Goal: Task Accomplishment & Management: Use online tool/utility

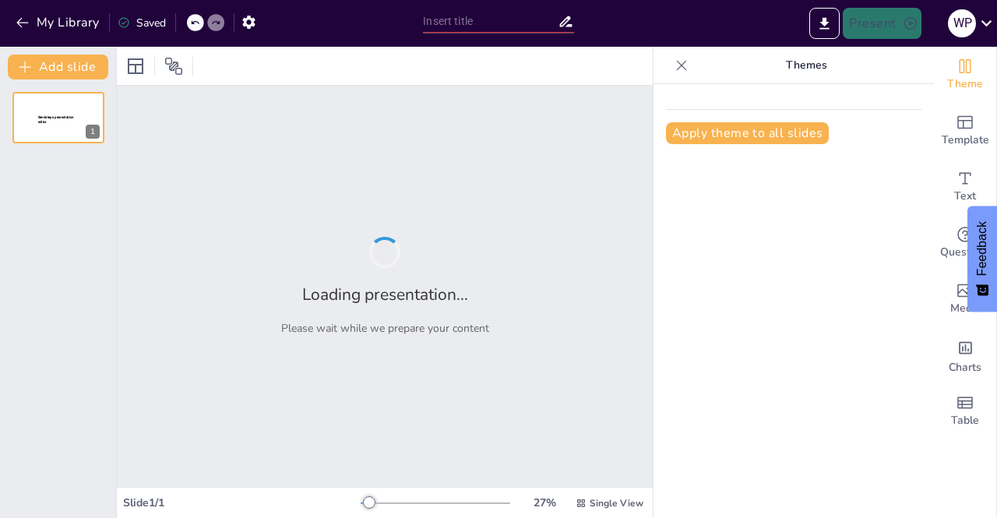
type input "Interacción y Cumplimiento: PLA y FT en Organizaciones Sin Fines de Lucro"
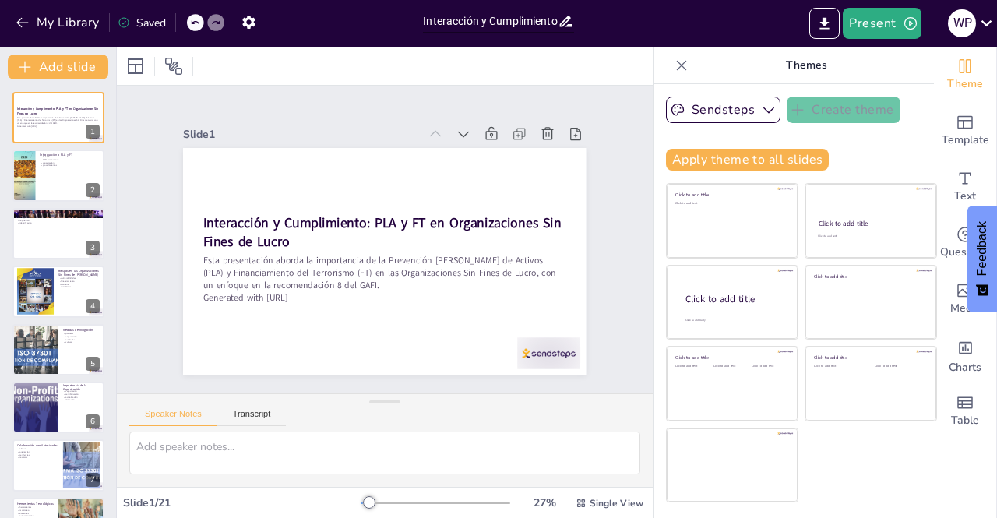
checkbox input "true"
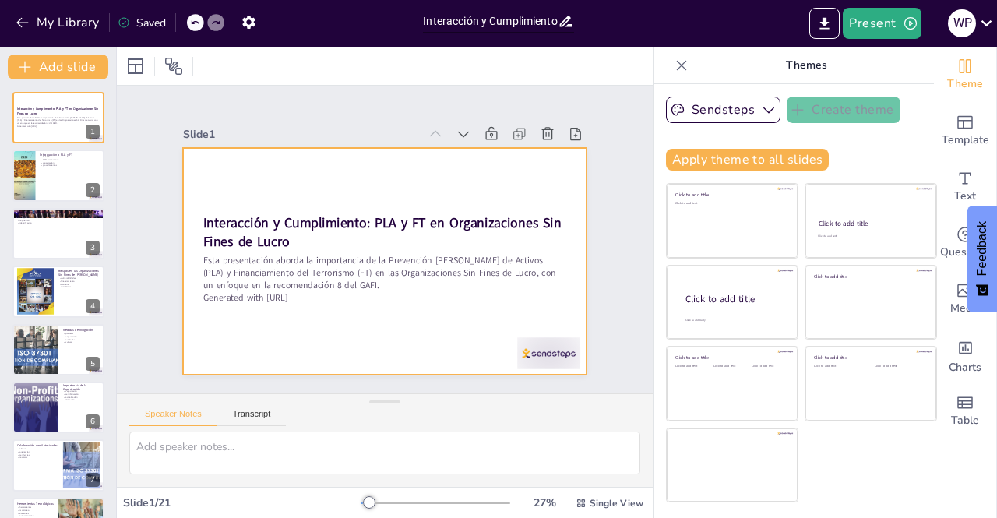
checkbox input "true"
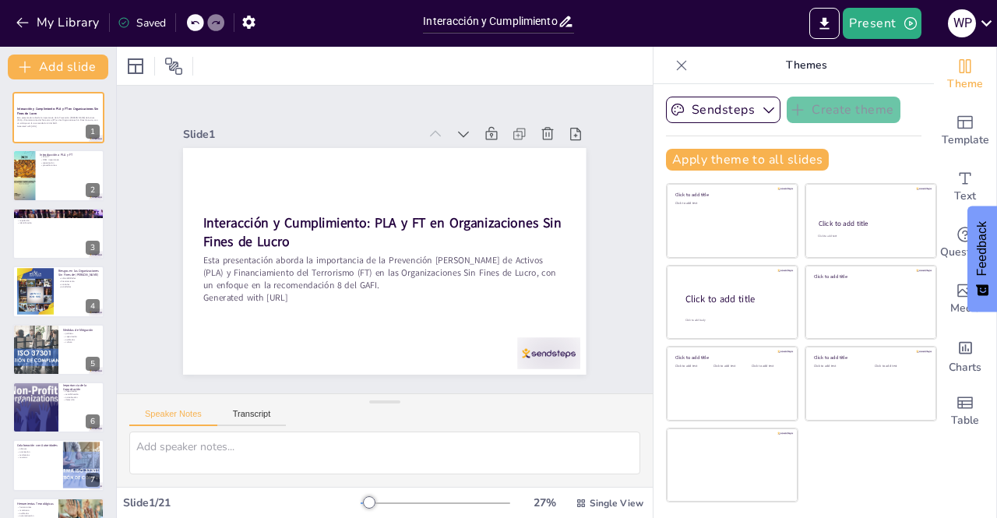
checkbox input "true"
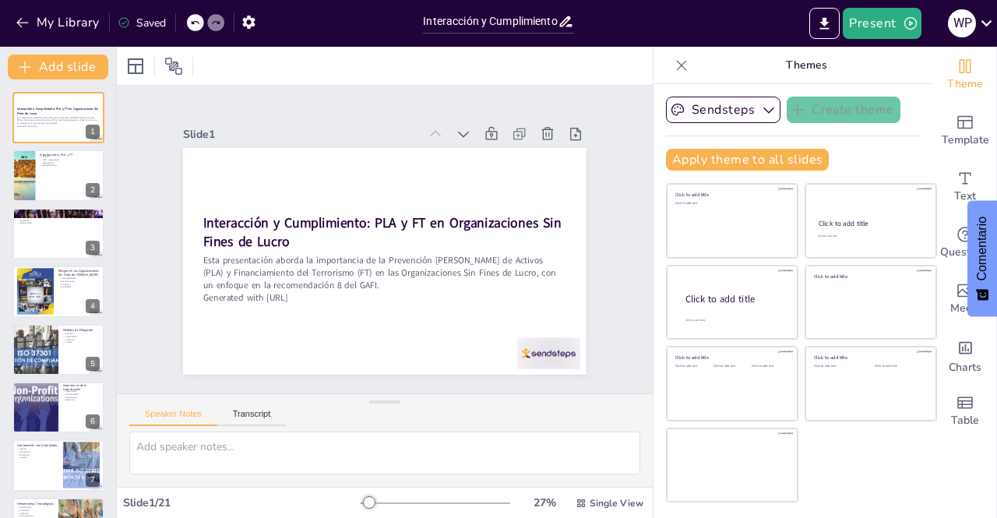
checkbox input "true"
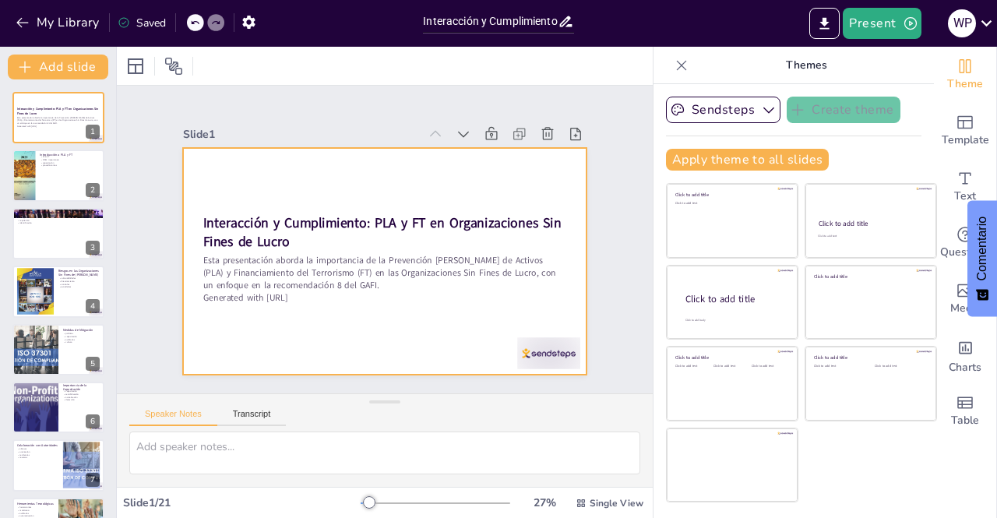
checkbox input "true"
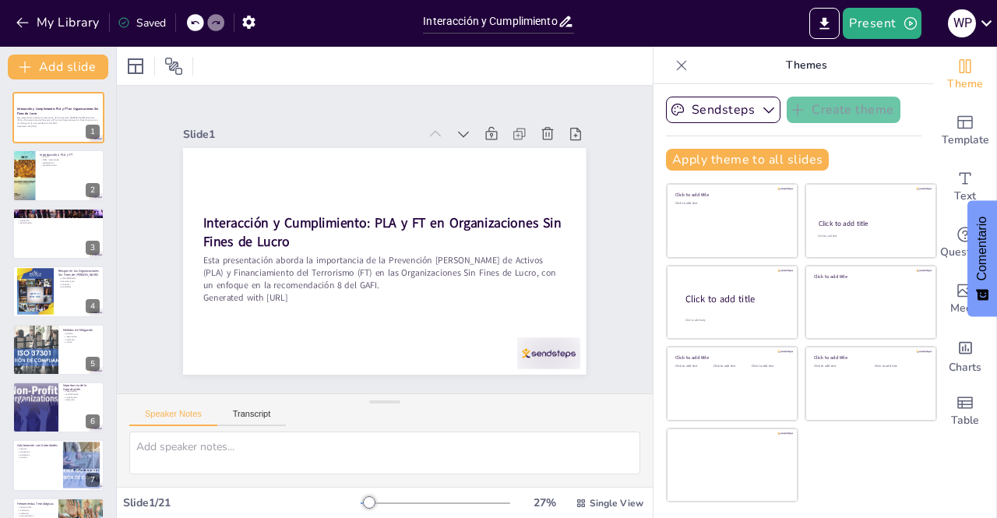
checkbox input "true"
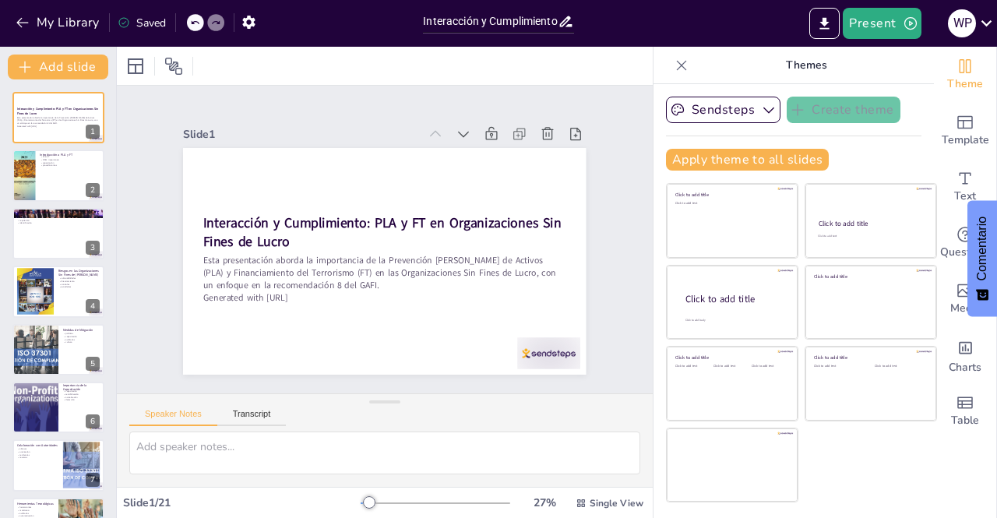
checkbox input "true"
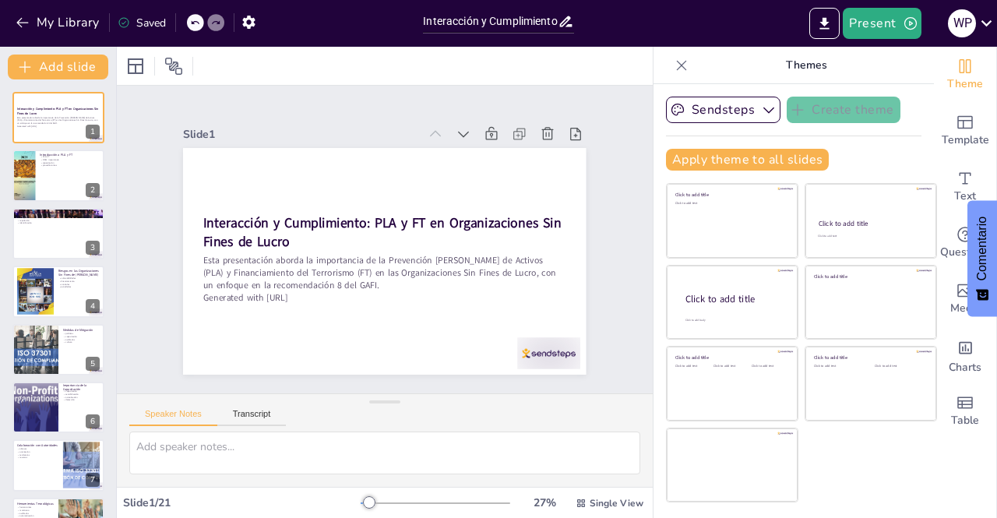
checkbox input "true"
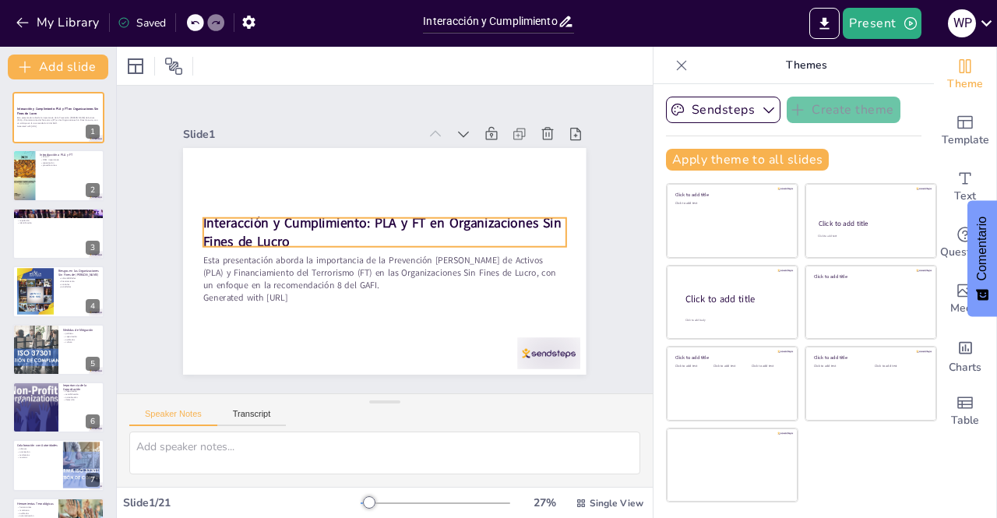
checkbox input "true"
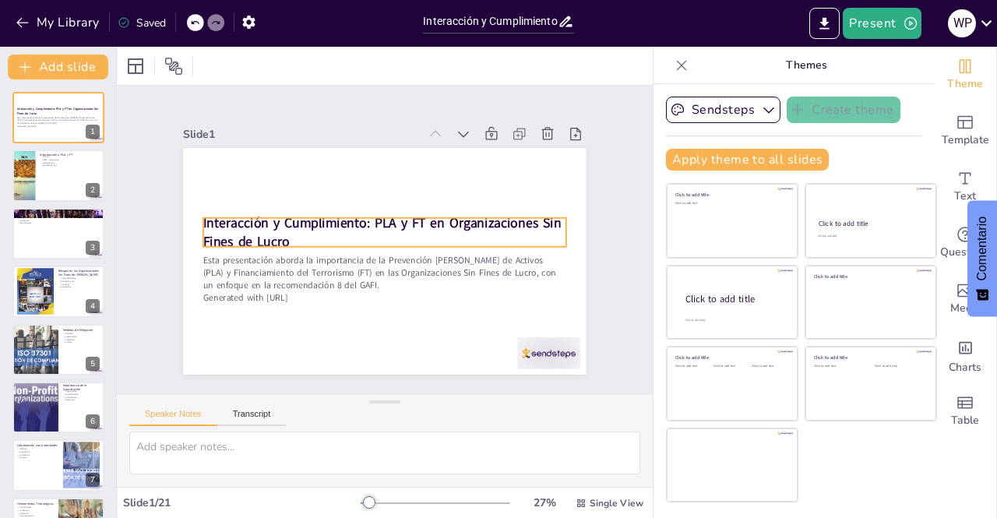
checkbox input "true"
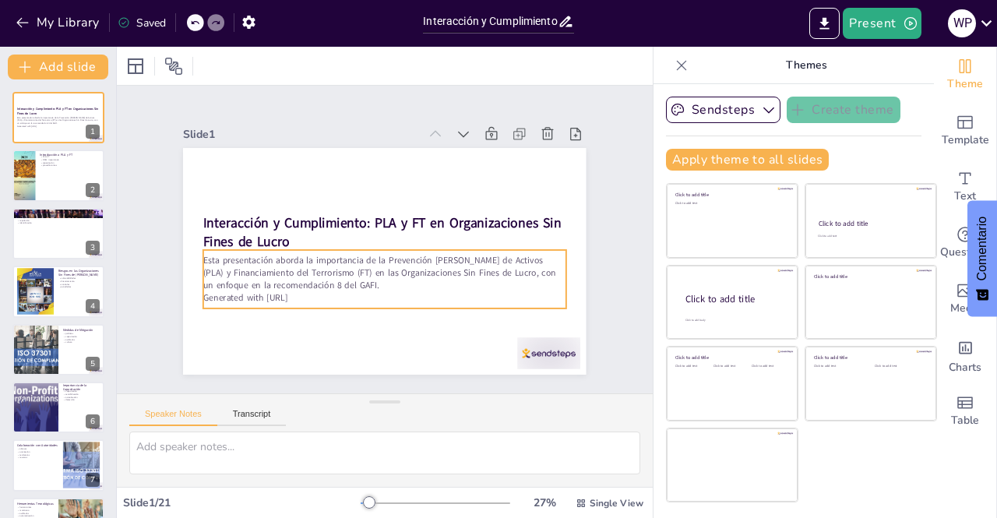
checkbox input "true"
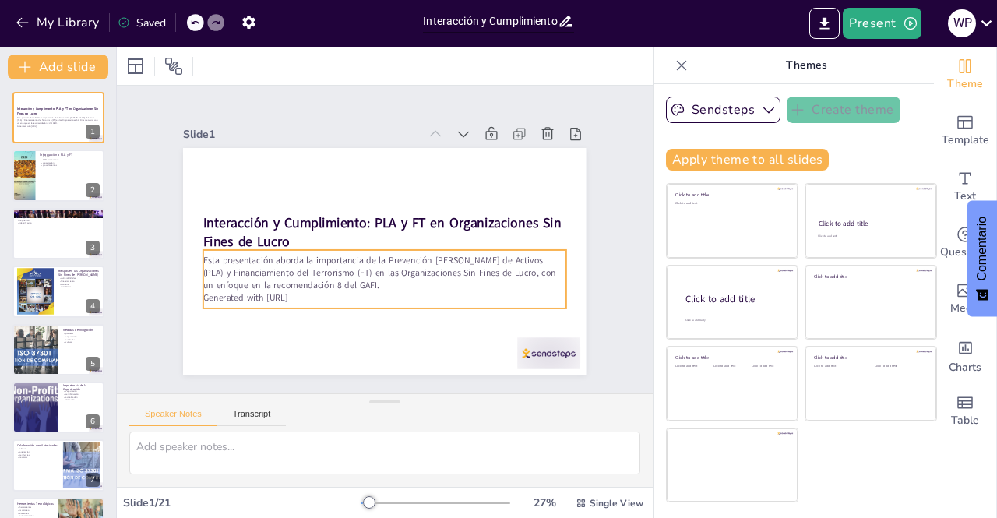
checkbox input "true"
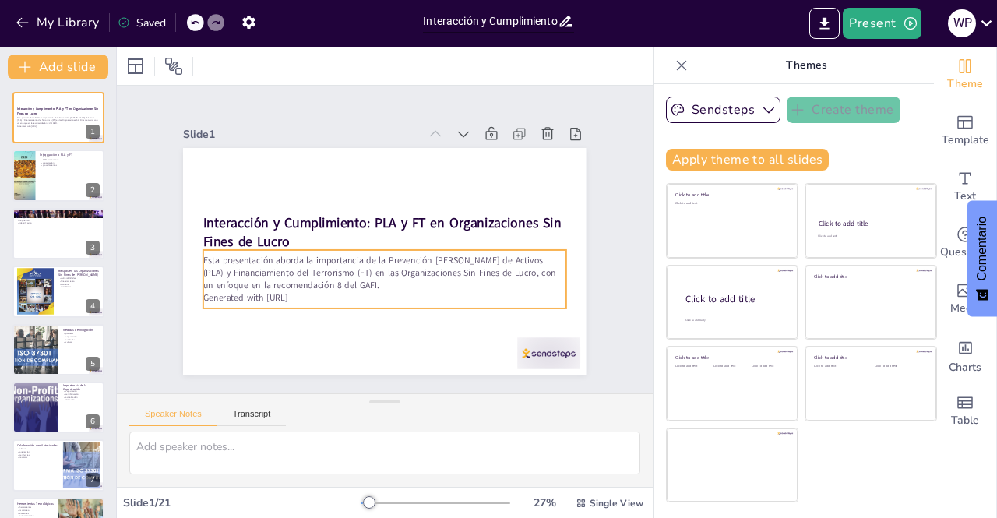
checkbox input "true"
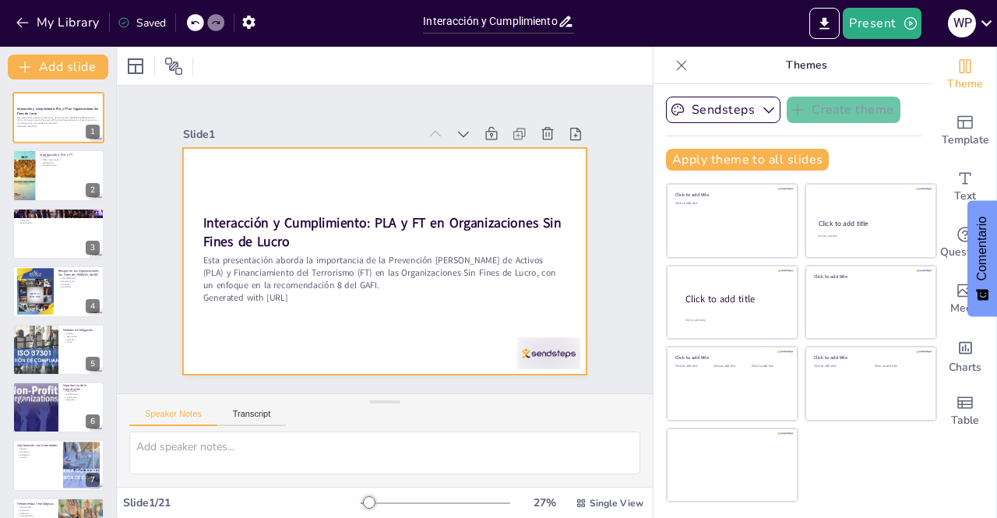
checkbox input "true"
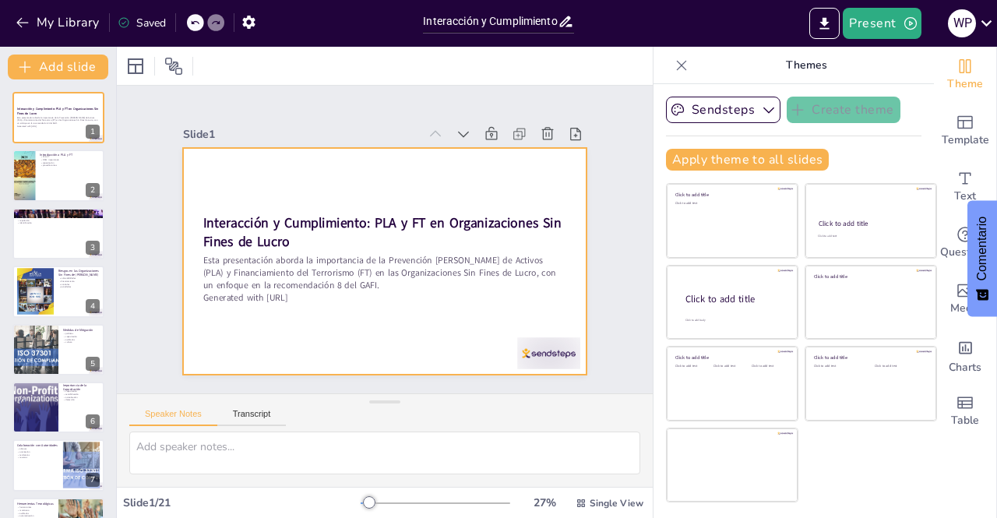
checkbox input "true"
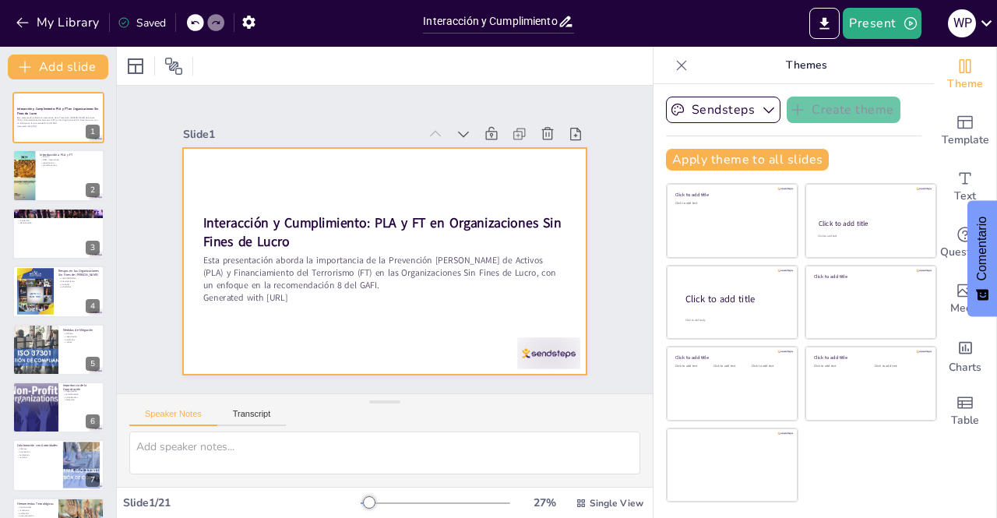
checkbox input "true"
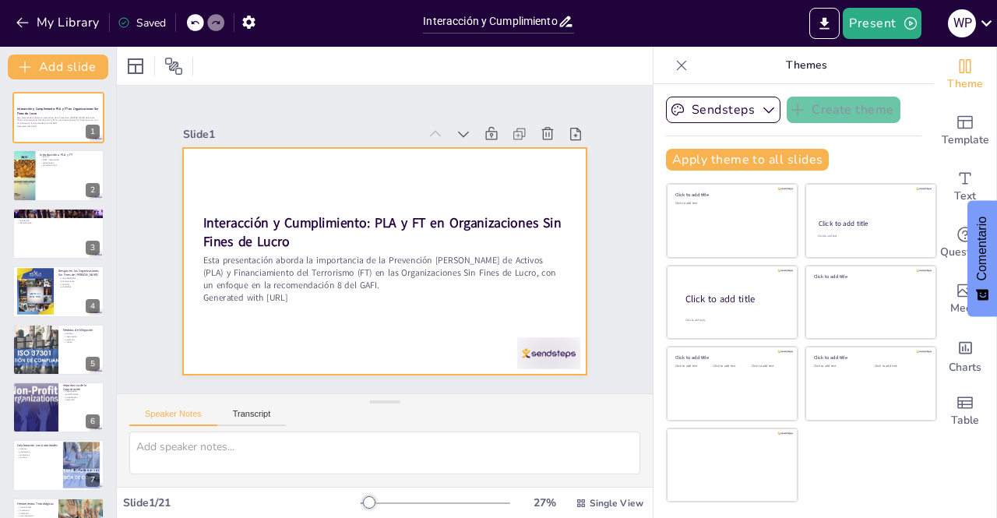
checkbox input "true"
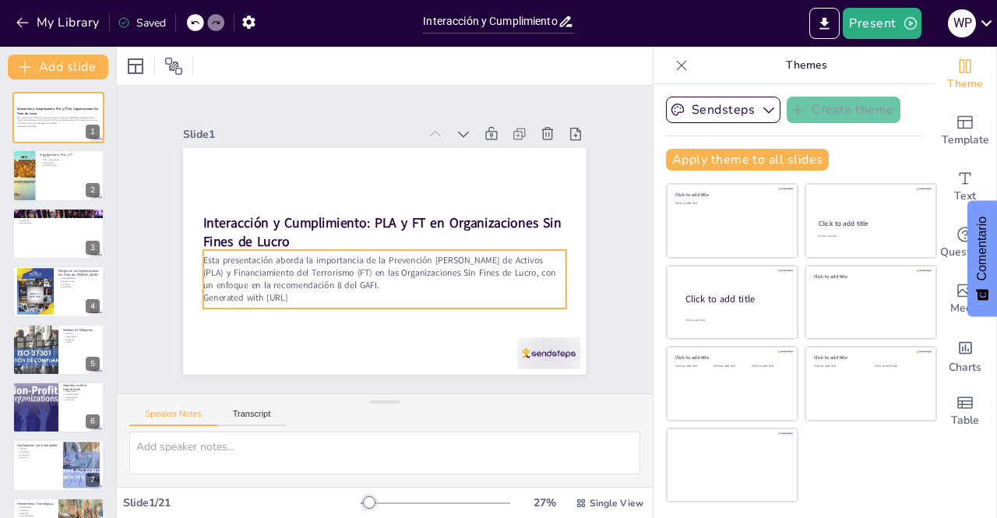
checkbox input "true"
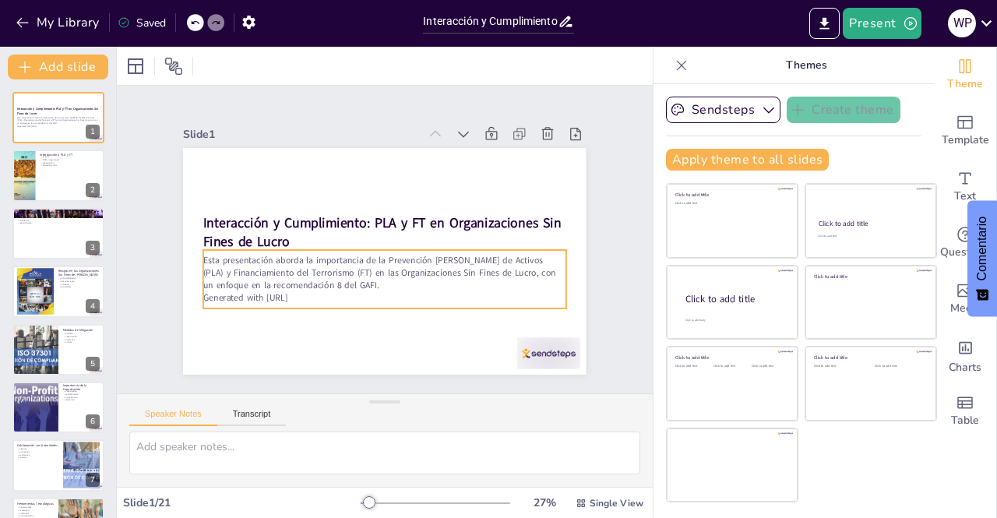
checkbox input "true"
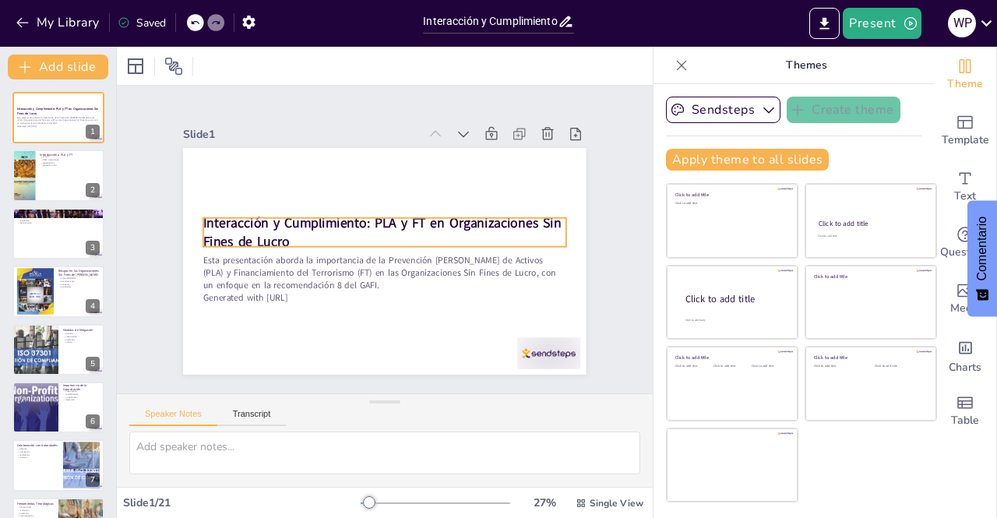
checkbox input "true"
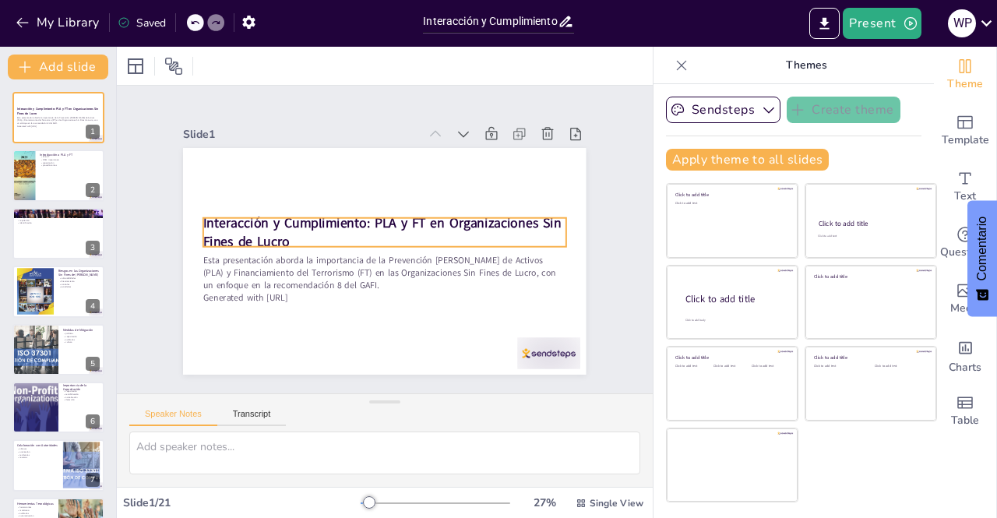
checkbox input "true"
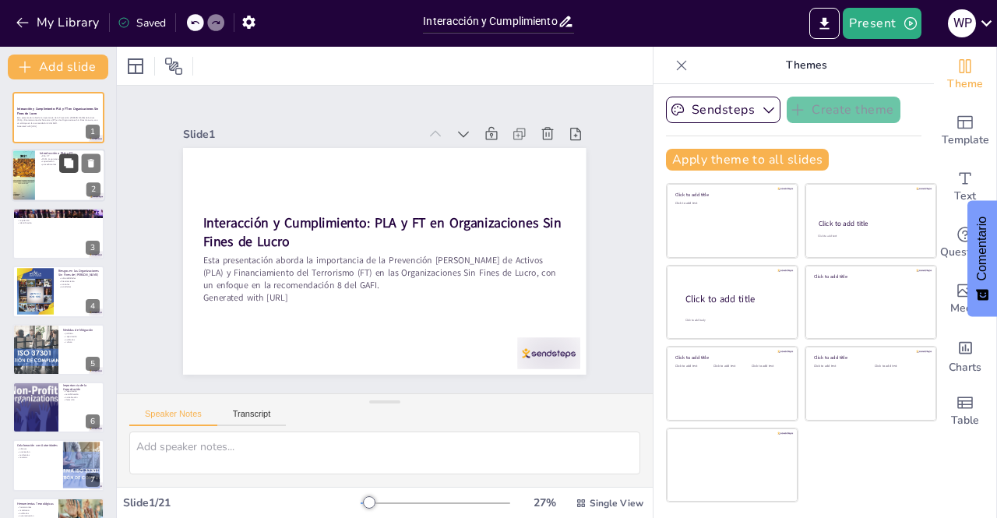
checkbox input "true"
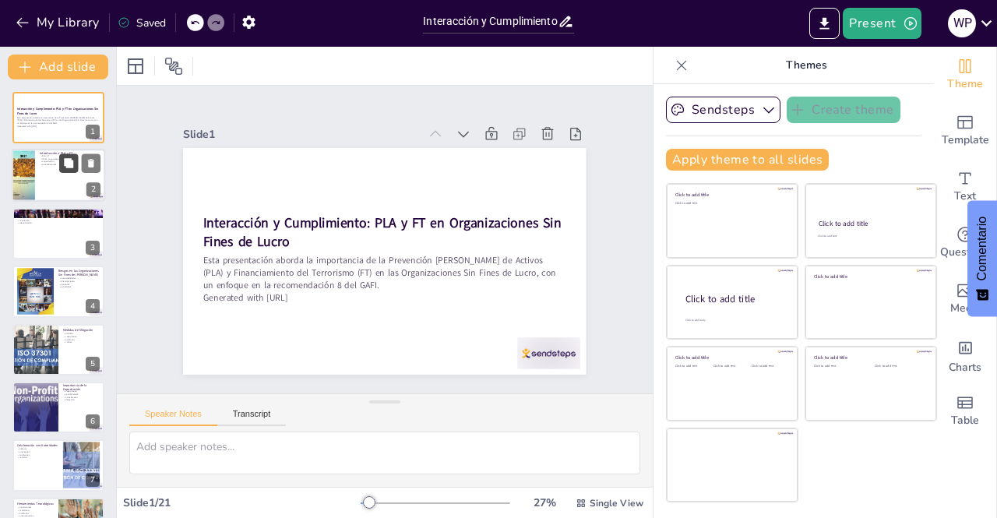
checkbox input "true"
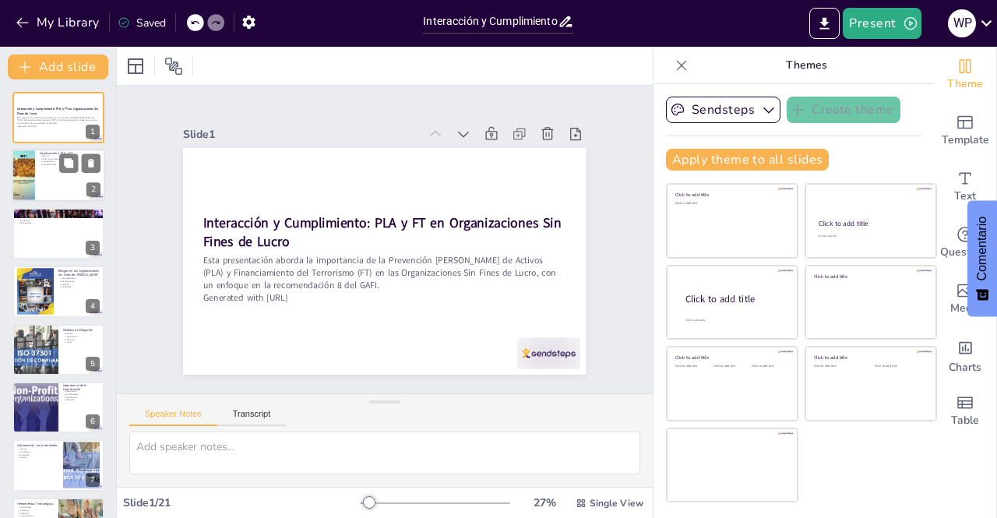
checkbox input "true"
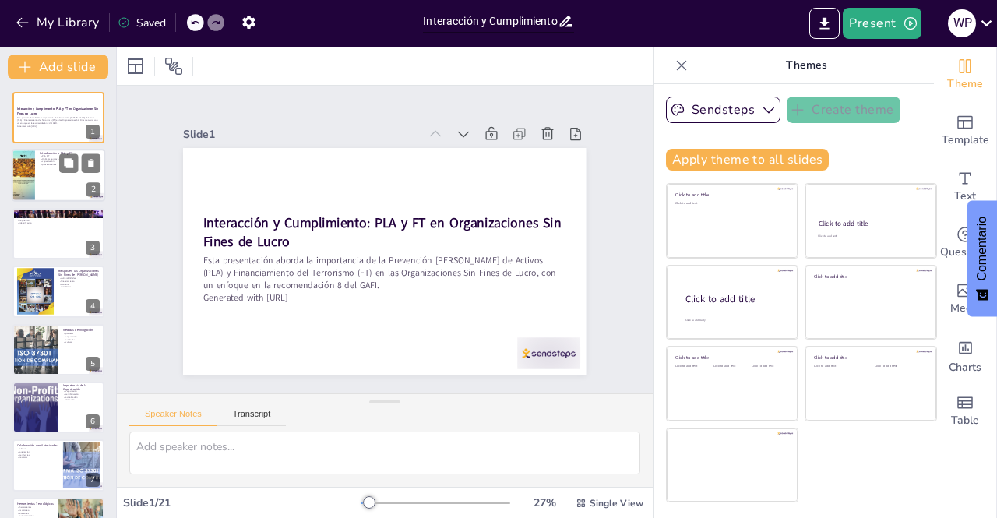
click at [60, 174] on div at bounding box center [58, 176] width 93 height 53
type textarea "El concepto de PLA y FT es fundamental para entender los riesgos a los que se e…"
checkbox input "true"
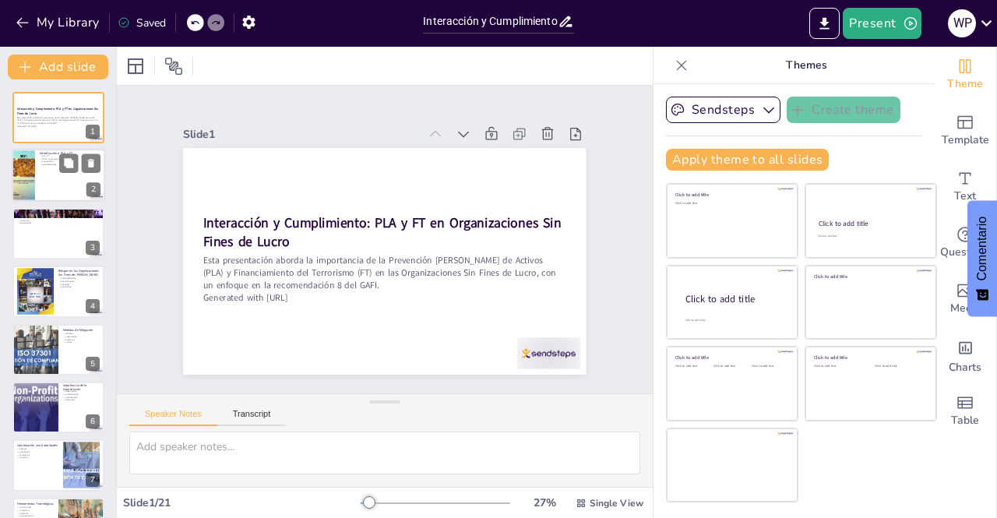
checkbox input "true"
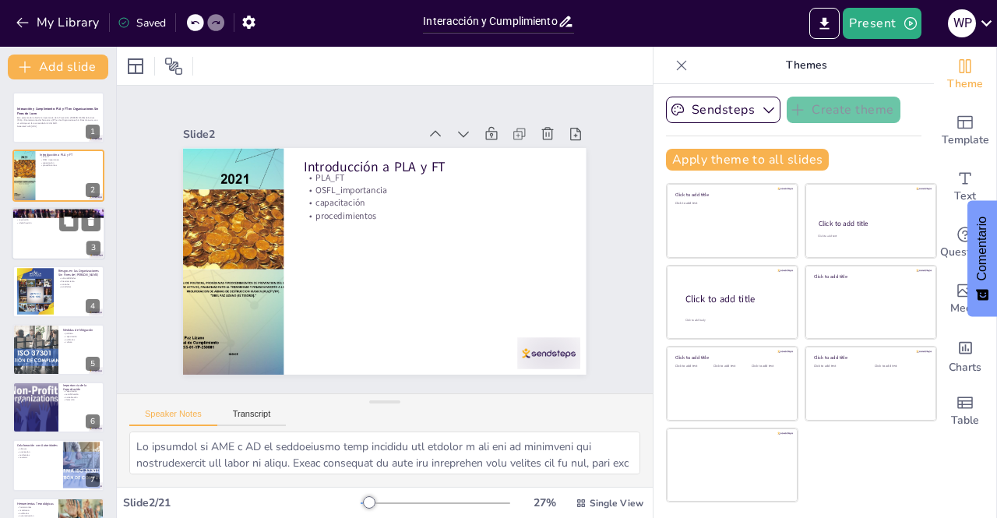
checkbox input "true"
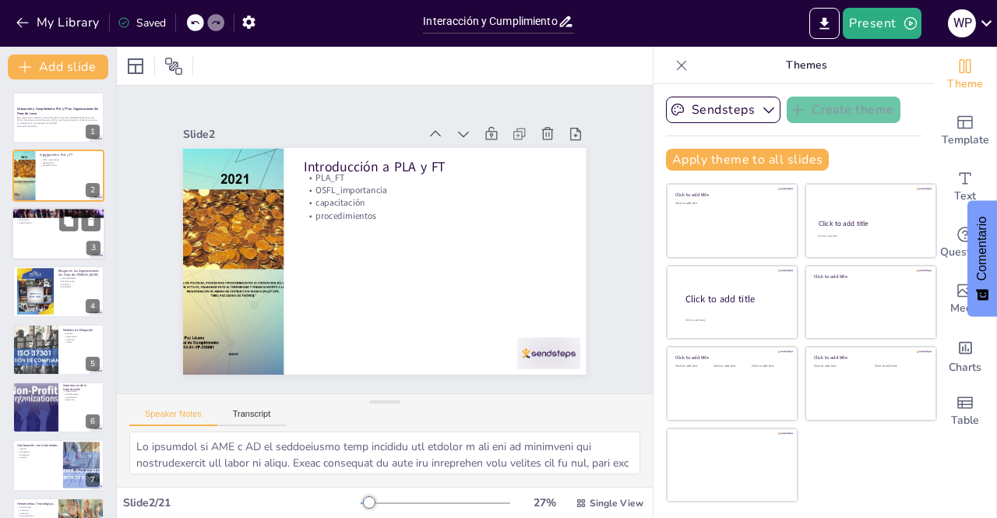
checkbox input "true"
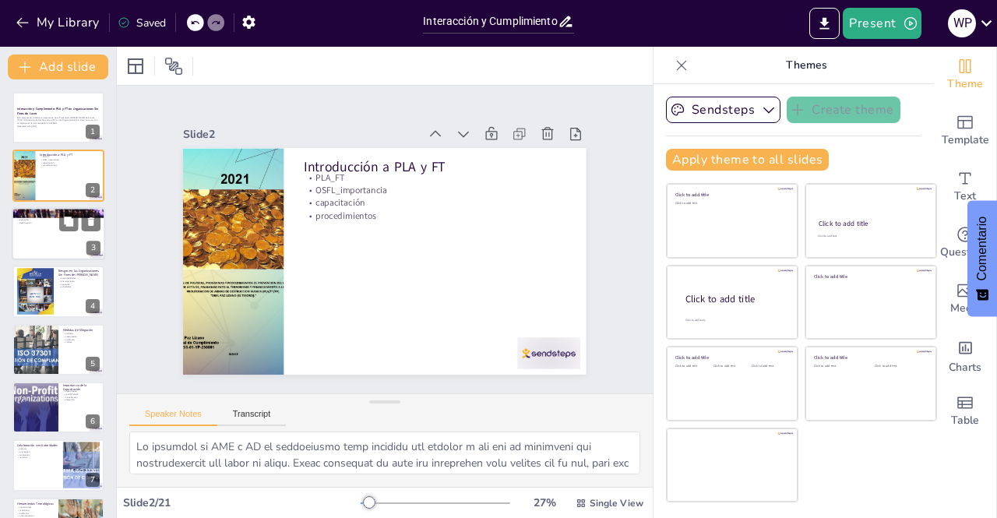
checkbox input "true"
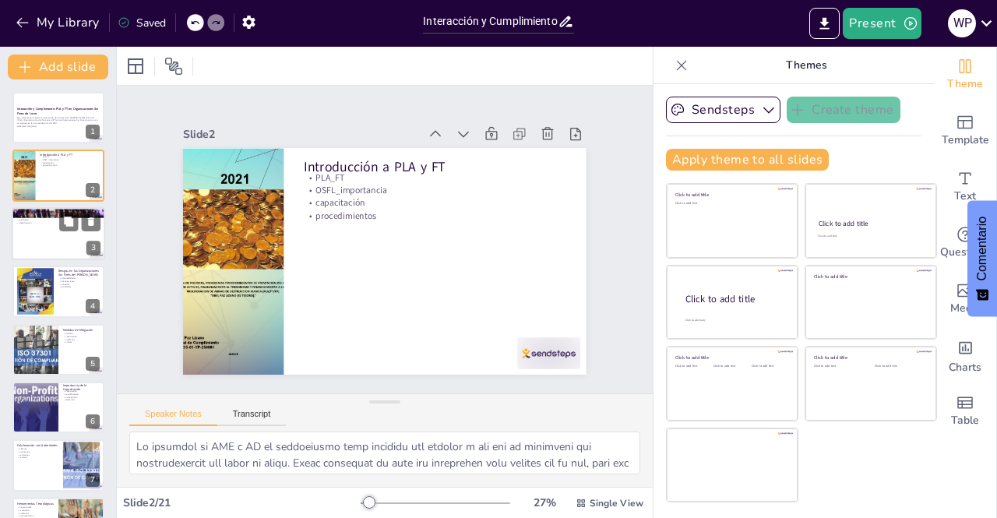
checkbox input "true"
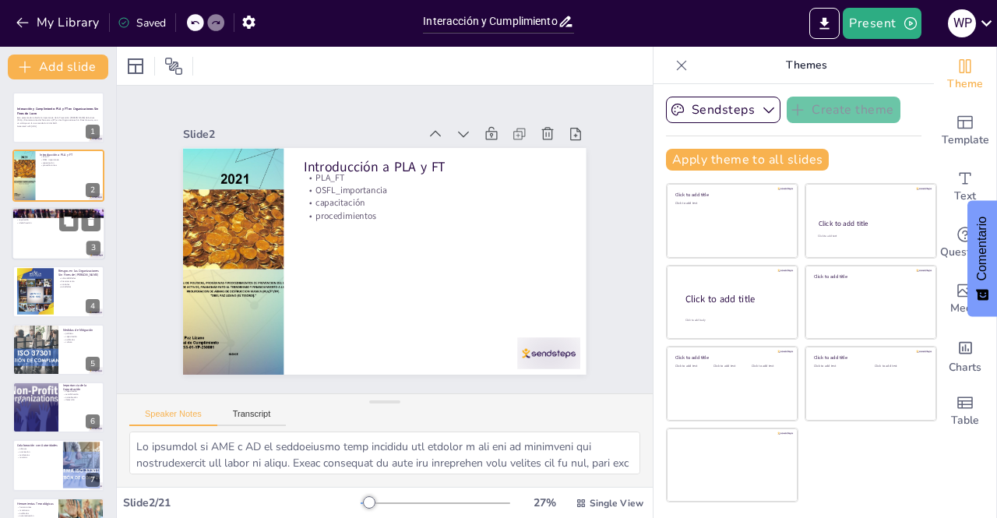
checkbox input "true"
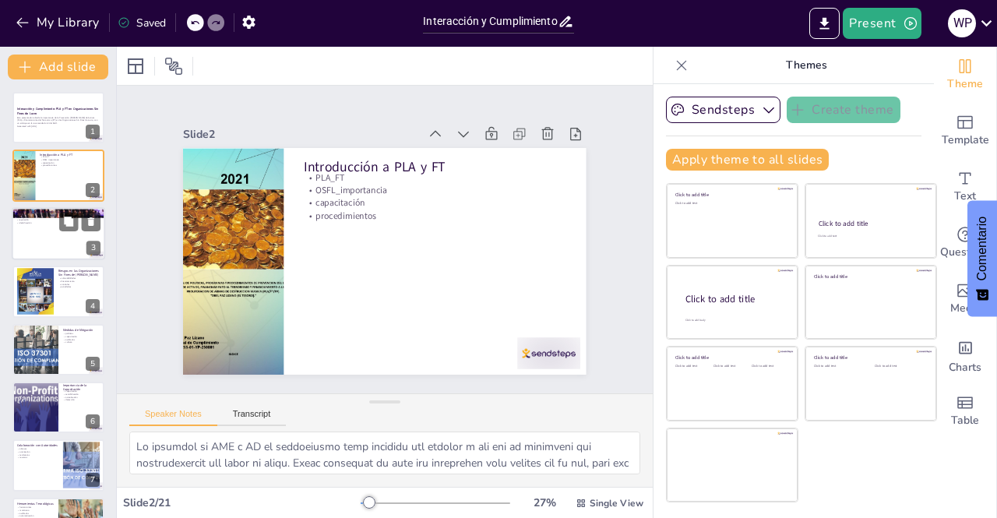
click at [46, 236] on div at bounding box center [58, 233] width 93 height 53
type textarea "Las directrices del GAFI son esenciales para que las OSFL comprendan qué medida…"
checkbox input "true"
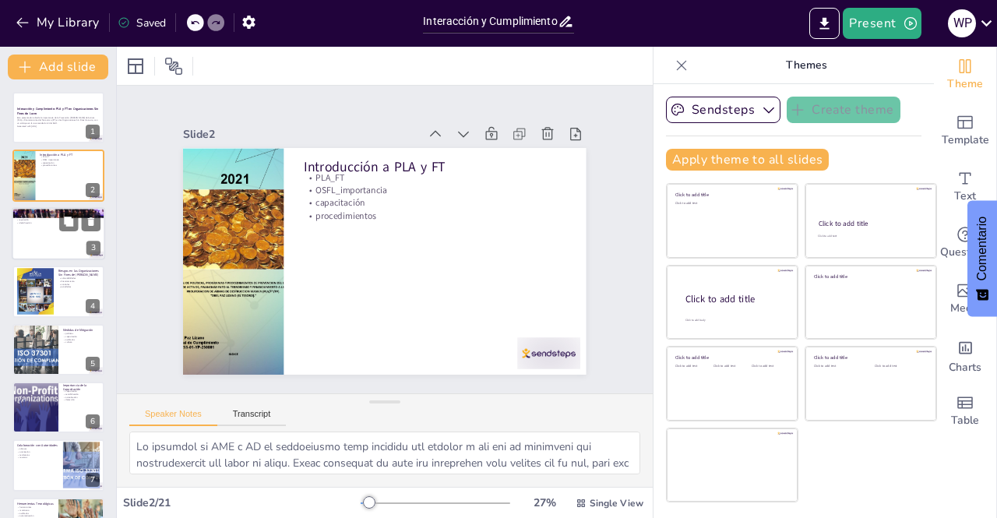
checkbox input "true"
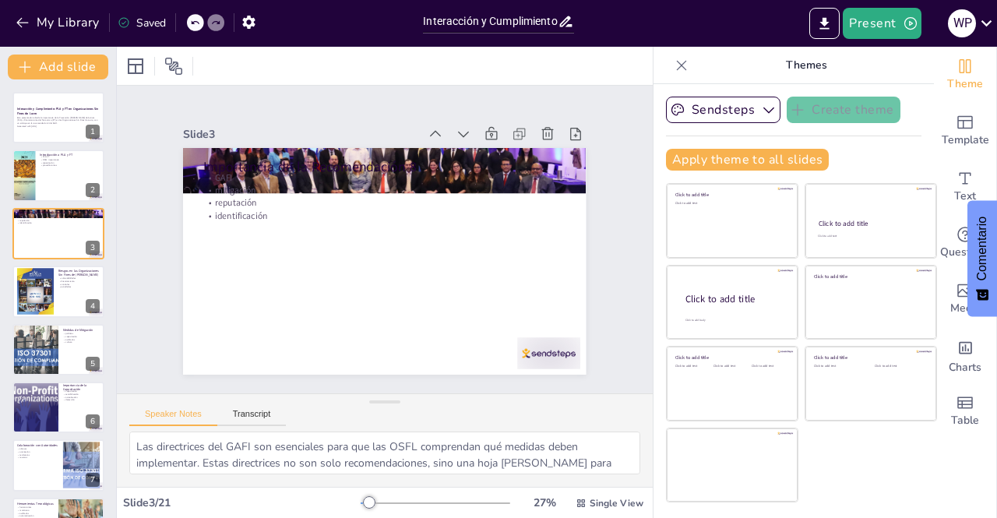
checkbox input "true"
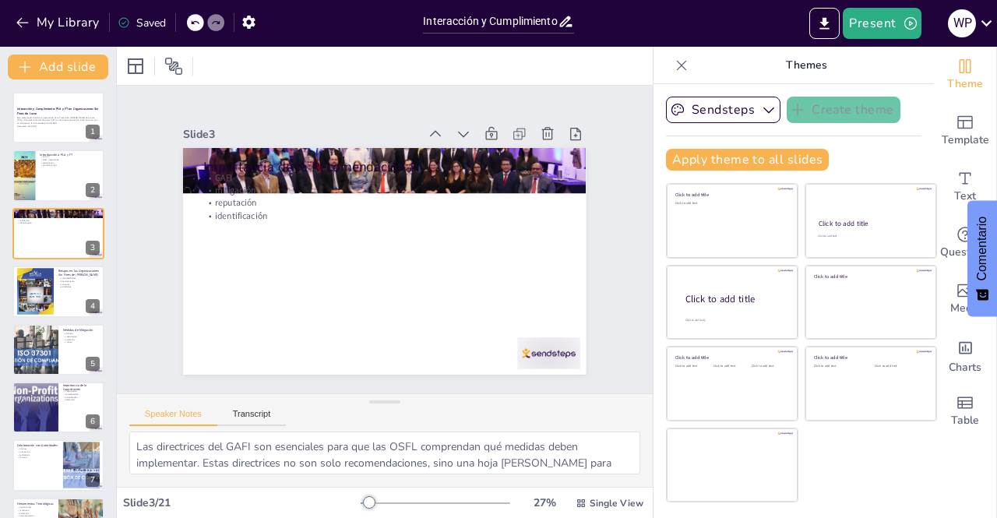
checkbox input "true"
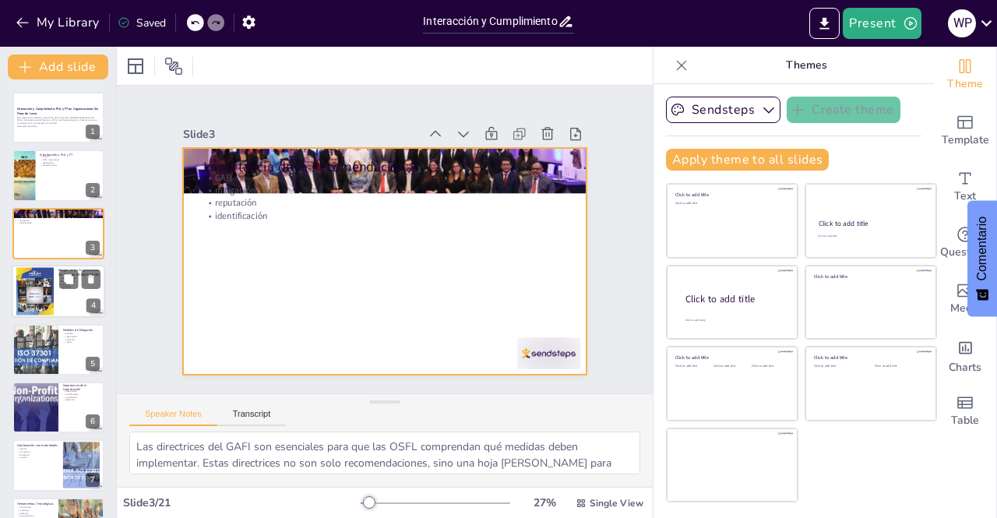
checkbox input "true"
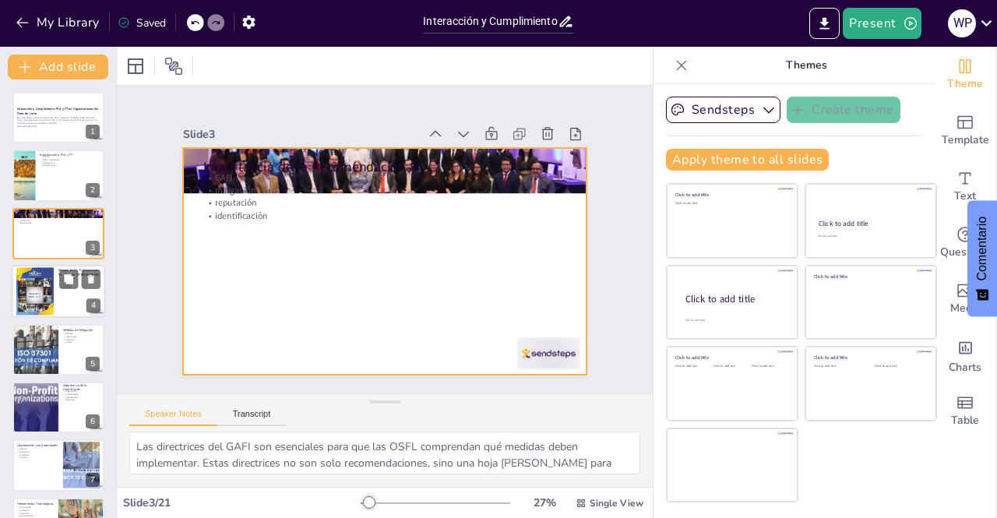
checkbox input "true"
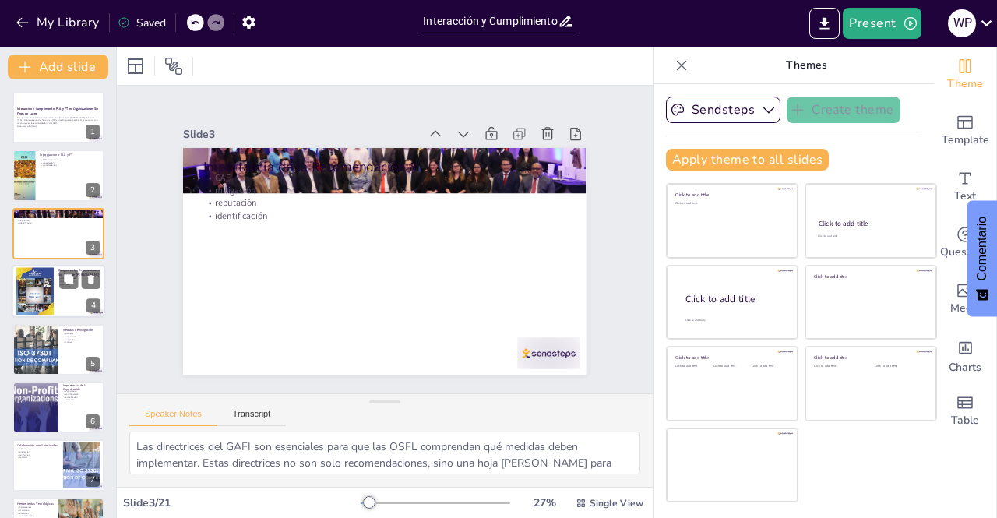
checkbox input "true"
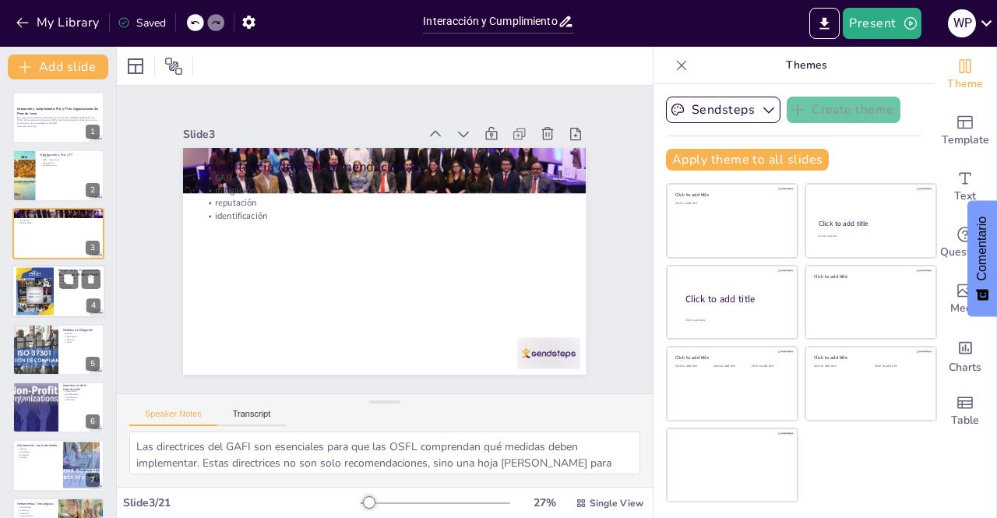
click at [46, 290] on div at bounding box center [34, 291] width 37 height 48
type textarea "Realizar un análisis de vulnerabilidades ayuda a las organizaciones a entender …"
checkbox input "true"
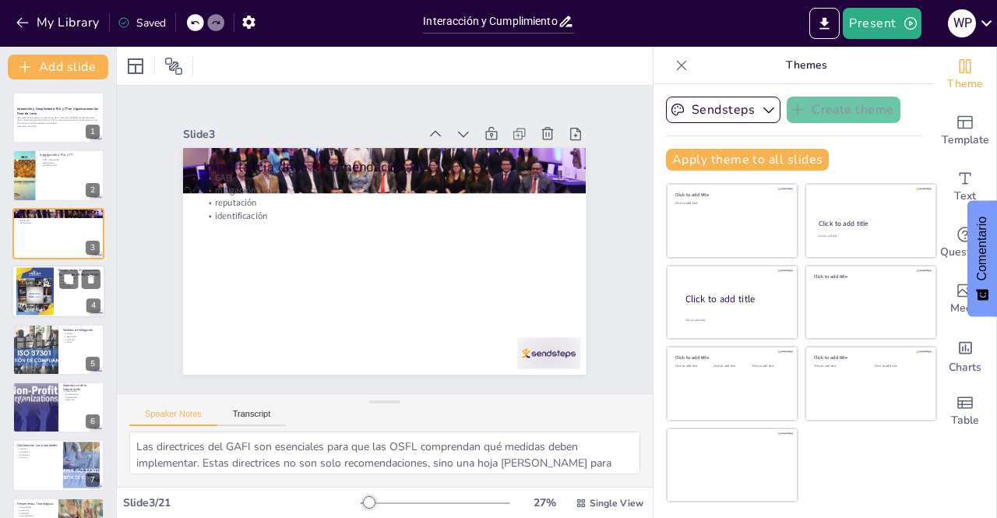
checkbox input "true"
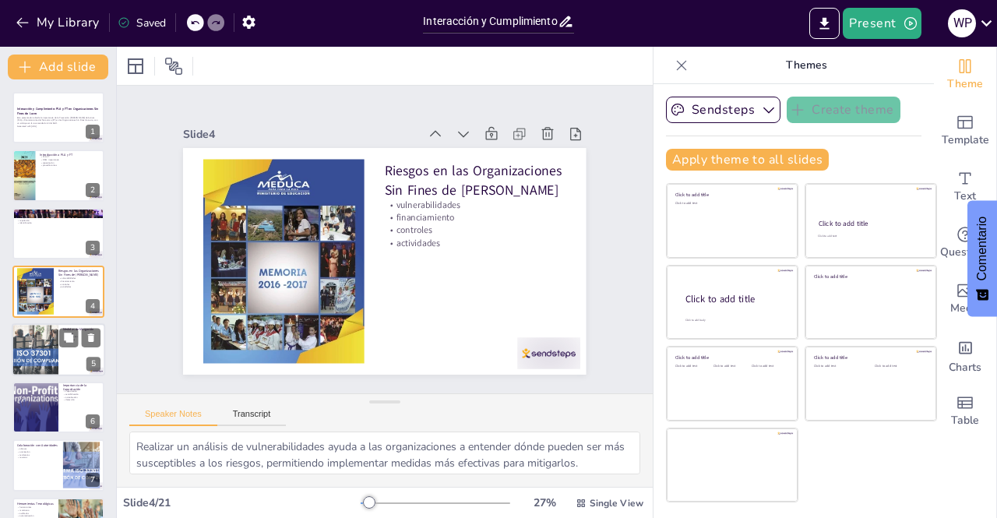
checkbox input "true"
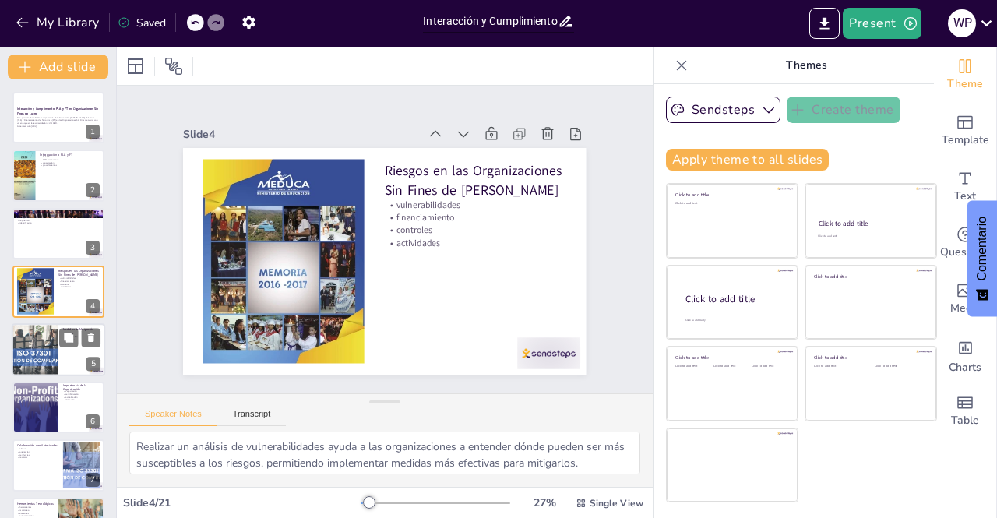
checkbox input "true"
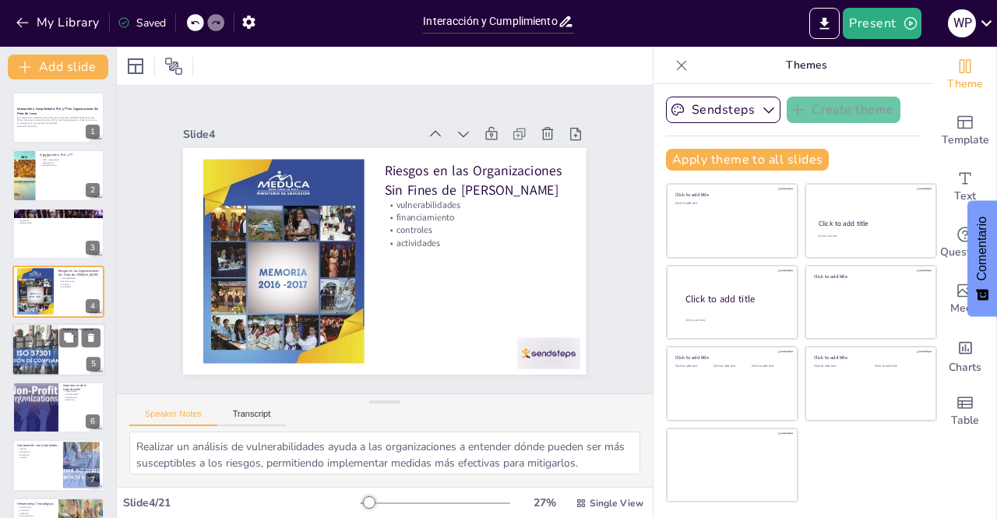
click at [25, 339] on div at bounding box center [35, 349] width 76 height 53
type textarea "Las políticas de debida diligencia son esenciales para garantizar que las OSFL …"
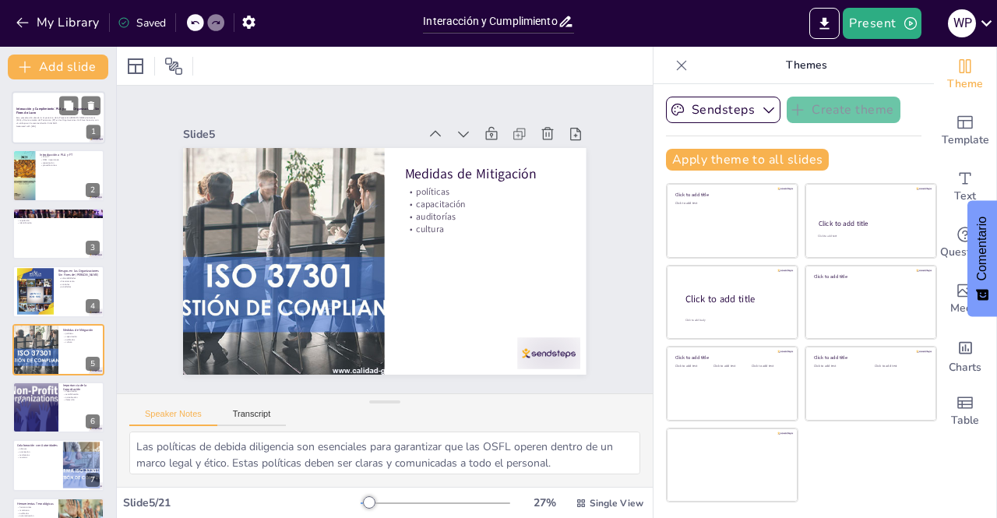
click at [48, 127] on p "Generated with [URL]" at bounding box center [58, 126] width 84 height 3
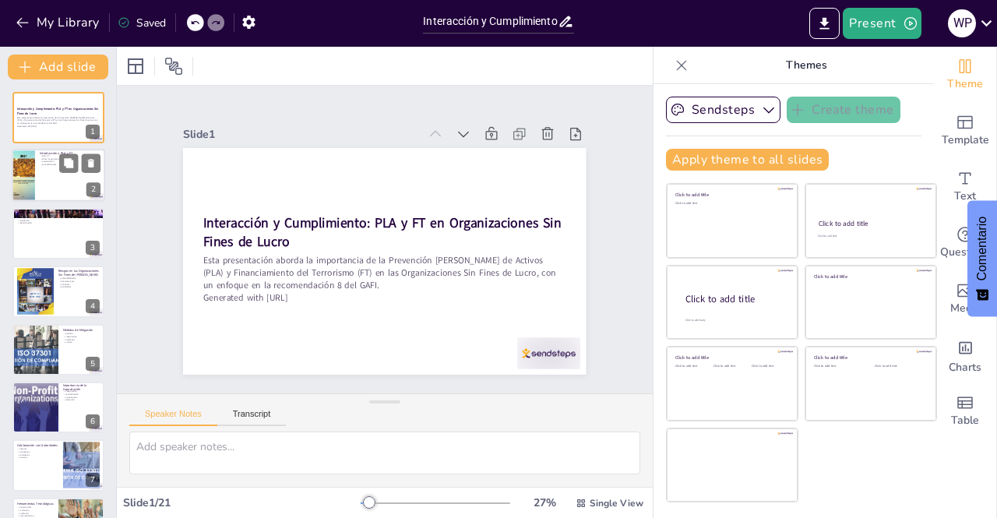
click at [49, 181] on div at bounding box center [58, 176] width 93 height 53
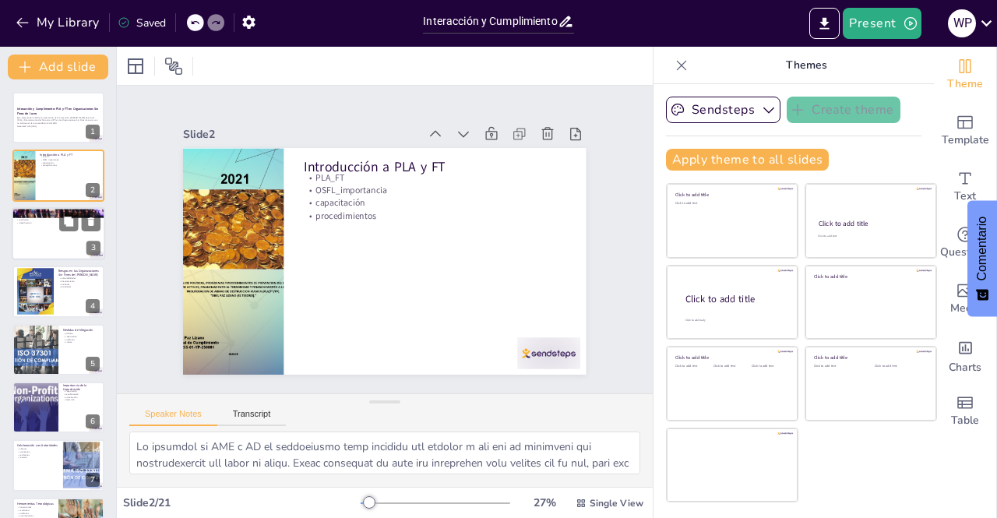
click at [50, 244] on div at bounding box center [58, 233] width 93 height 53
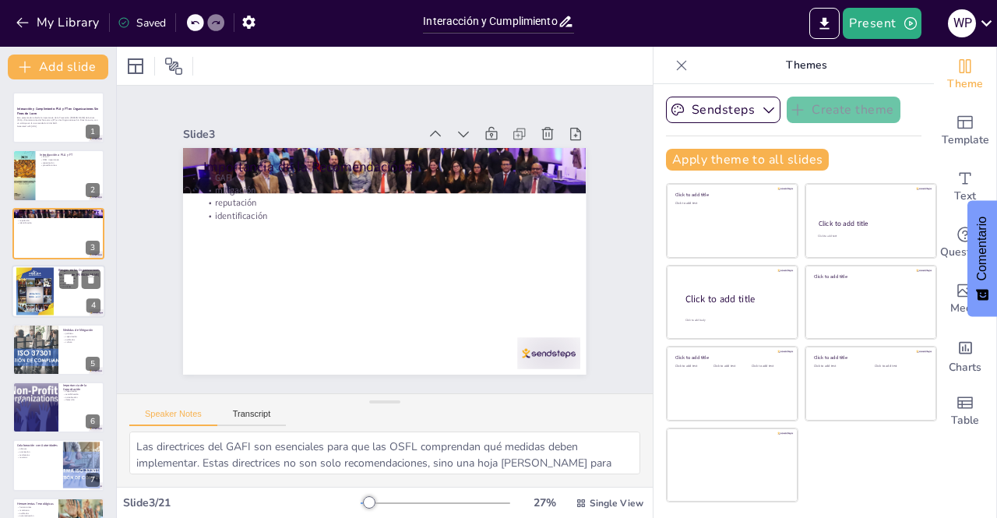
click at [39, 291] on div at bounding box center [34, 291] width 37 height 48
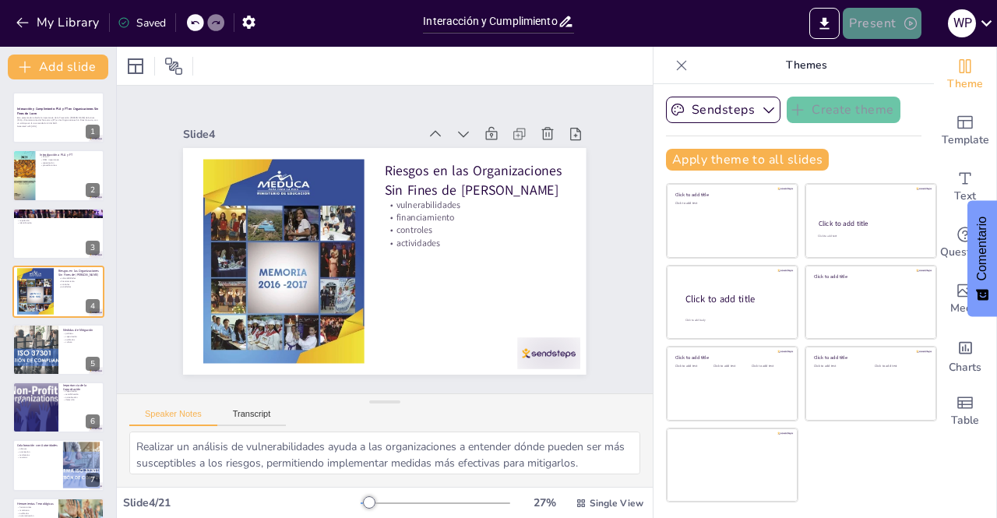
click at [881, 20] on button "Present" at bounding box center [882, 23] width 78 height 31
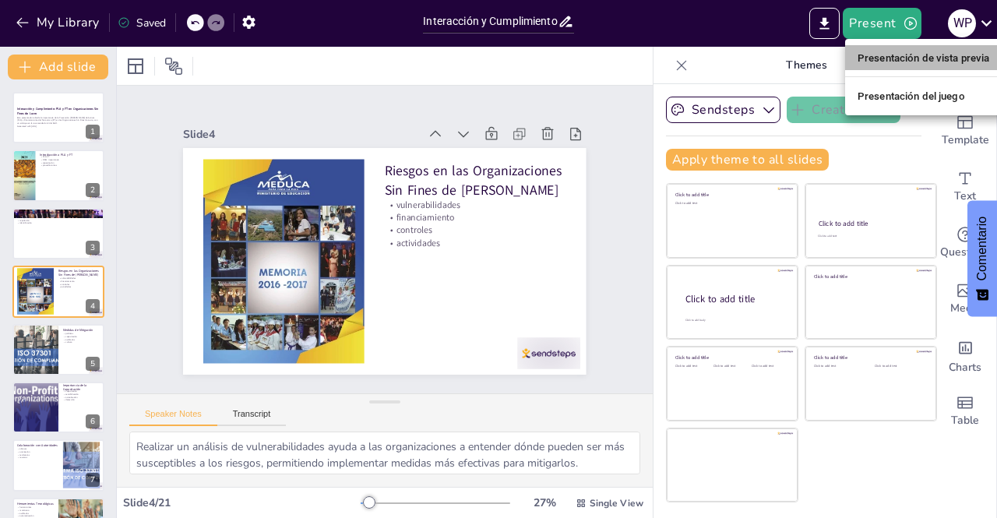
click at [892, 55] on font "Presentación de vista previa" at bounding box center [923, 58] width 132 height 12
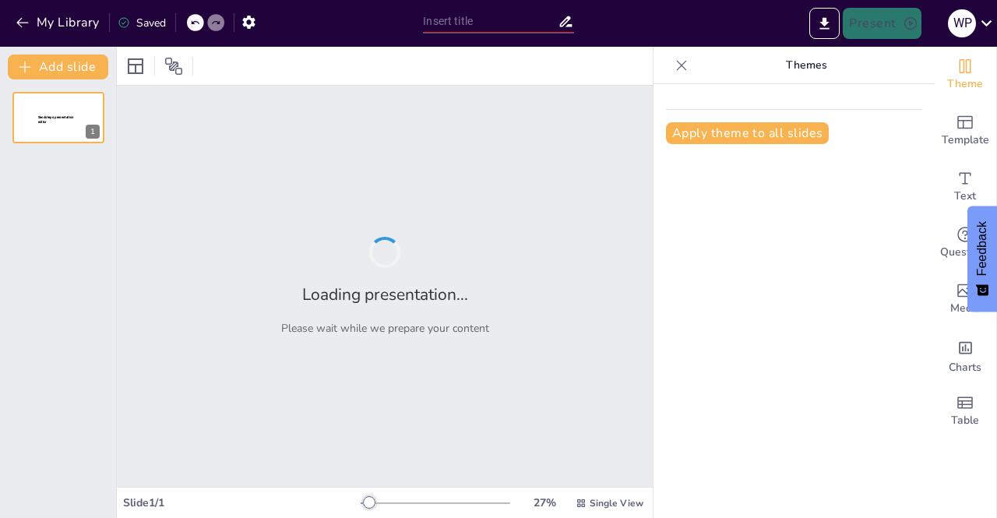
type input "Interacción y Cumplimiento: PLA y FT en Organizaciones Sin Fines de Lucro"
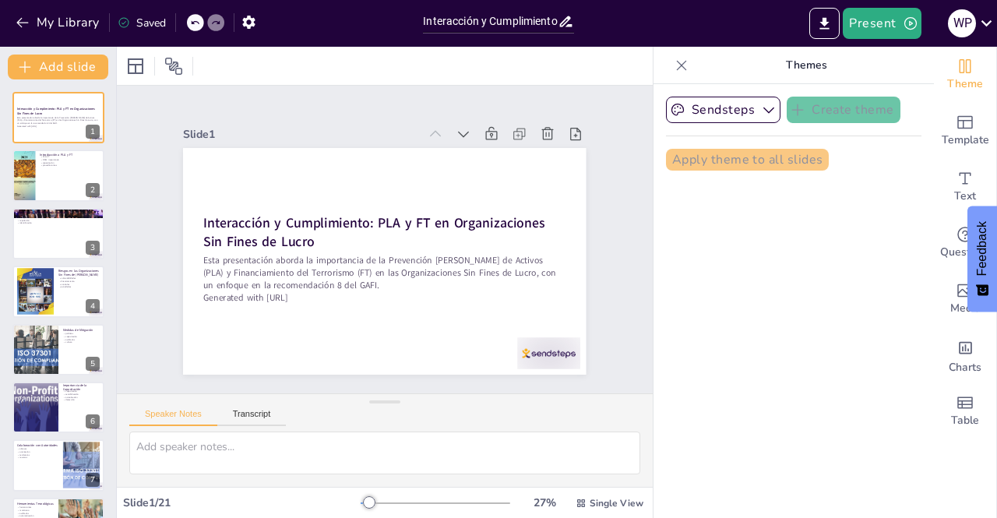
checkbox input "true"
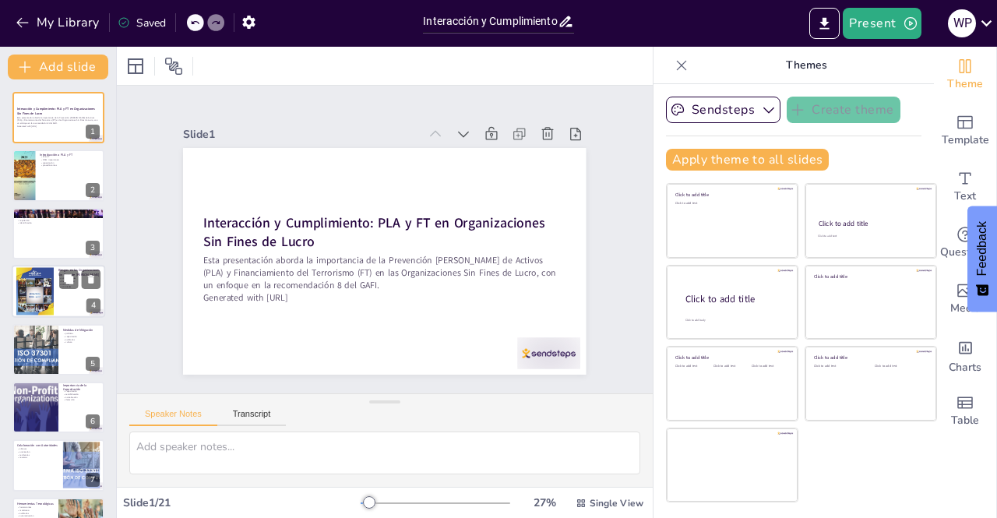
checkbox input "true"
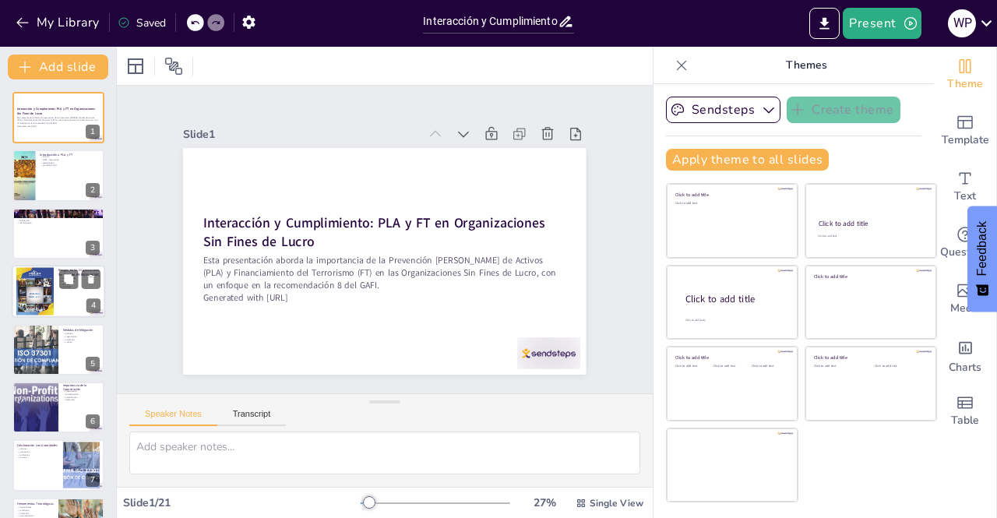
checkbox input "true"
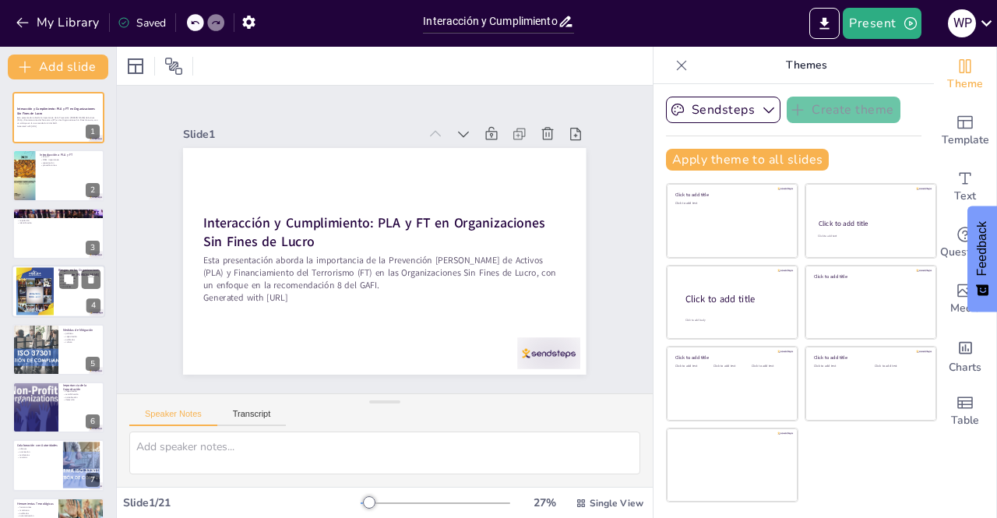
checkbox input "true"
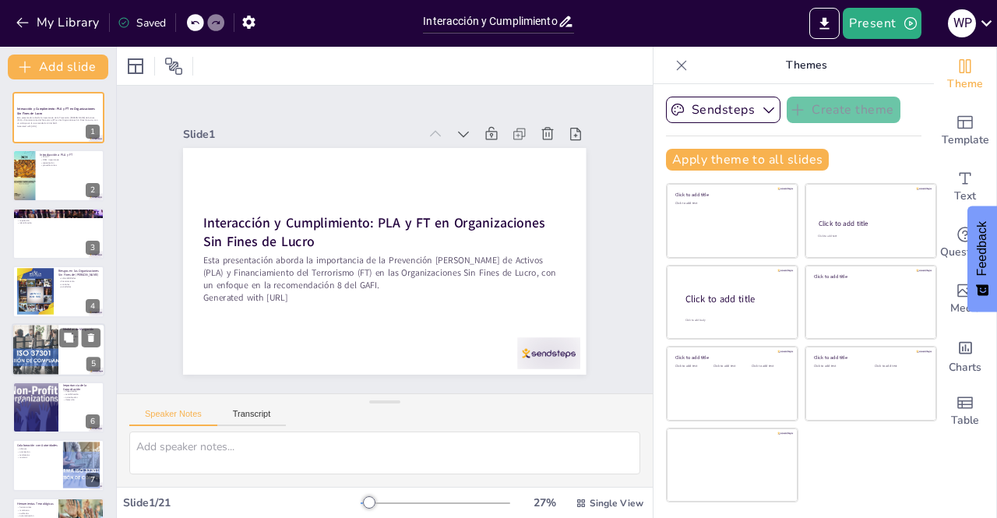
checkbox input "true"
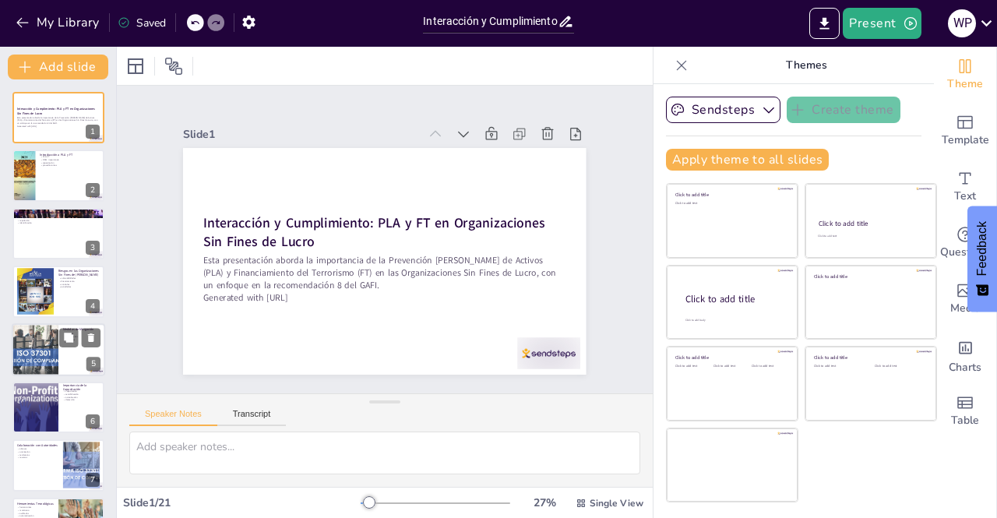
checkbox input "true"
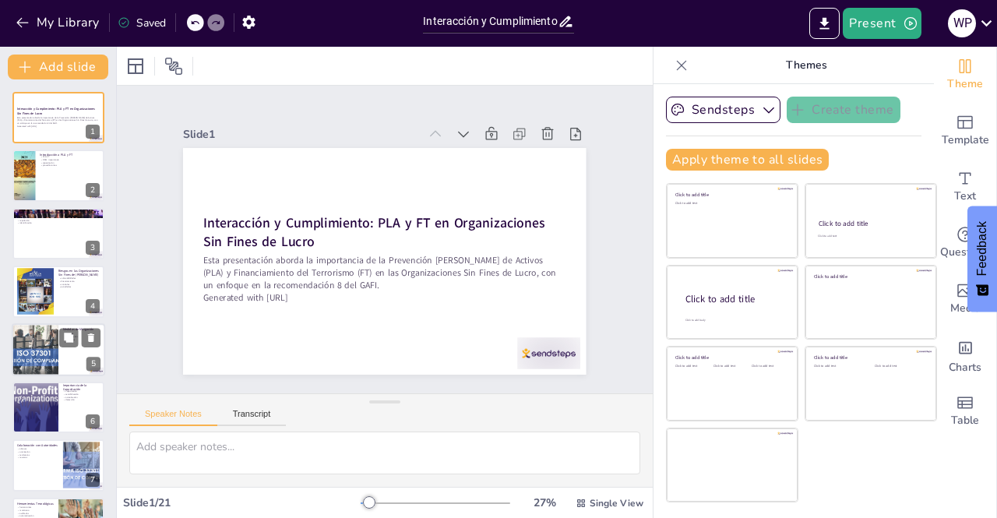
checkbox input "true"
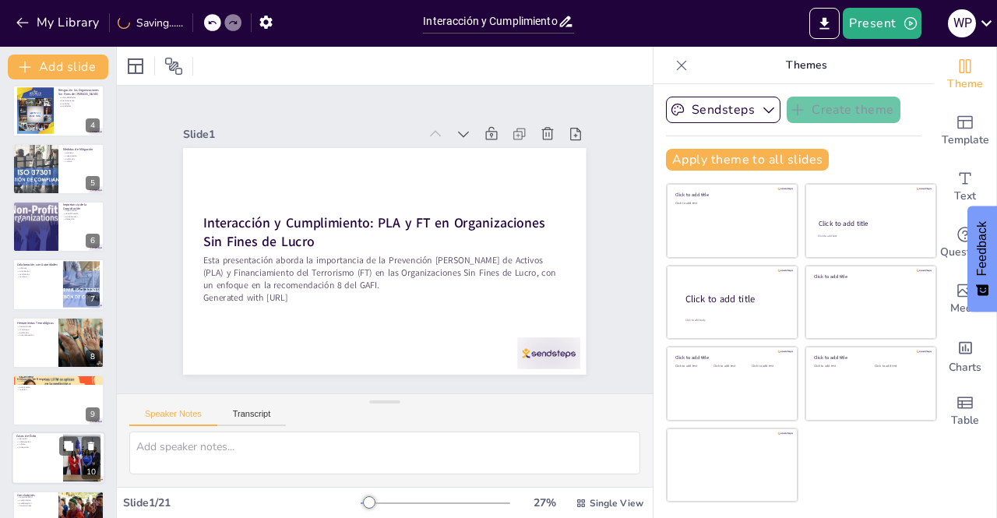
checkbox input "true"
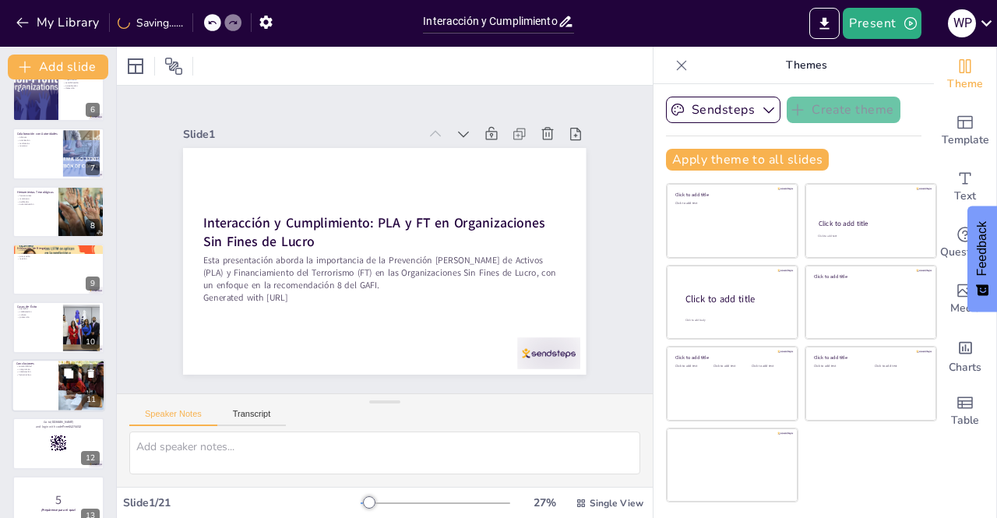
checkbox input "true"
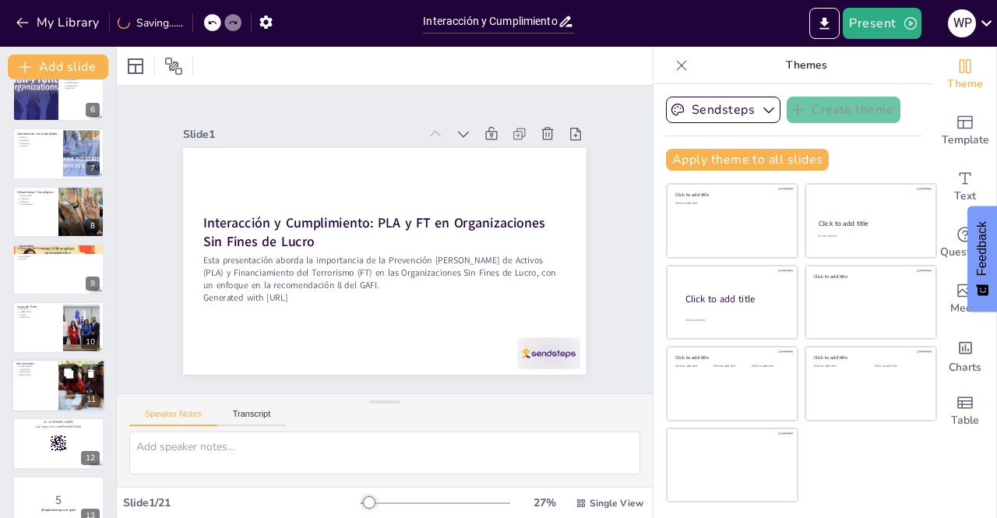
checkbox input "true"
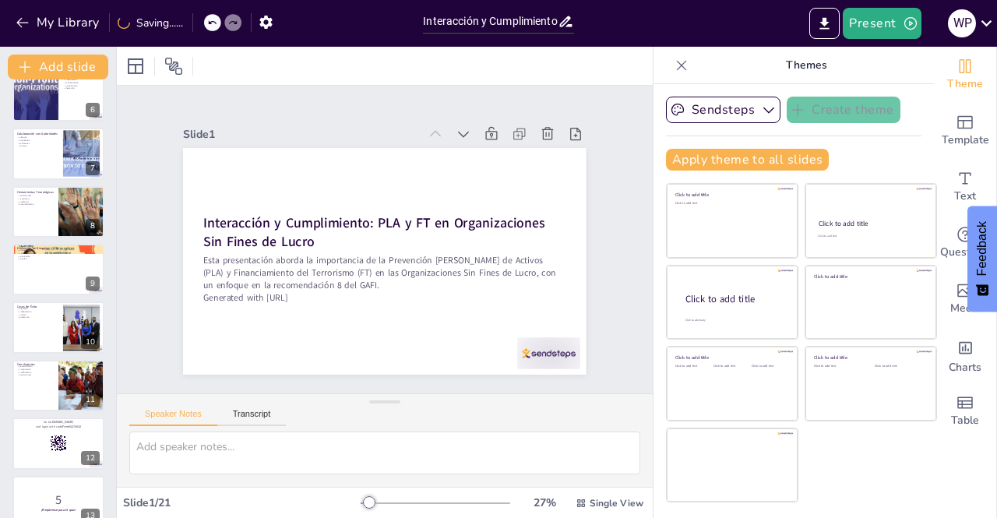
checkbox input "true"
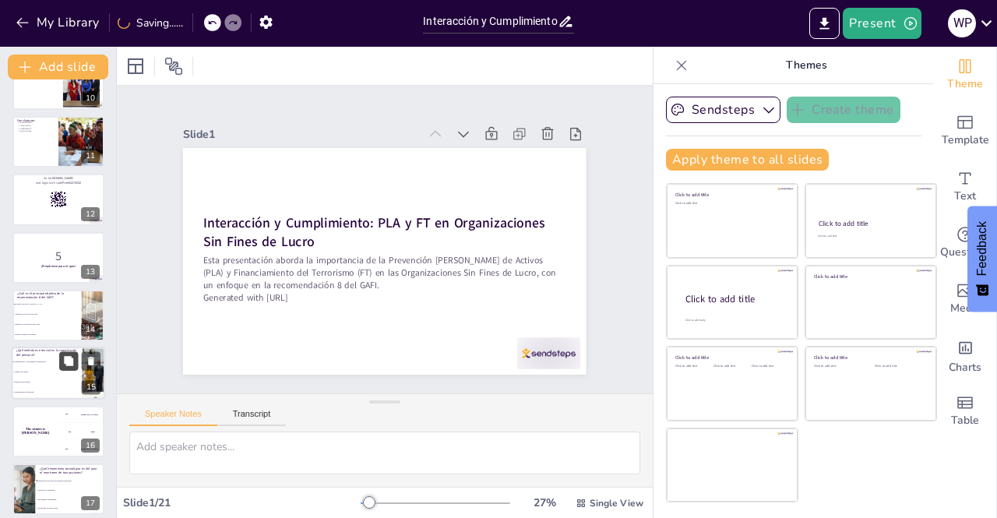
checkbox input "true"
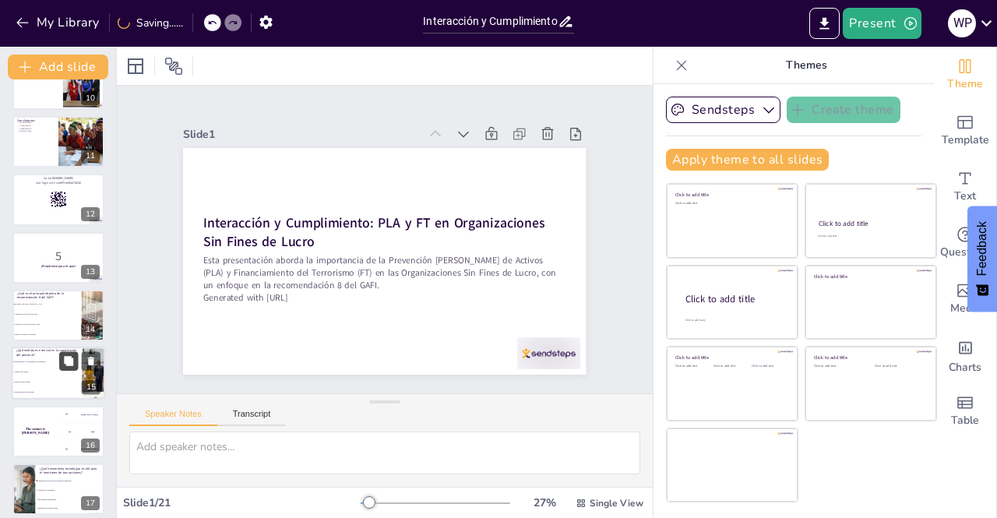
checkbox input "true"
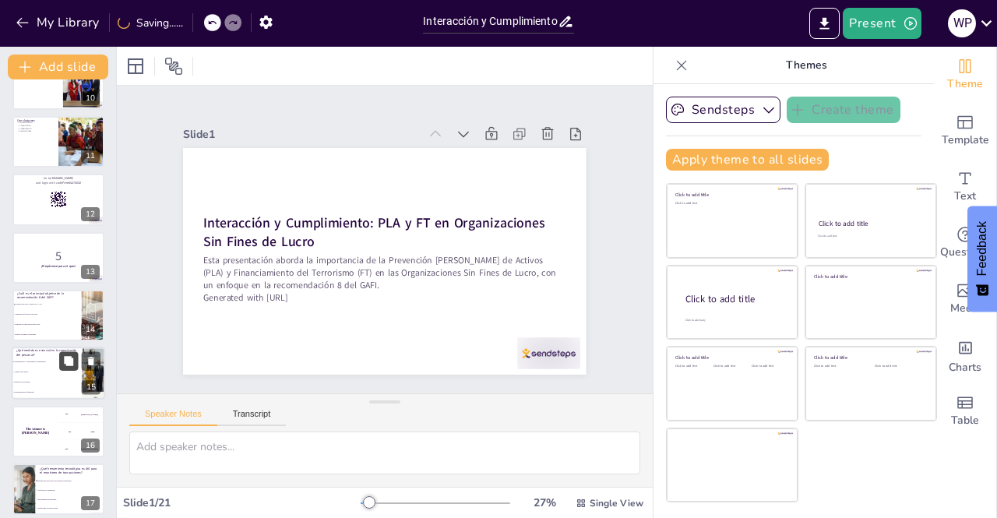
checkbox input "true"
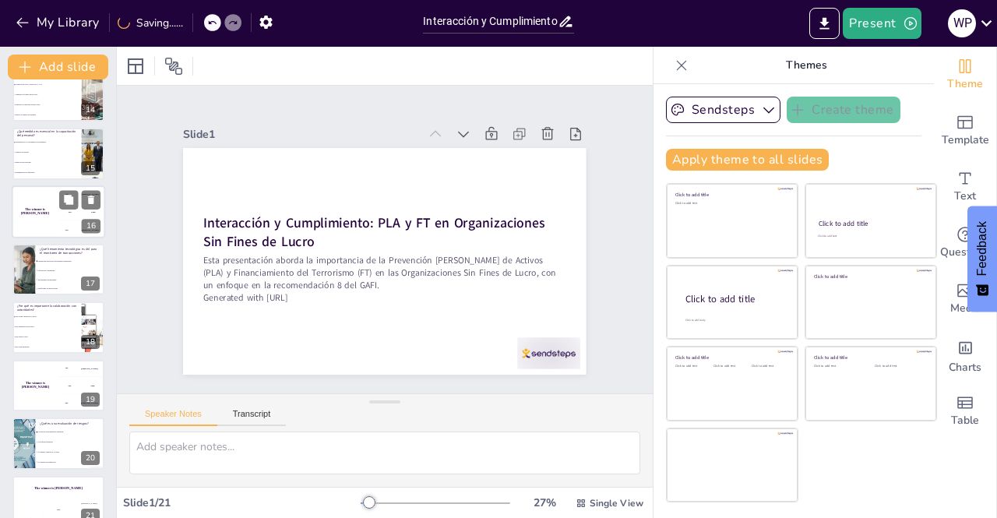
scroll to position [796, 0]
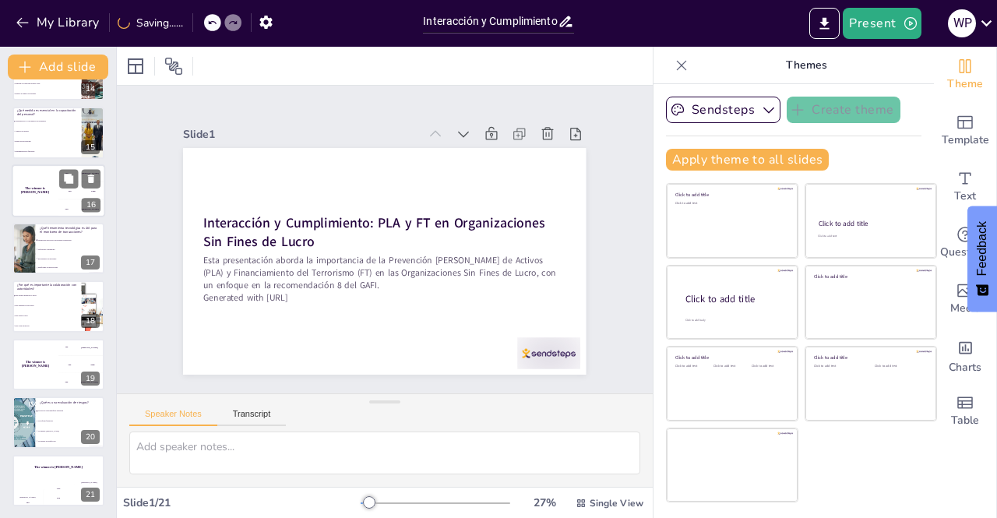
checkbox input "true"
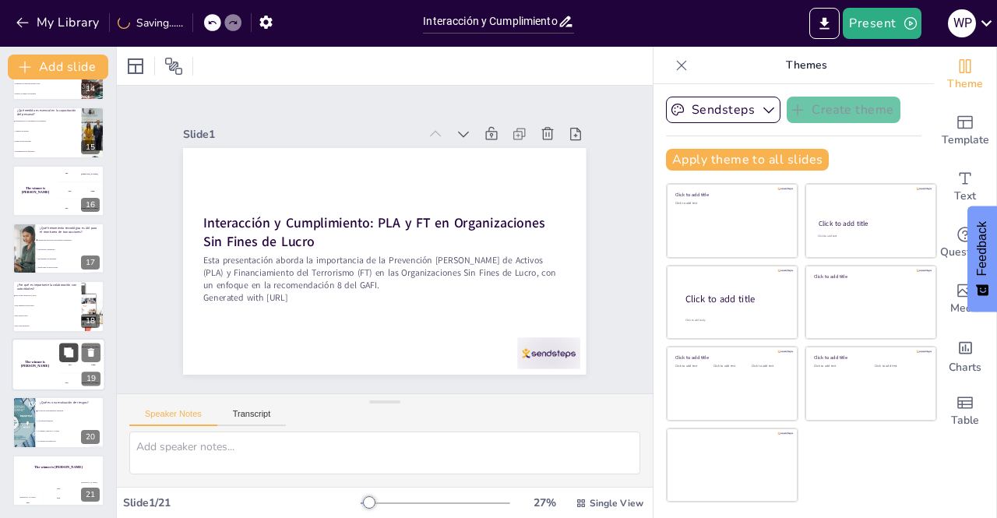
checkbox input "true"
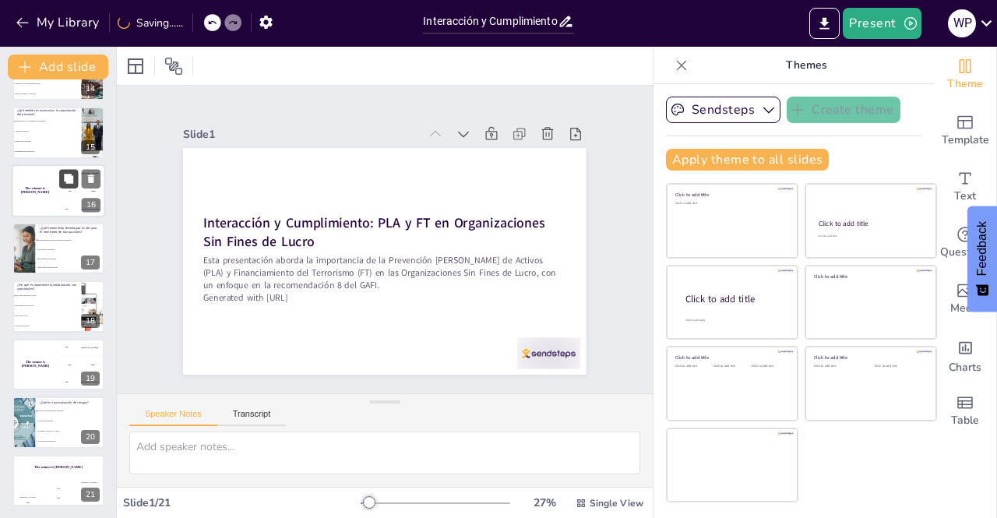
checkbox input "true"
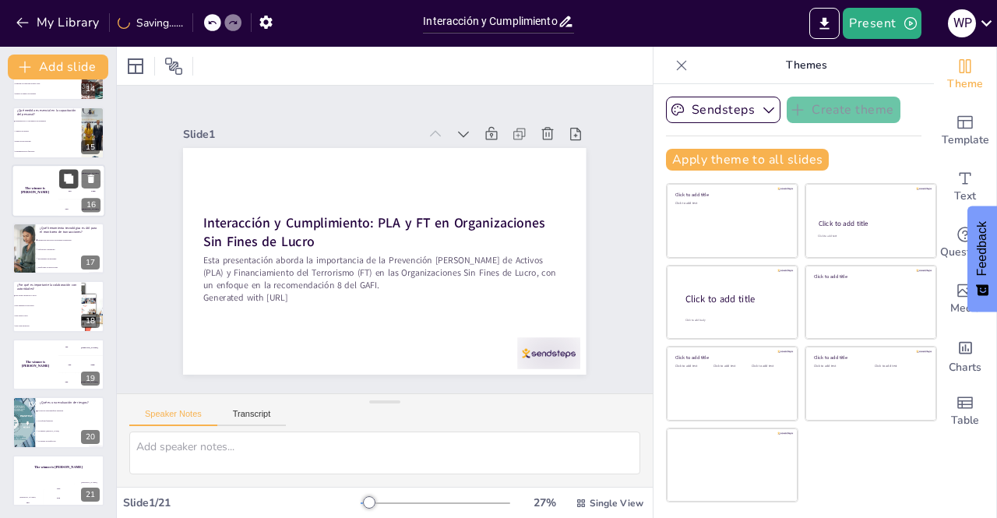
checkbox input "true"
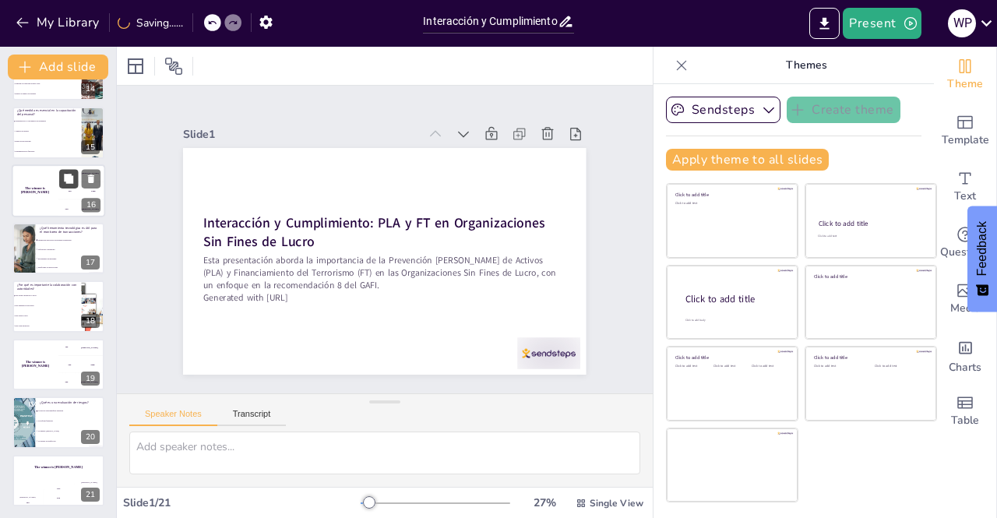
checkbox input "true"
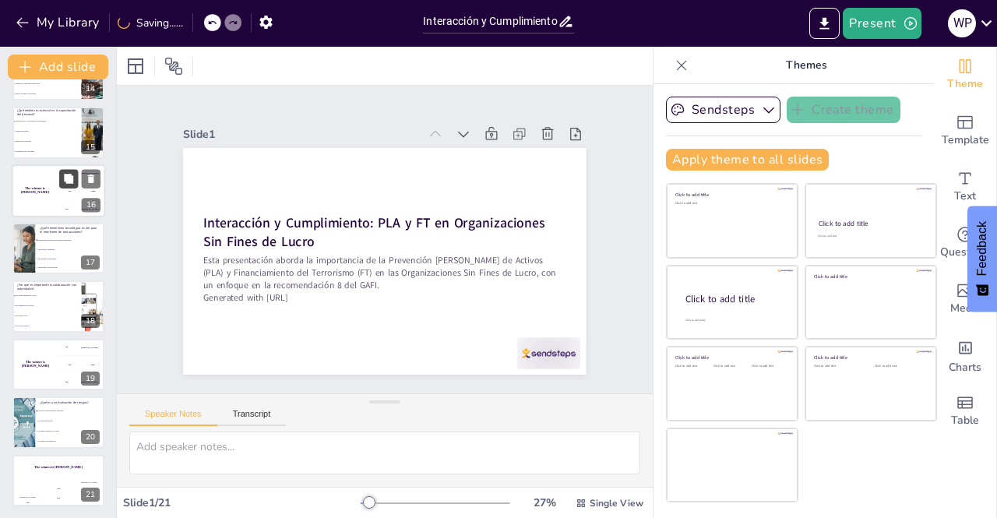
checkbox input "true"
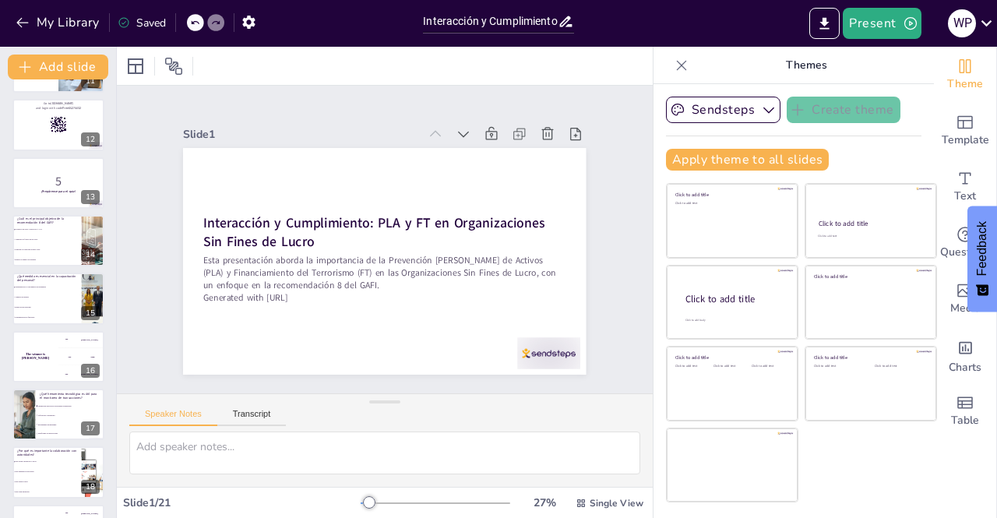
checkbox input "true"
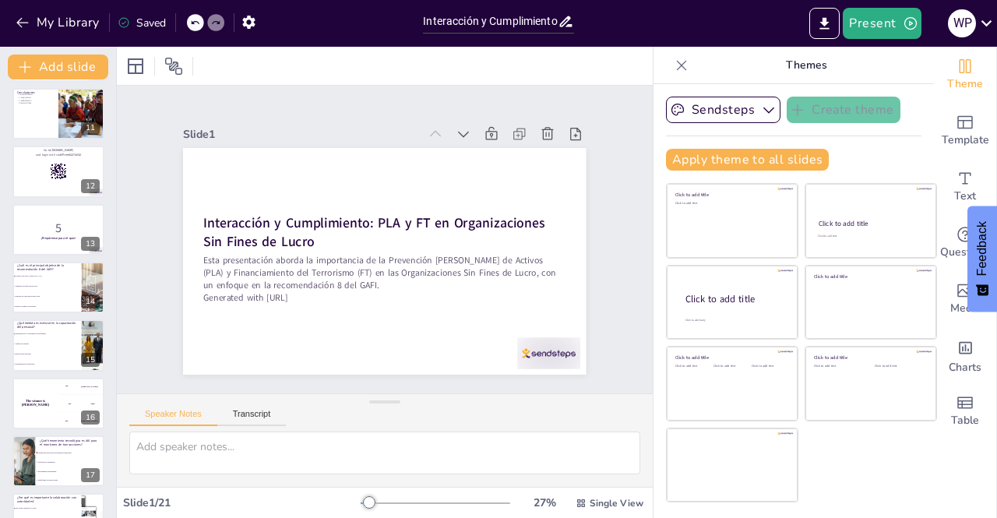
checkbox input "true"
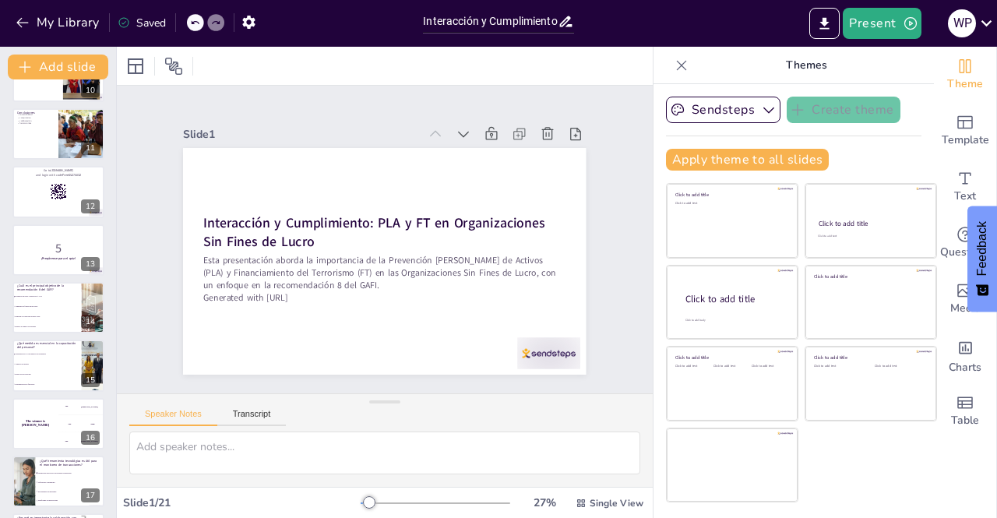
checkbox input "true"
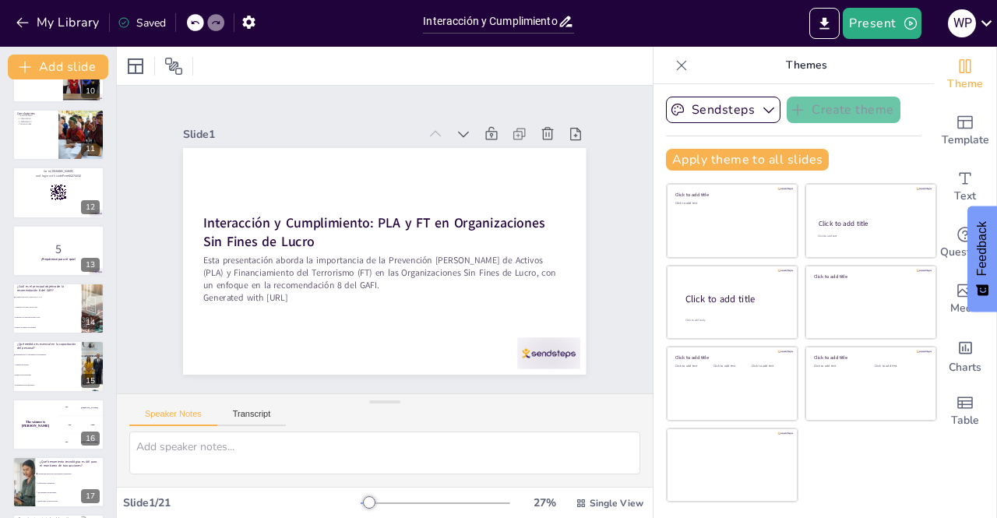
checkbox input "true"
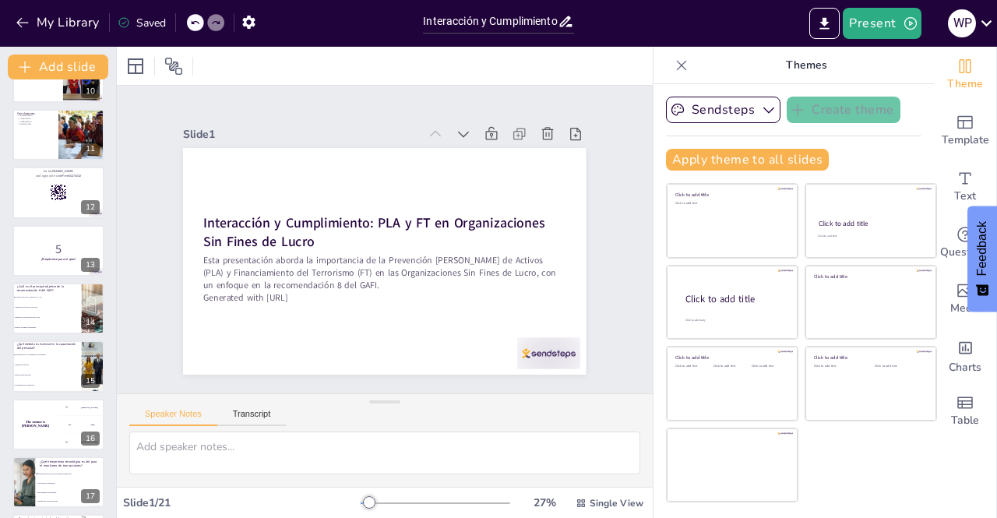
checkbox input "true"
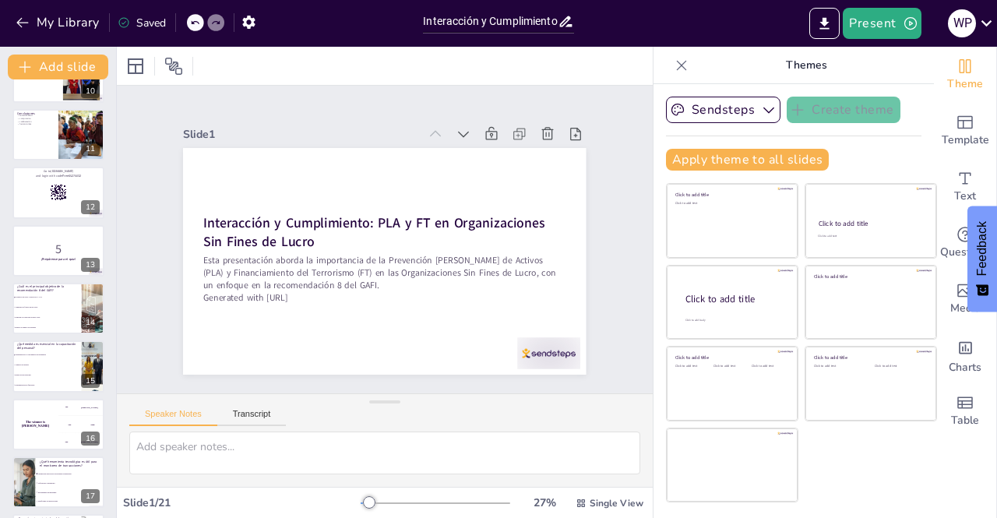
checkbox input "true"
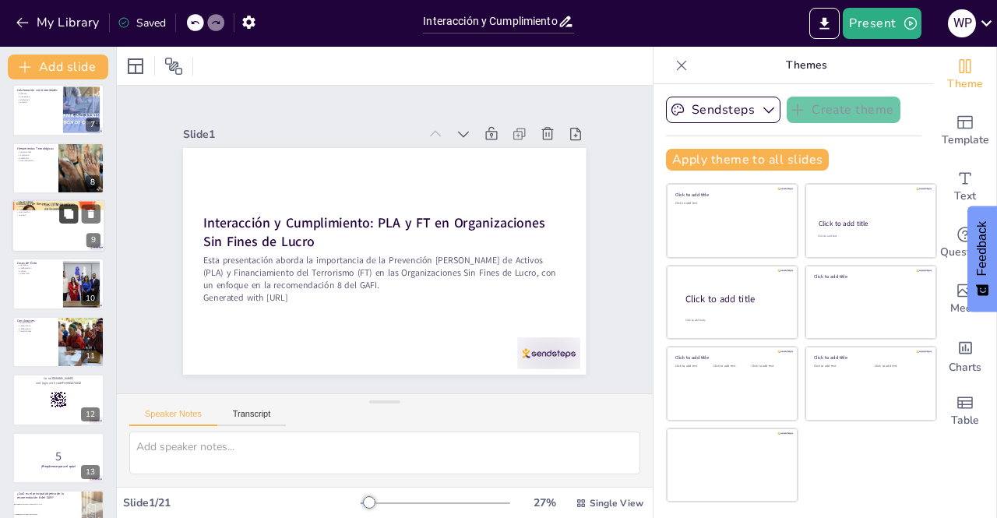
checkbox input "true"
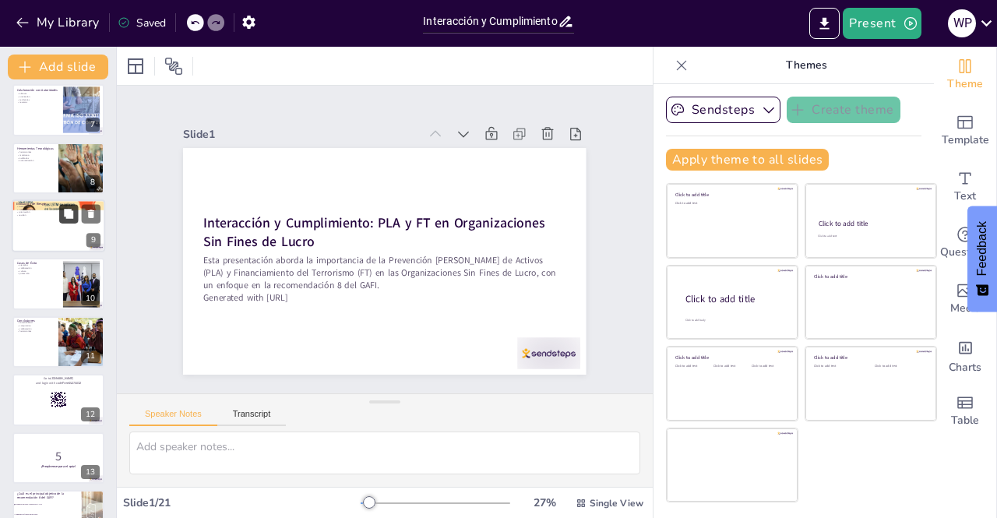
checkbox input "true"
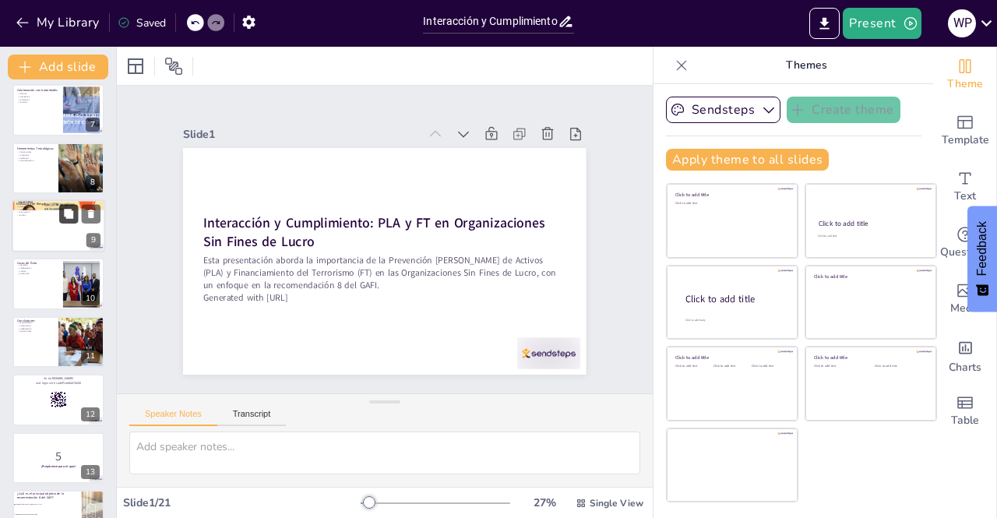
checkbox input "true"
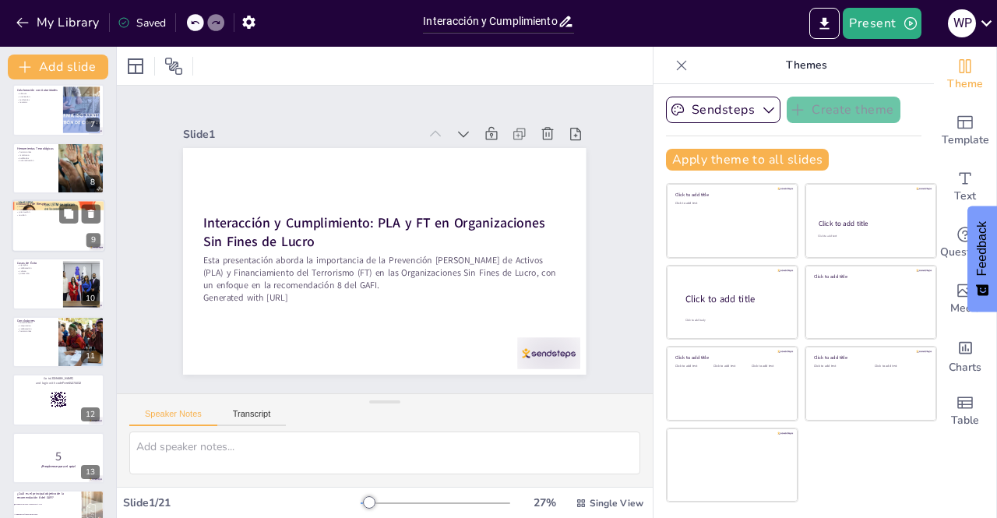
scroll to position [251, 0]
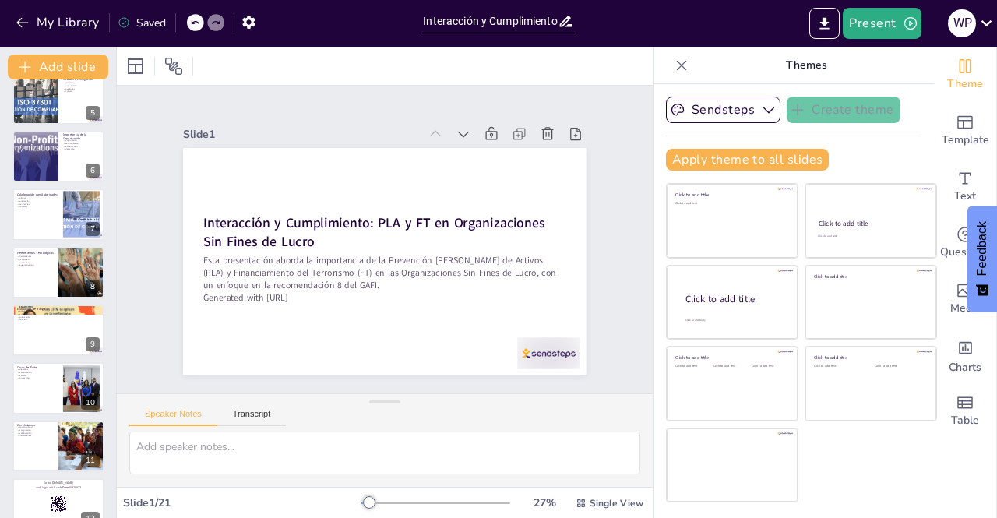
checkbox input "true"
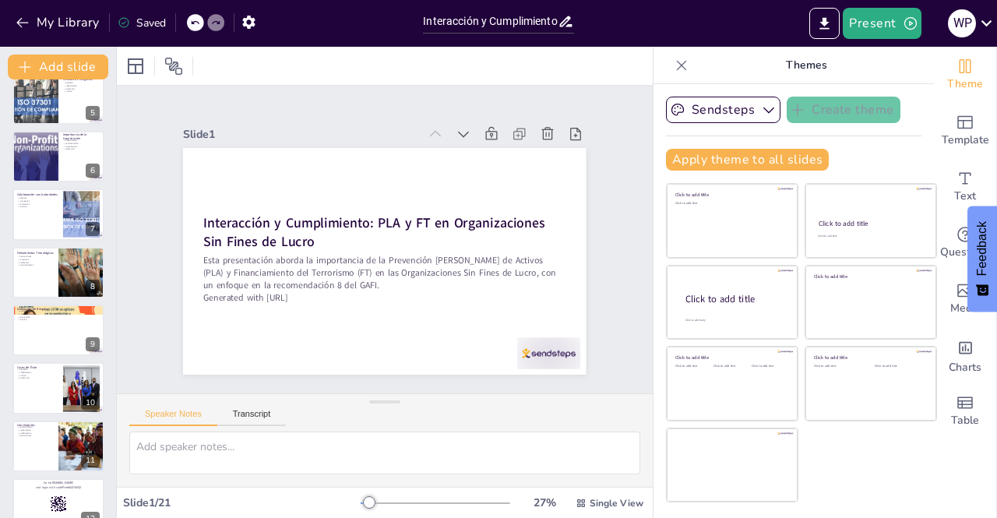
checkbox input "true"
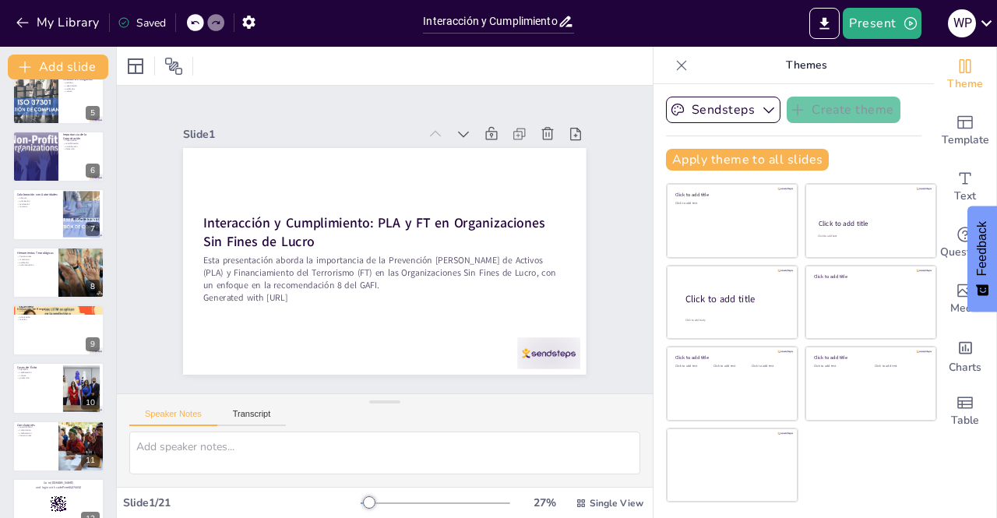
checkbox input "true"
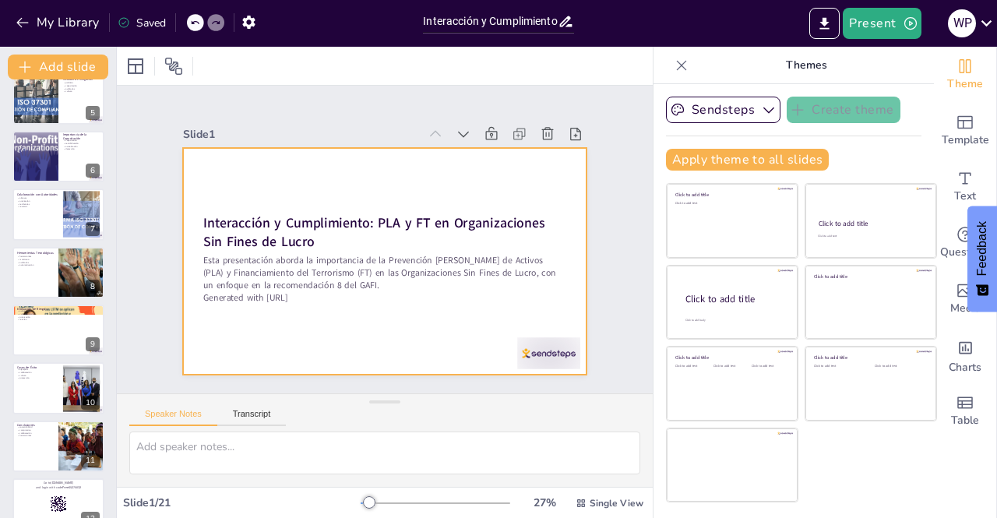
checkbox input "true"
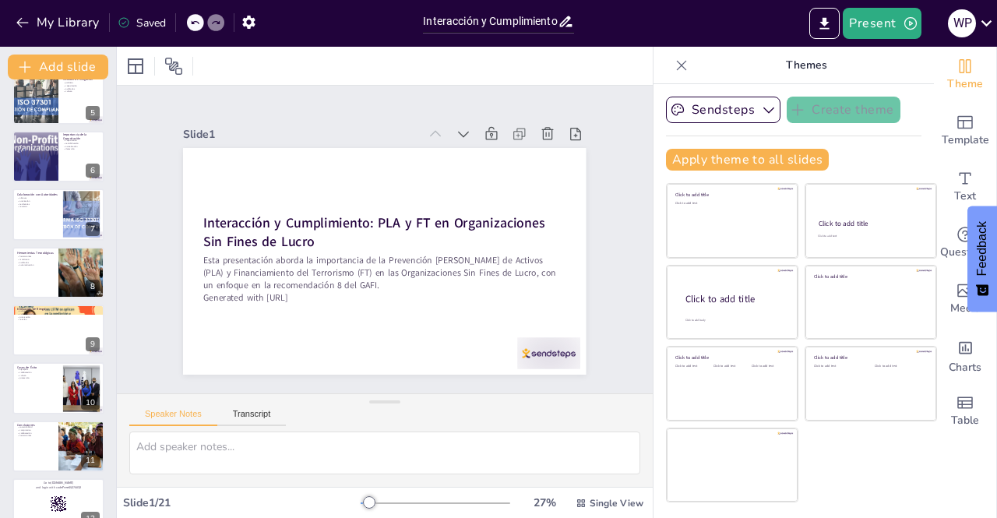
checkbox input "true"
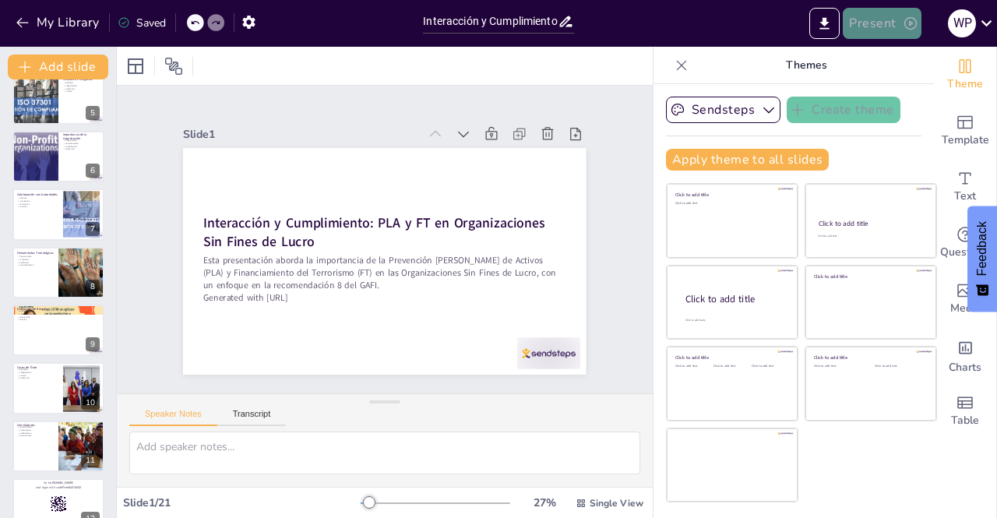
click at [874, 20] on button "Present" at bounding box center [882, 23] width 78 height 31
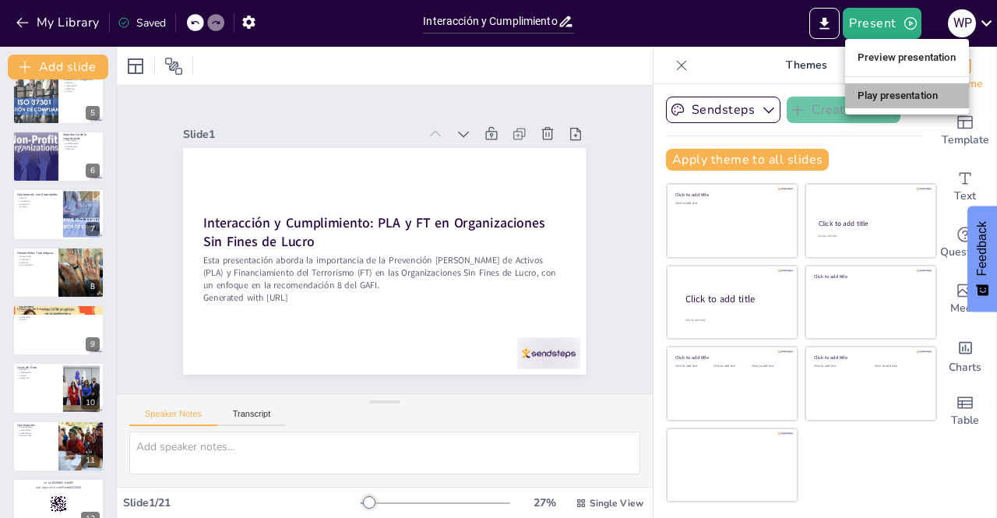
click at [877, 92] on li "Play presentation" at bounding box center [907, 95] width 124 height 25
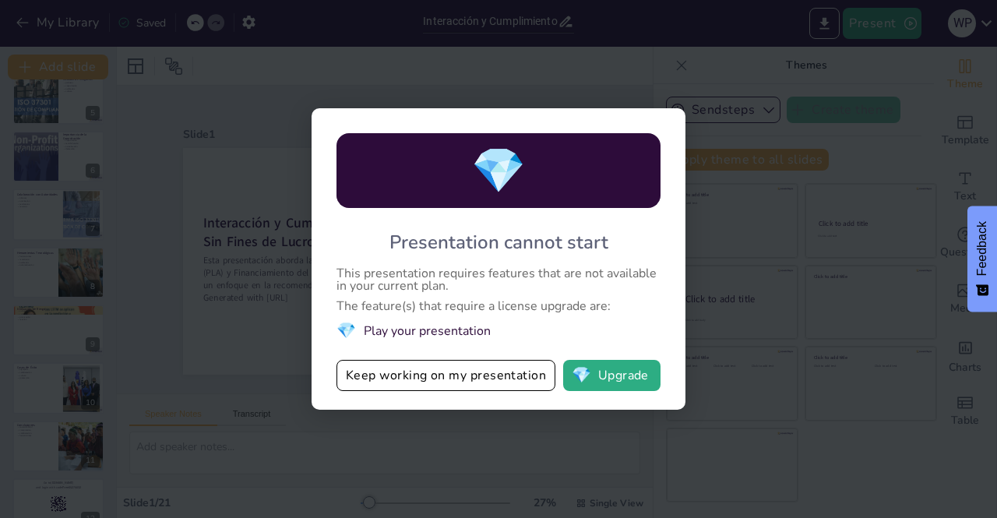
checkbox input "true"
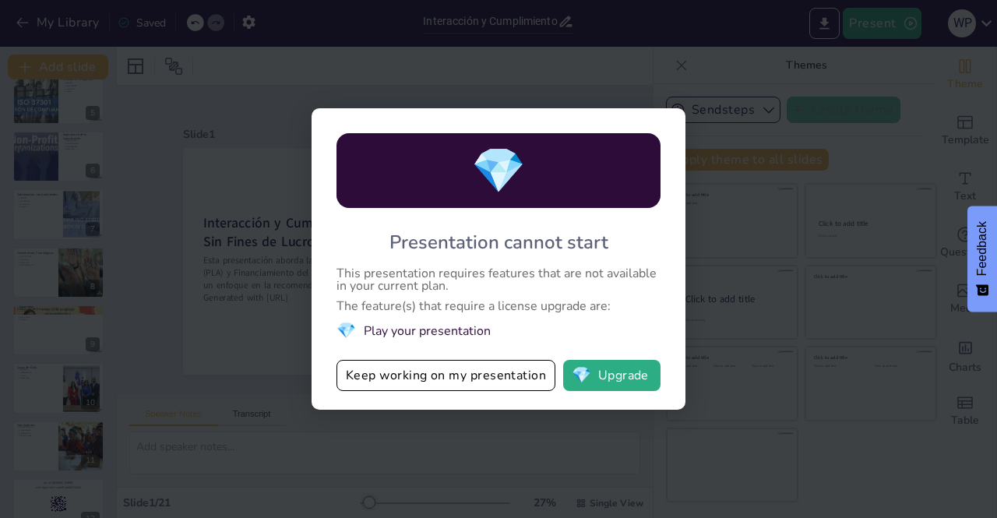
checkbox input "true"
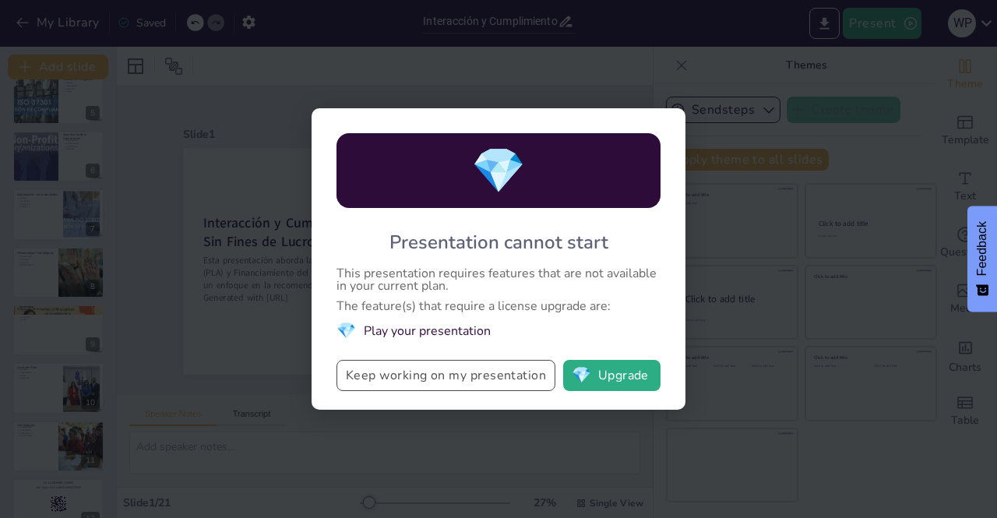
checkbox input "true"
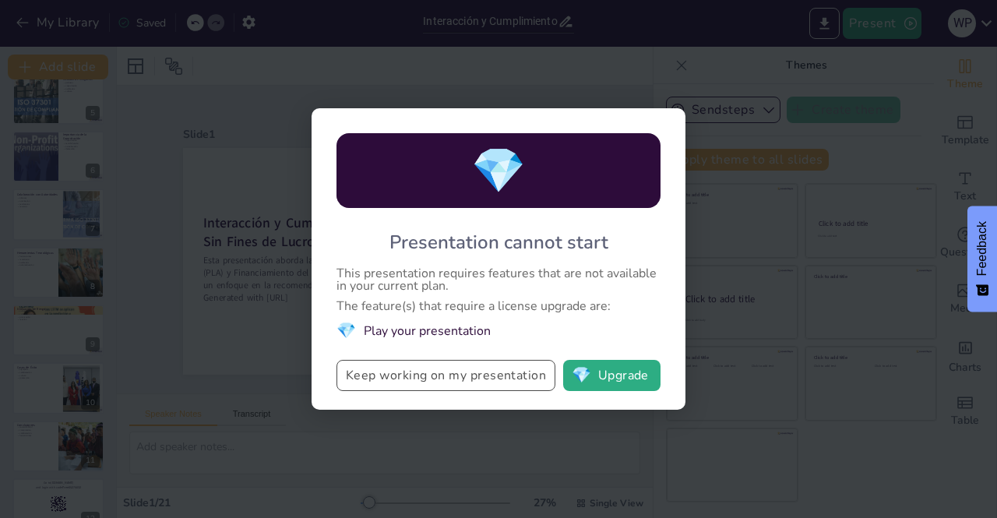
checkbox input "true"
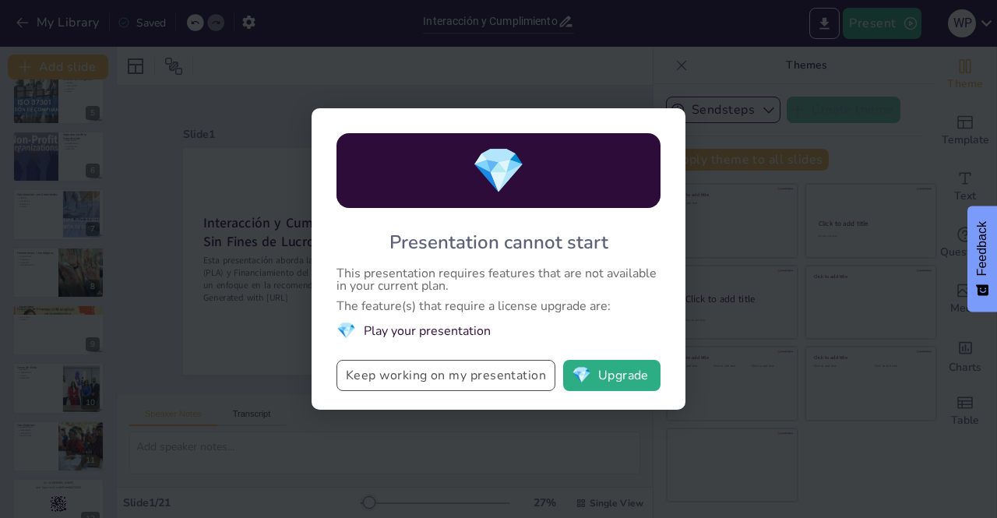
checkbox input "true"
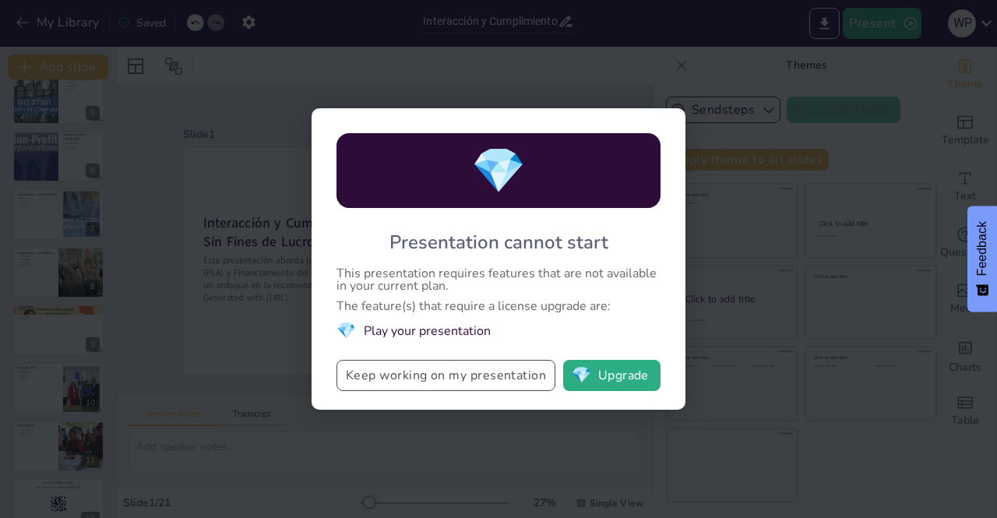
checkbox input "true"
click at [613, 367] on button "💎 Upgrade" at bounding box center [611, 375] width 97 height 31
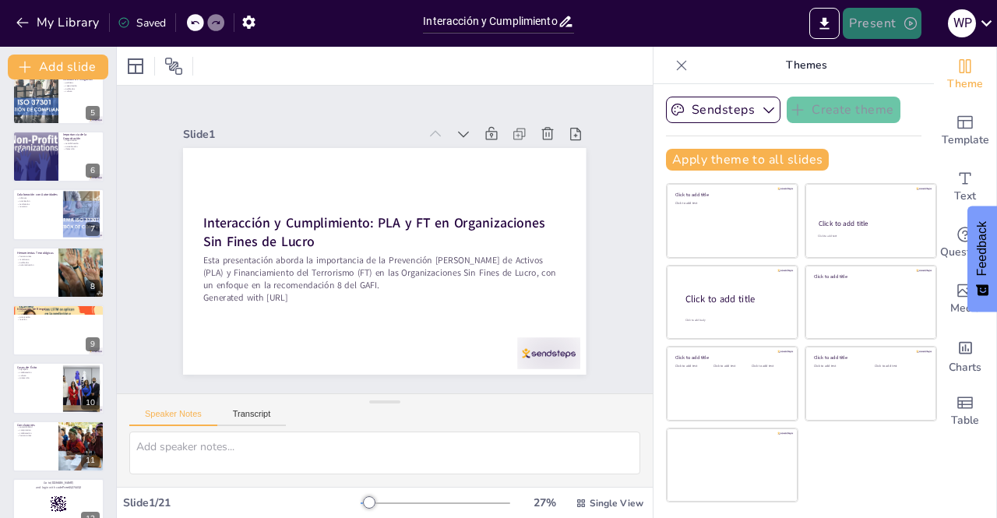
click at [874, 16] on button "Present" at bounding box center [882, 23] width 78 height 31
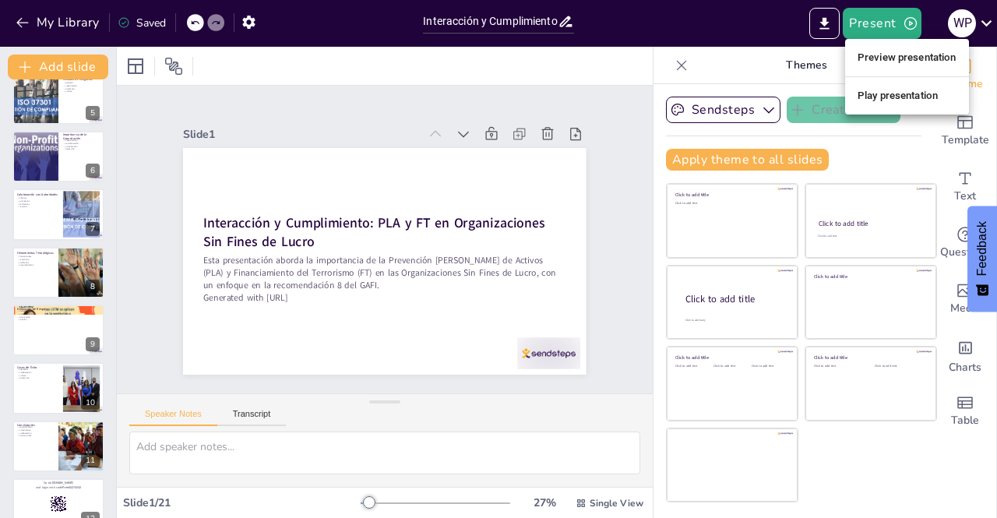
click at [885, 57] on li "Preview presentation" at bounding box center [907, 57] width 124 height 25
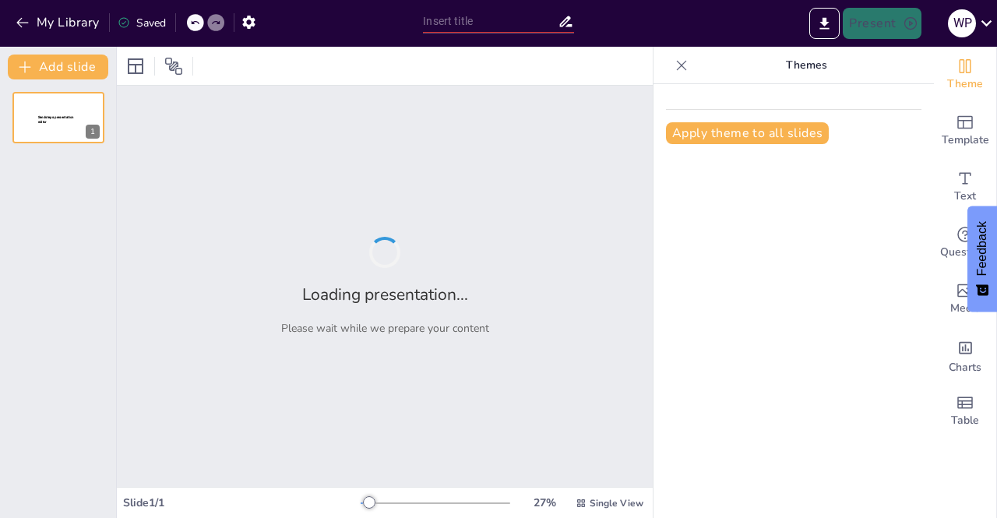
type input "Interacción y Cumplimiento: PLA y FT en Organizaciones Sin Fines de Lucro"
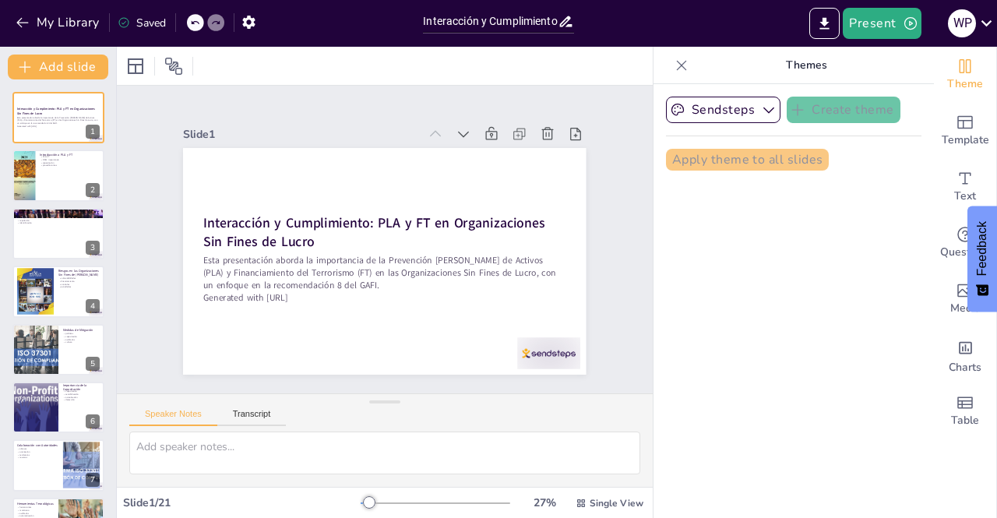
checkbox input "true"
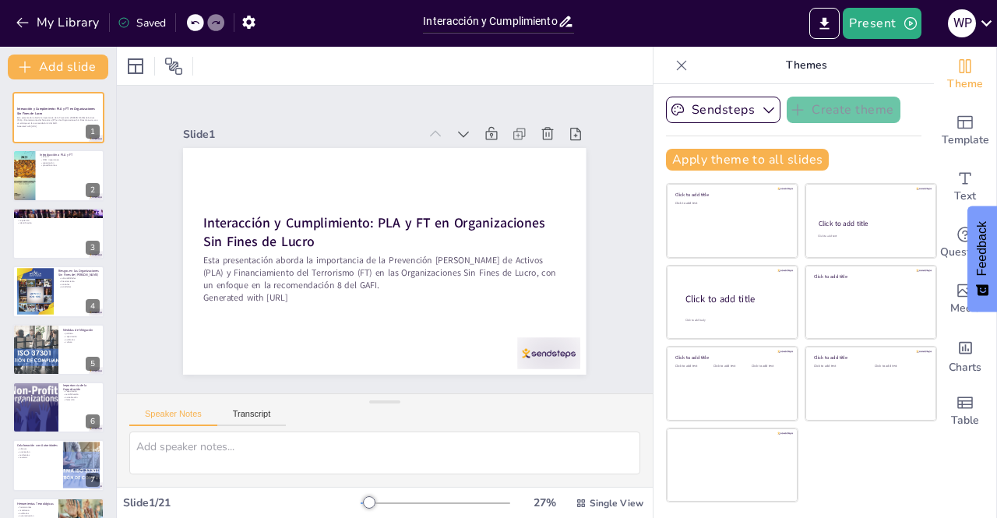
checkbox input "true"
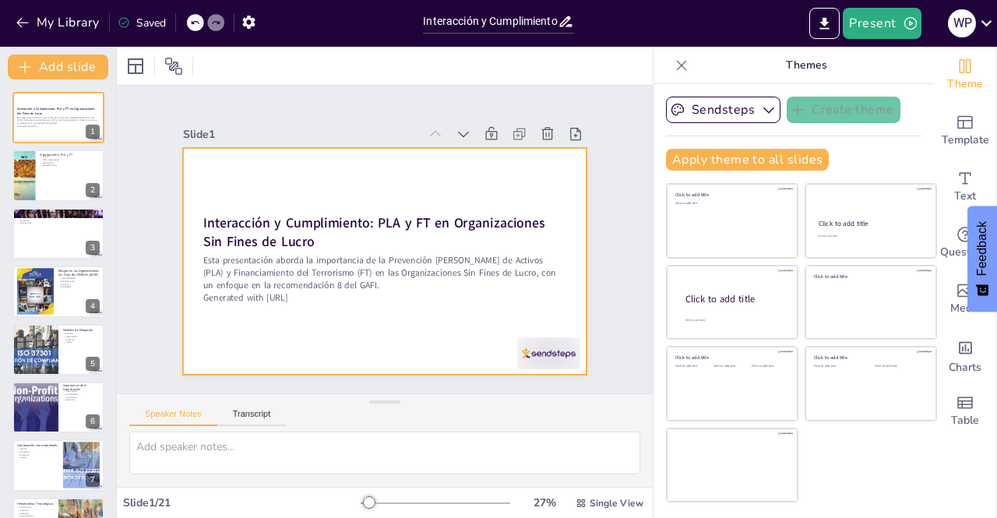
checkbox input "true"
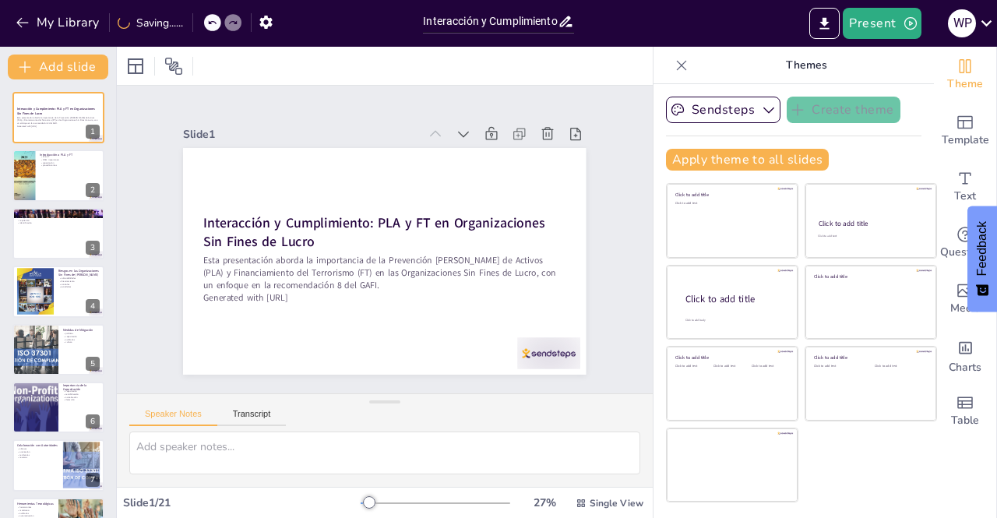
checkbox input "true"
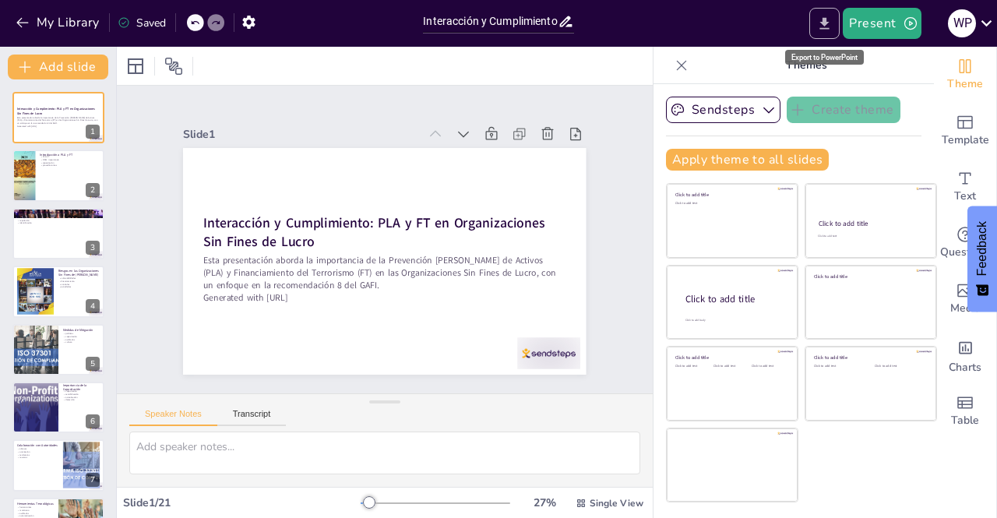
click at [825, 19] on icon "Export to PowerPoint" at bounding box center [824, 23] width 9 height 12
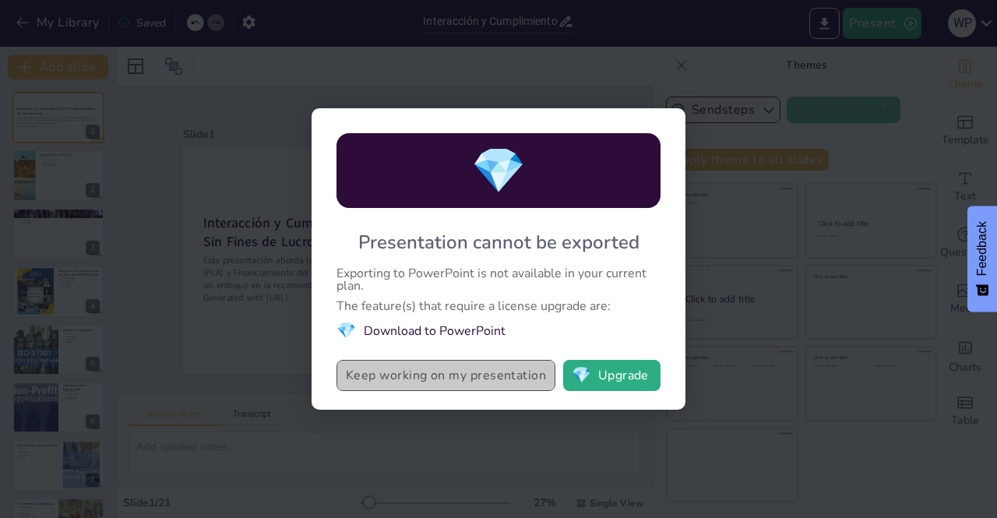
click at [469, 374] on button "Keep working on my presentation" at bounding box center [445, 375] width 219 height 31
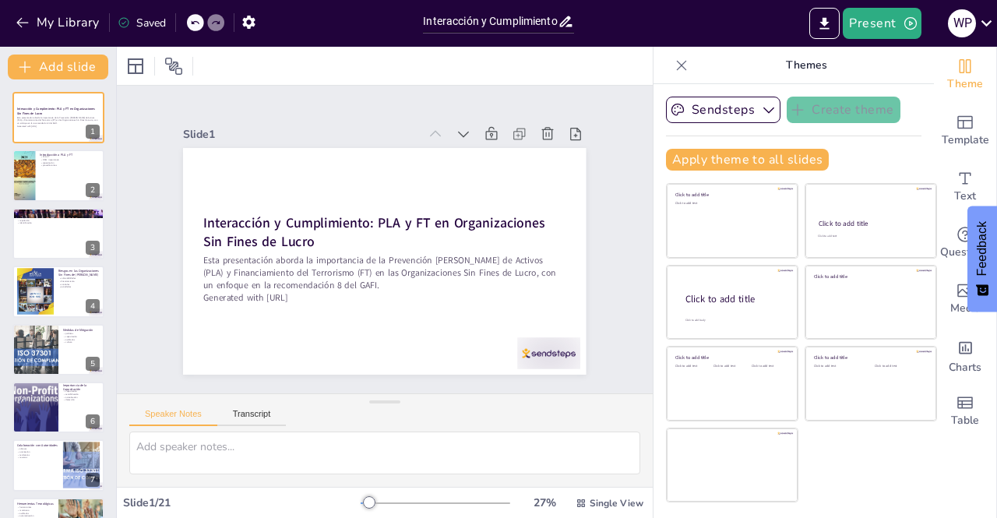
checkbox input "true"
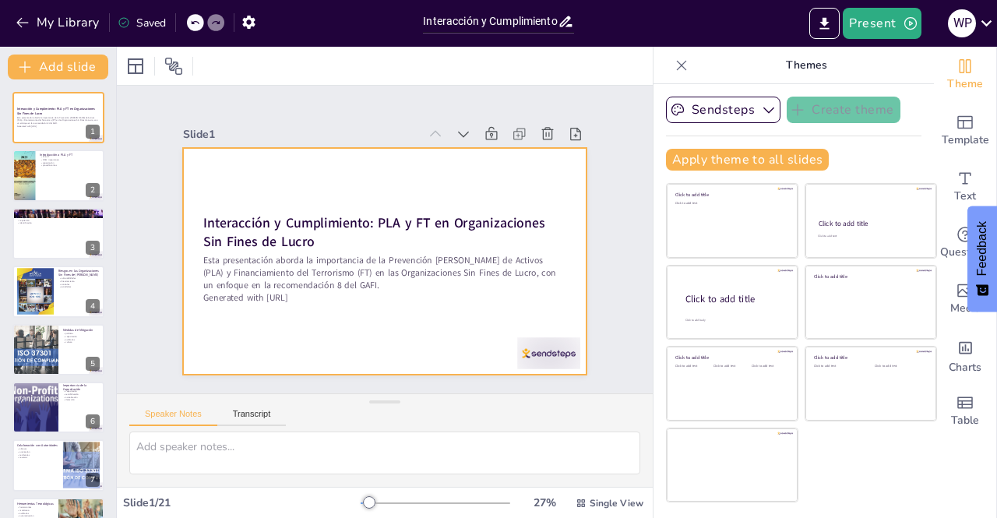
checkbox input "true"
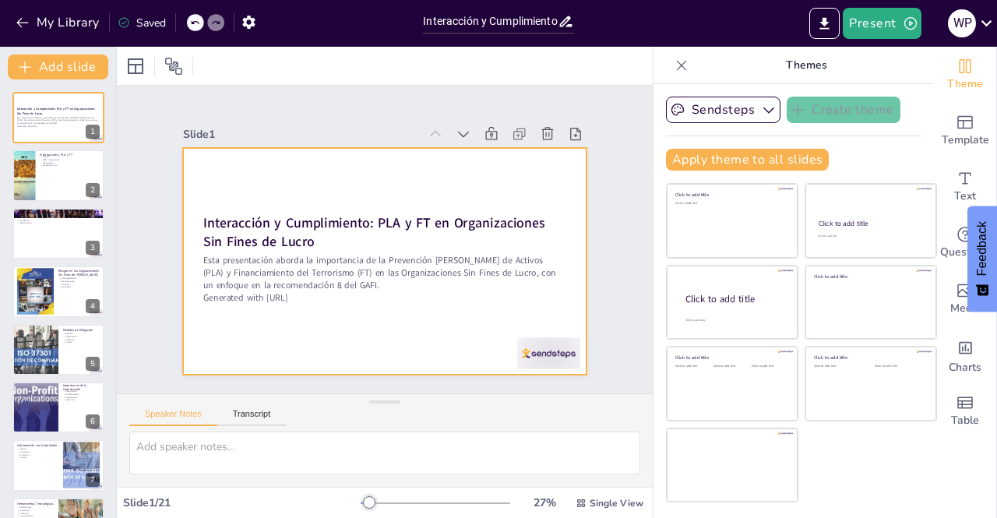
checkbox input "true"
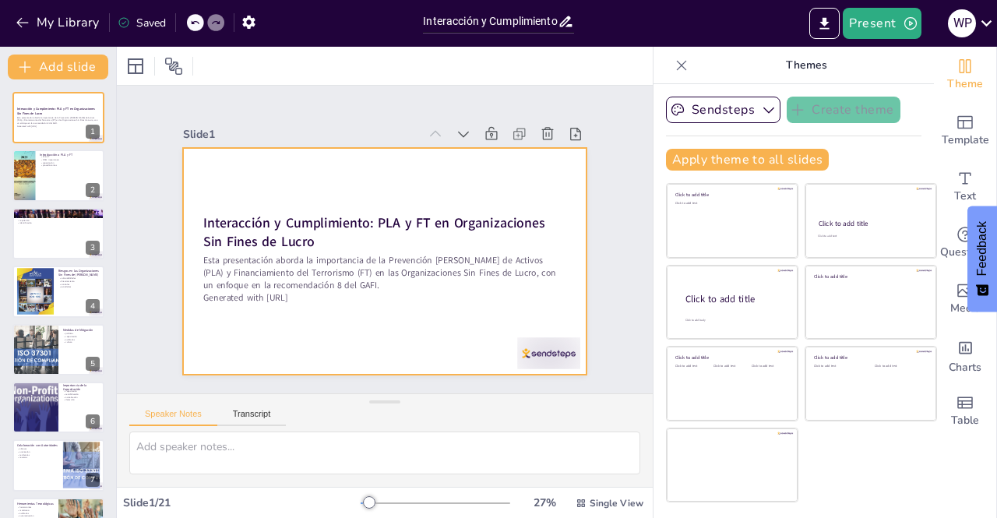
checkbox input "true"
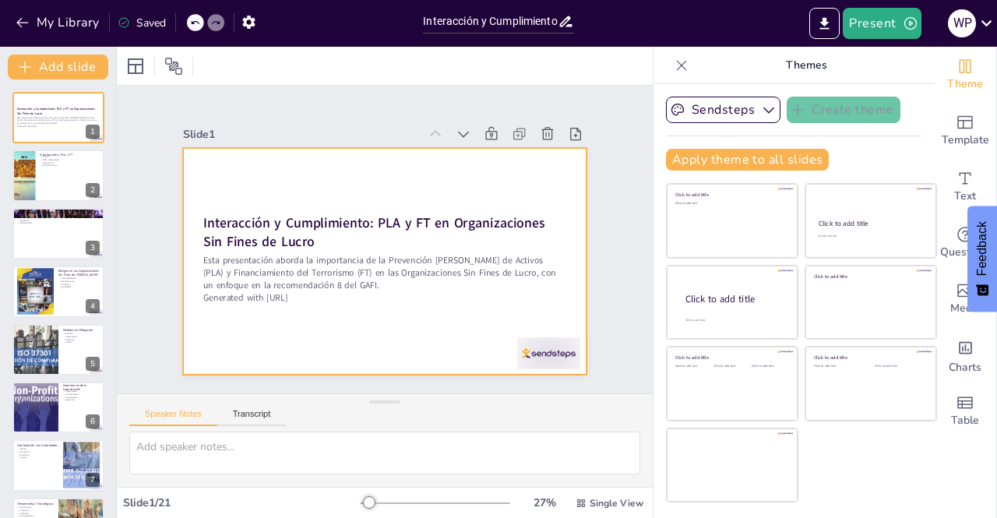
checkbox input "true"
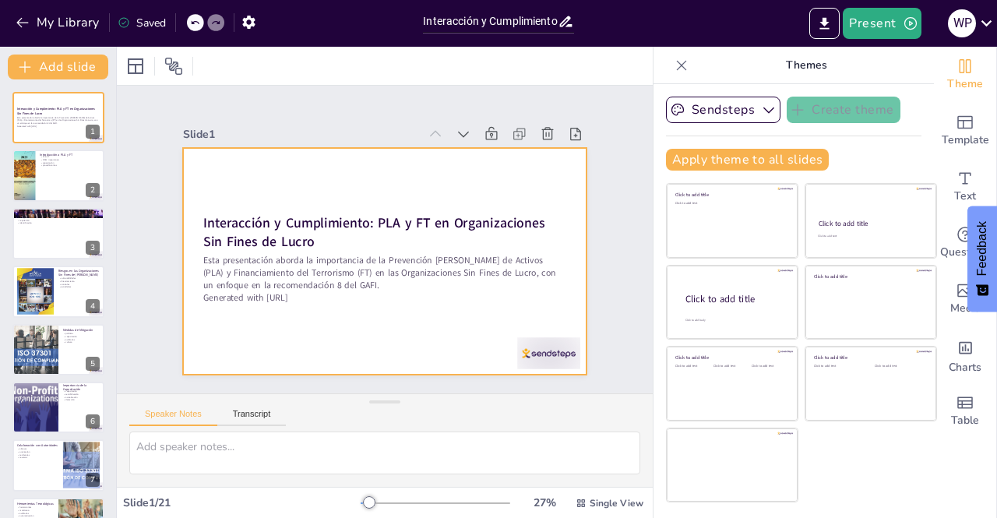
checkbox input "true"
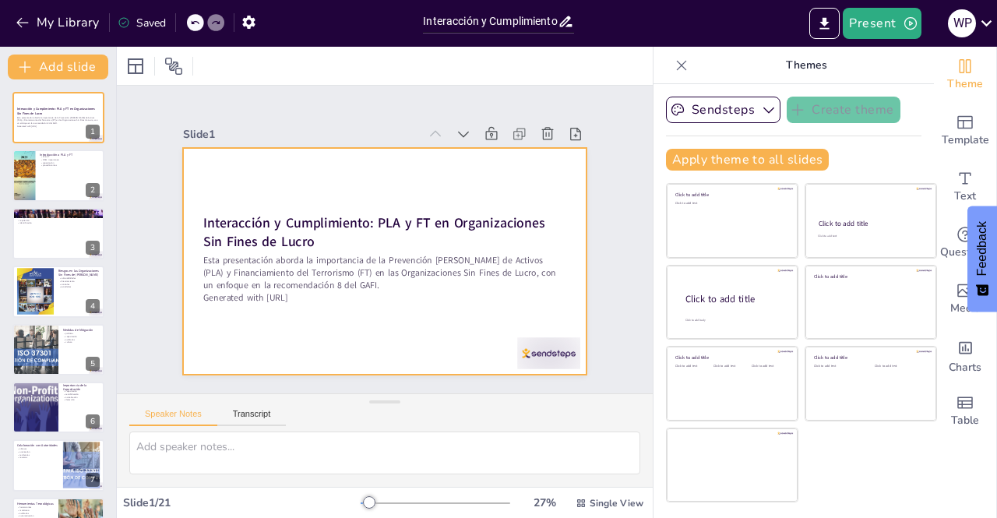
checkbox input "true"
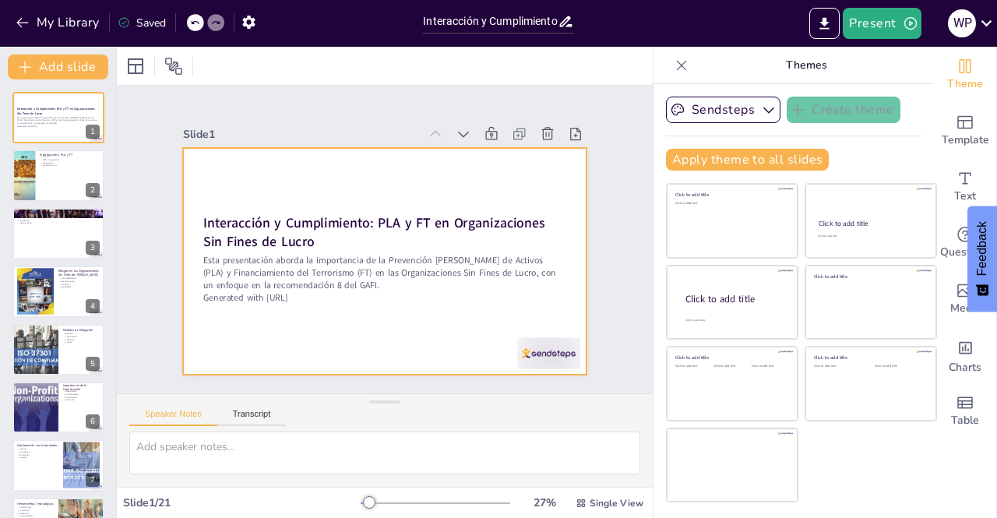
checkbox input "true"
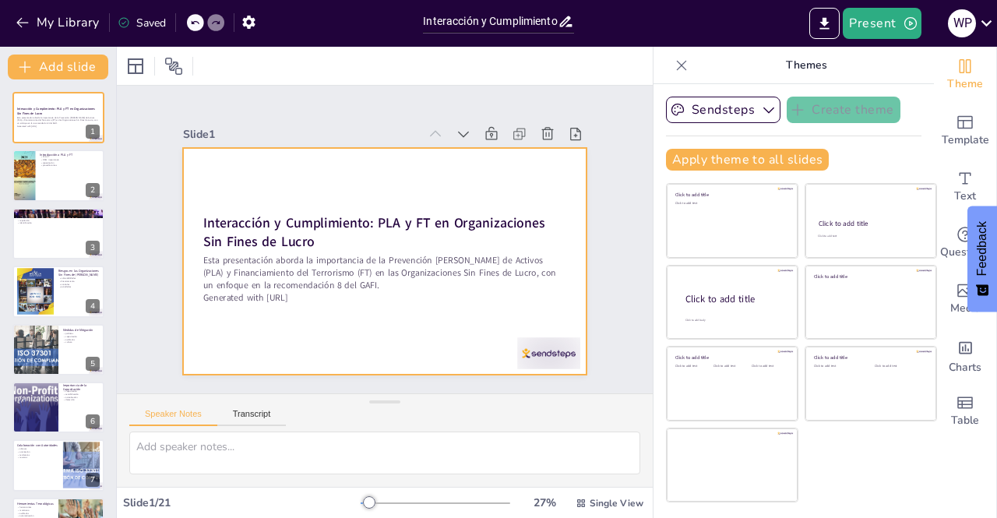
checkbox input "true"
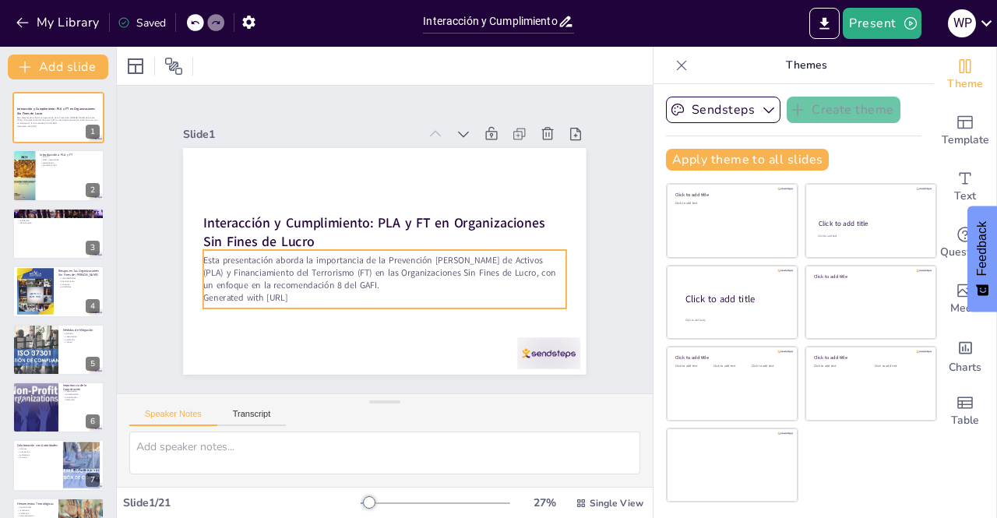
checkbox input "true"
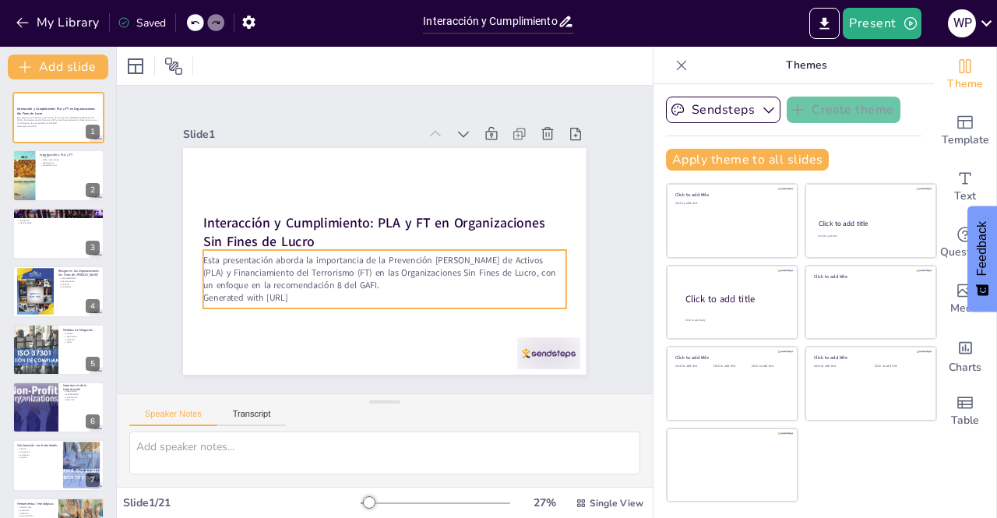
checkbox input "true"
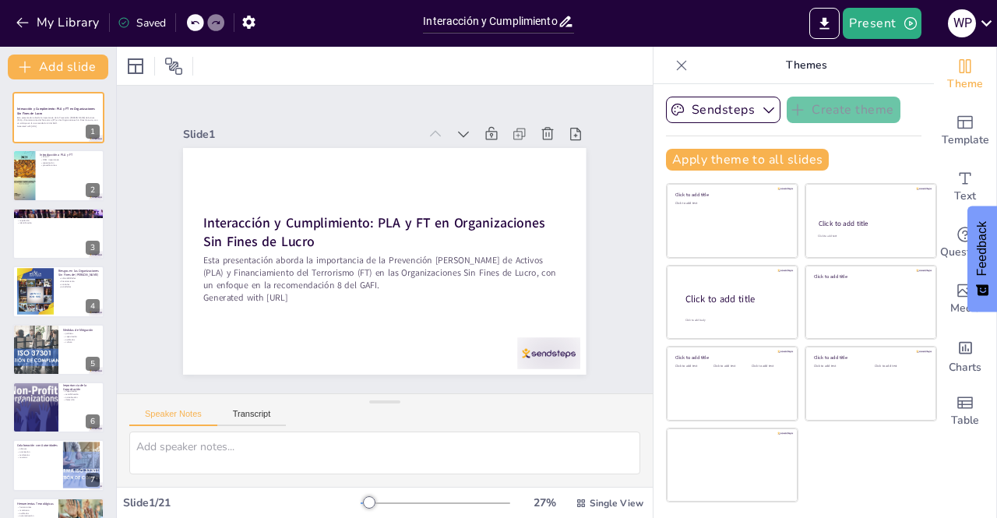
checkbox input "true"
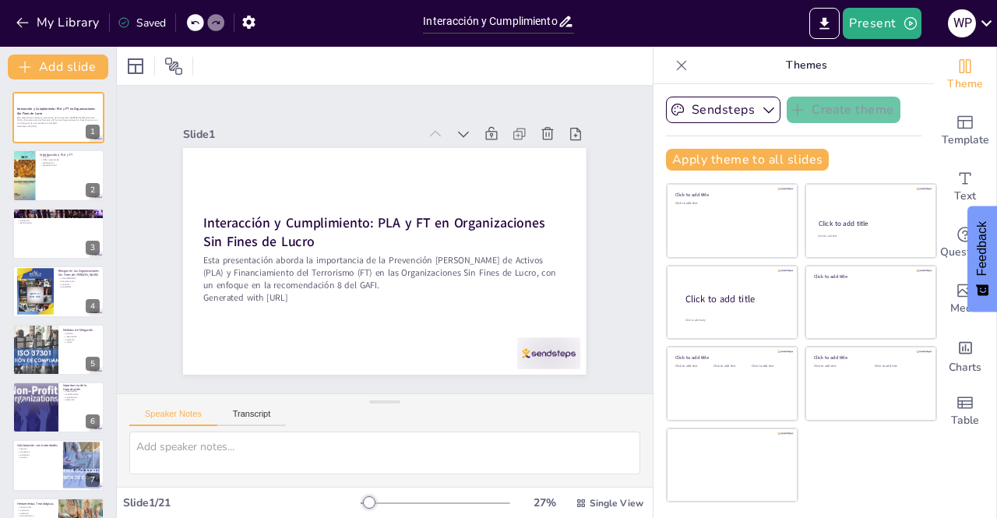
checkbox input "true"
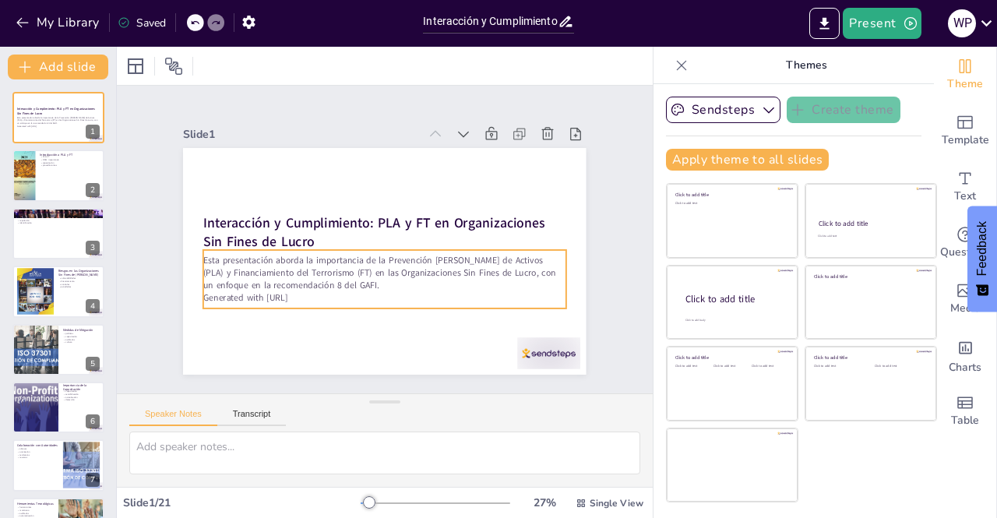
checkbox input "true"
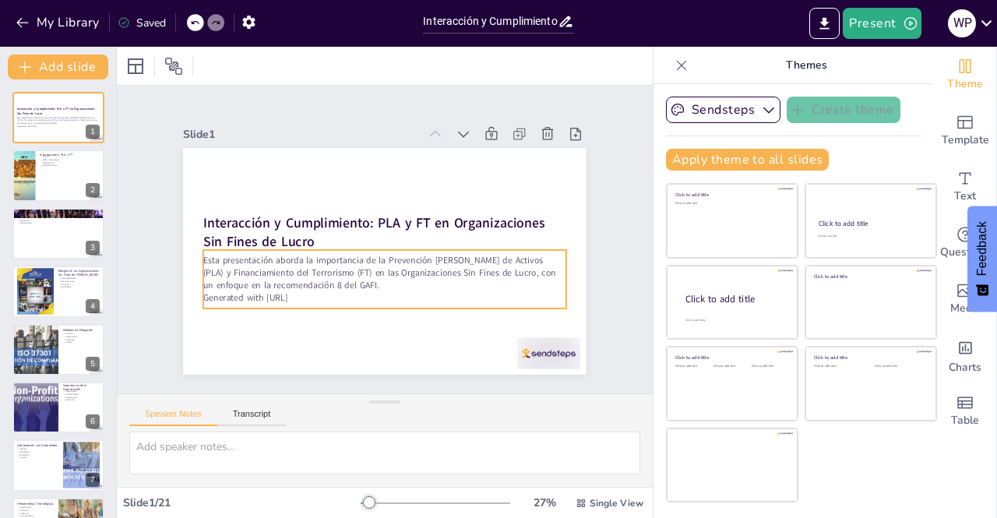
checkbox input "true"
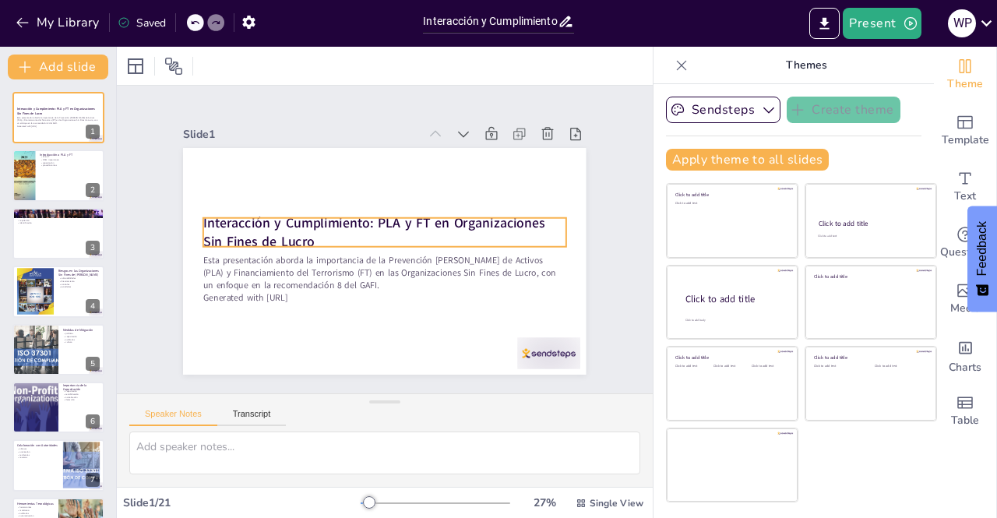
checkbox input "true"
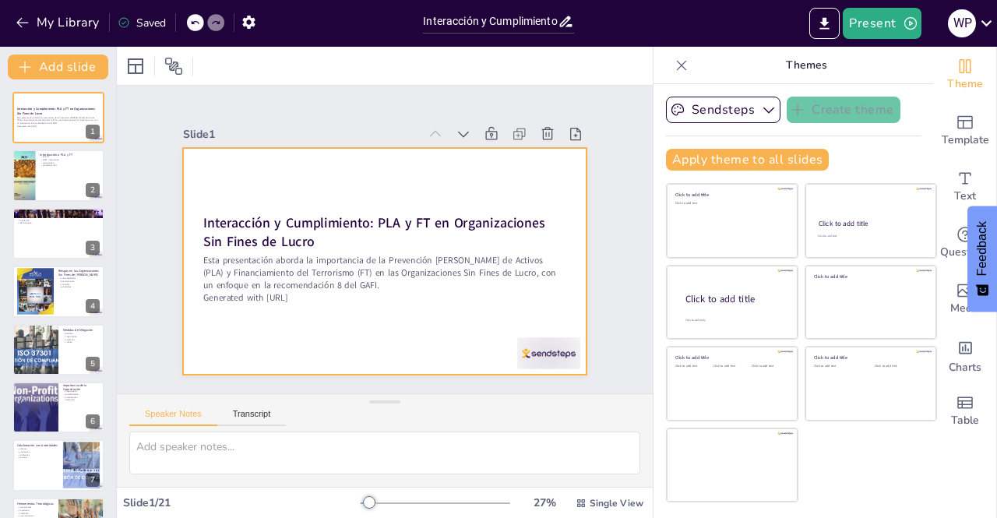
checkbox input "true"
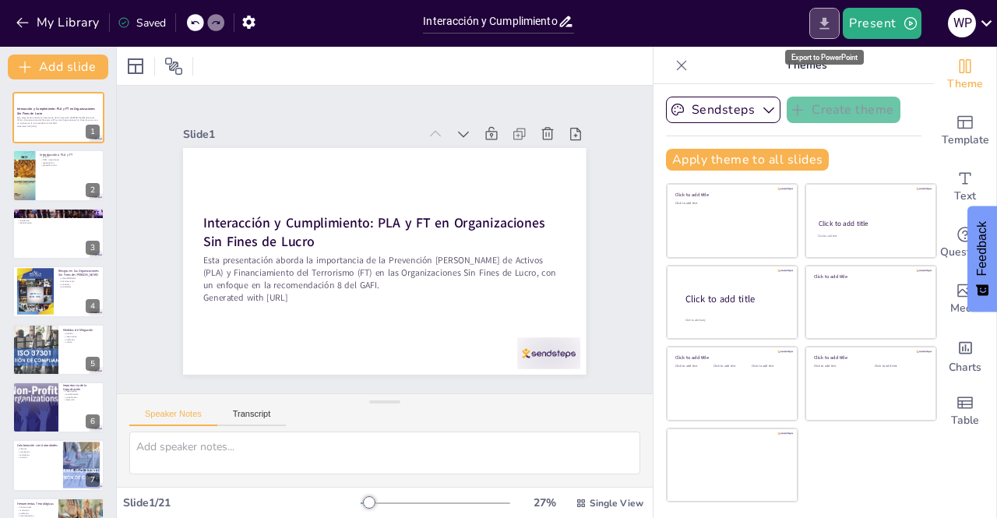
click at [826, 27] on icon "Export to PowerPoint" at bounding box center [824, 24] width 16 height 16
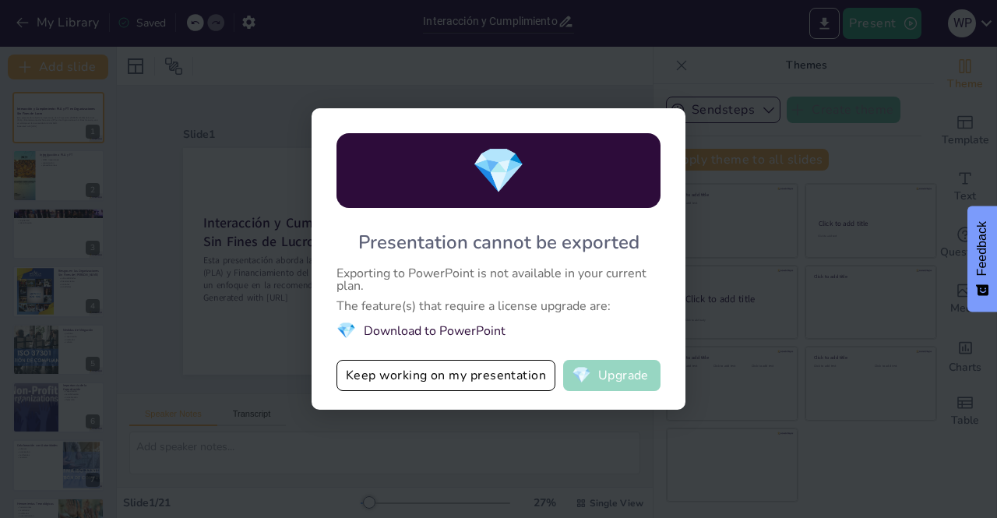
click at [608, 368] on button "💎 Upgrade" at bounding box center [611, 375] width 97 height 31
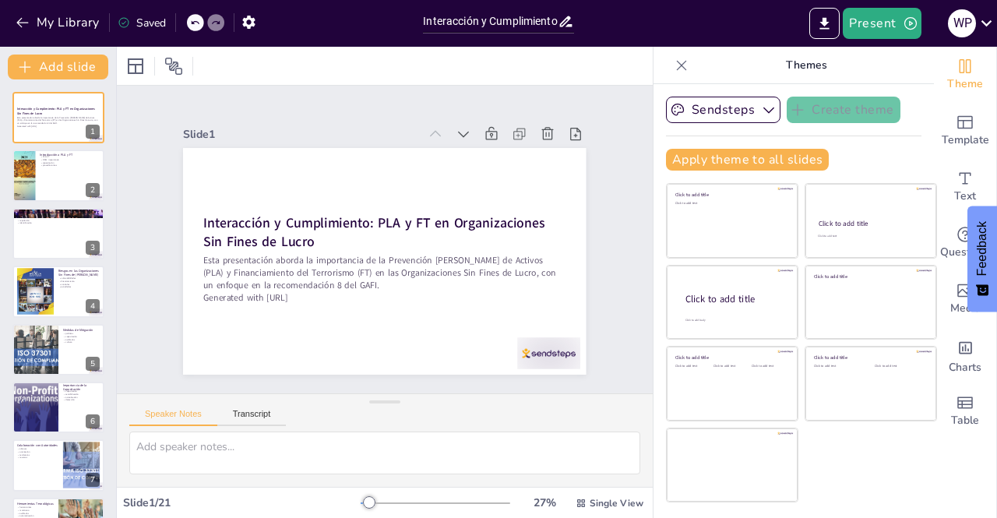
checkbox input "true"
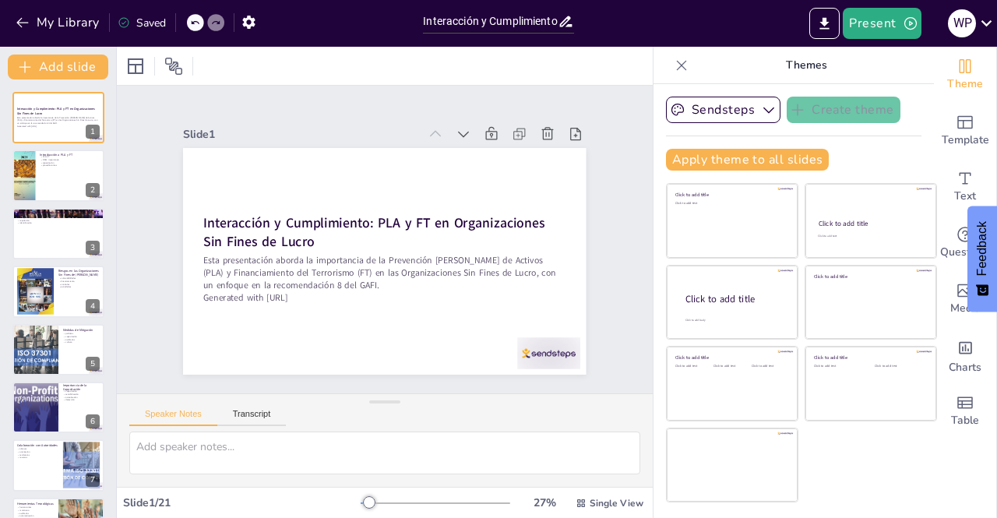
checkbox input "true"
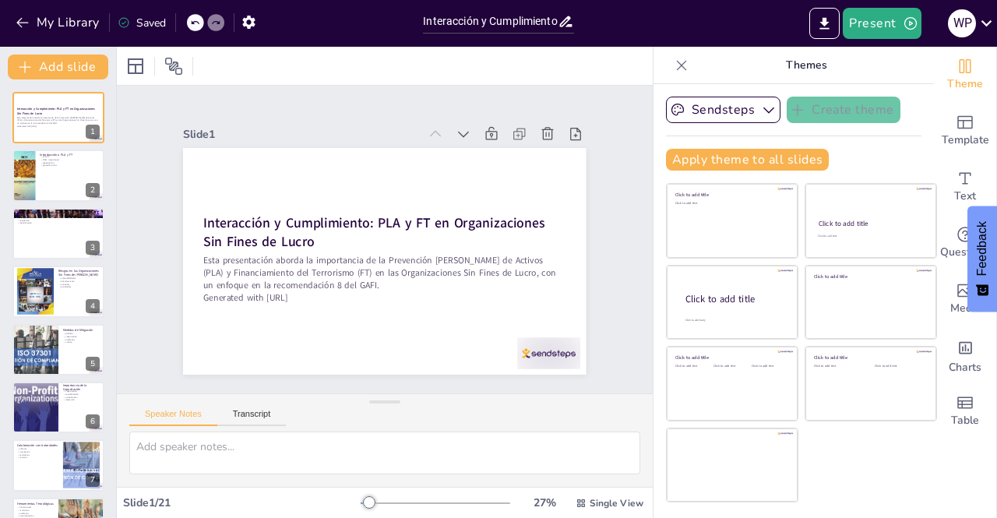
checkbox input "true"
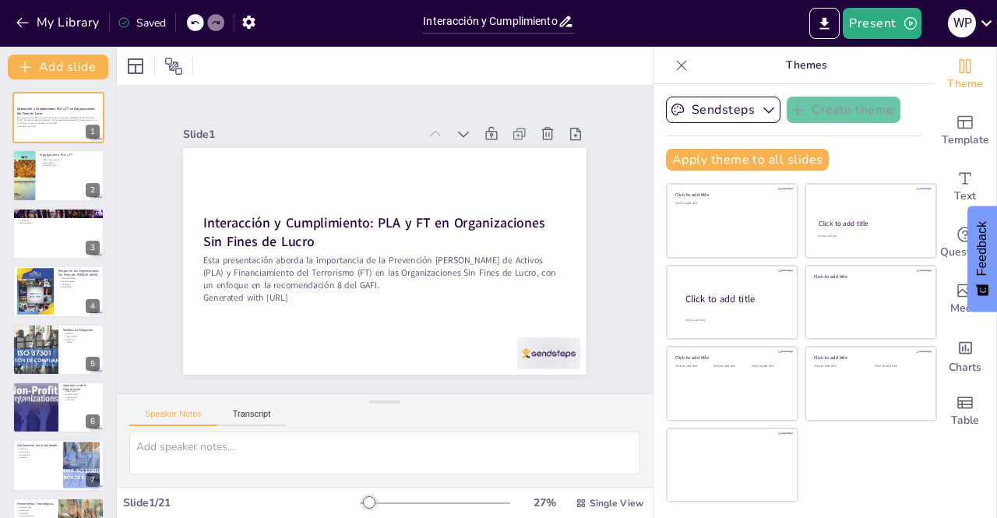
checkbox input "true"
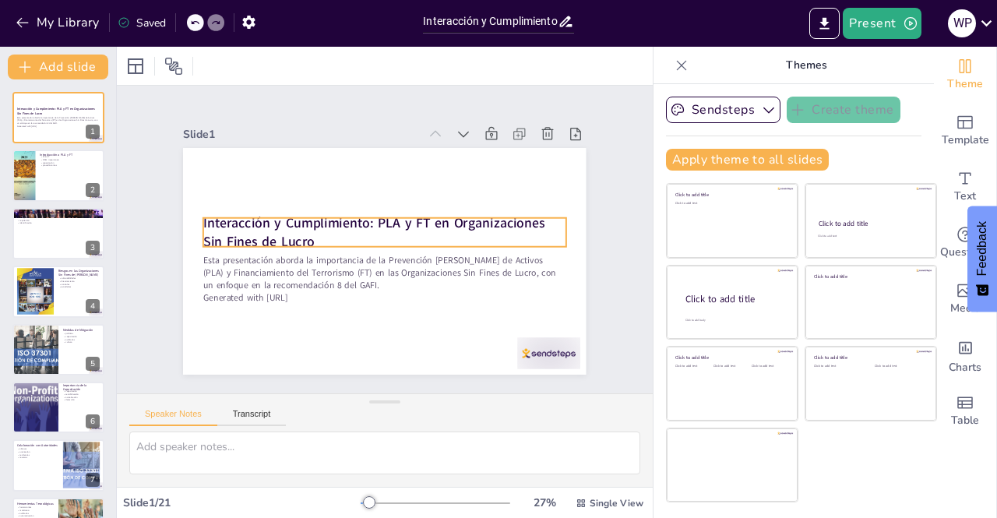
checkbox input "true"
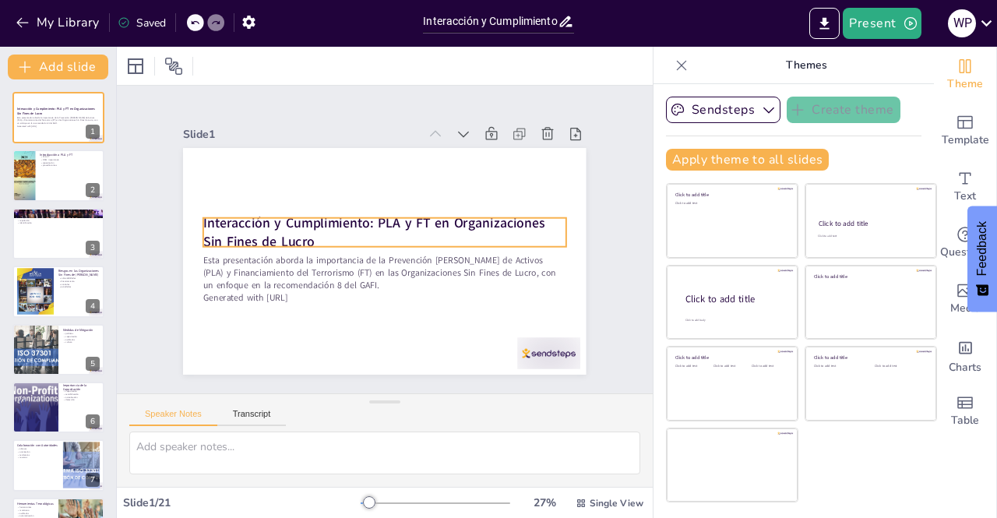
checkbox input "true"
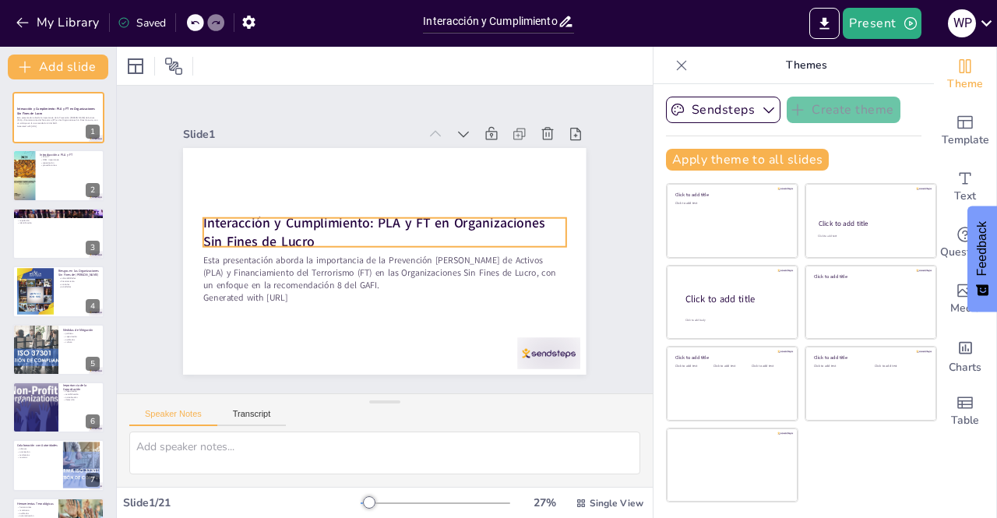
checkbox input "true"
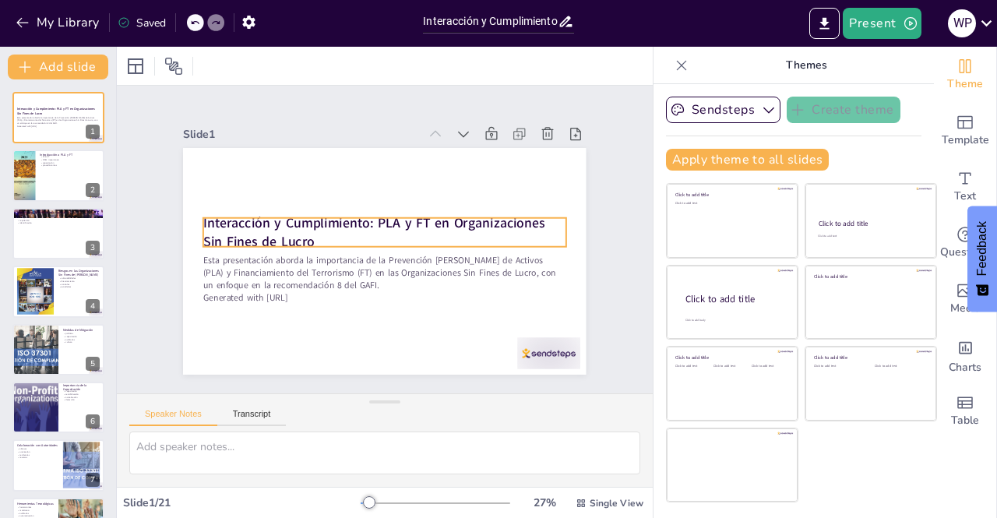
checkbox input "true"
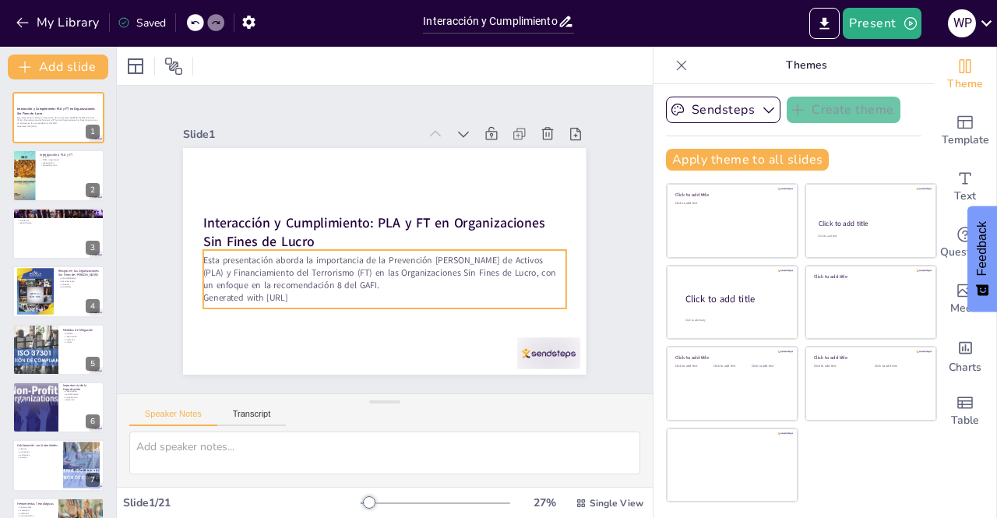
checkbox input "true"
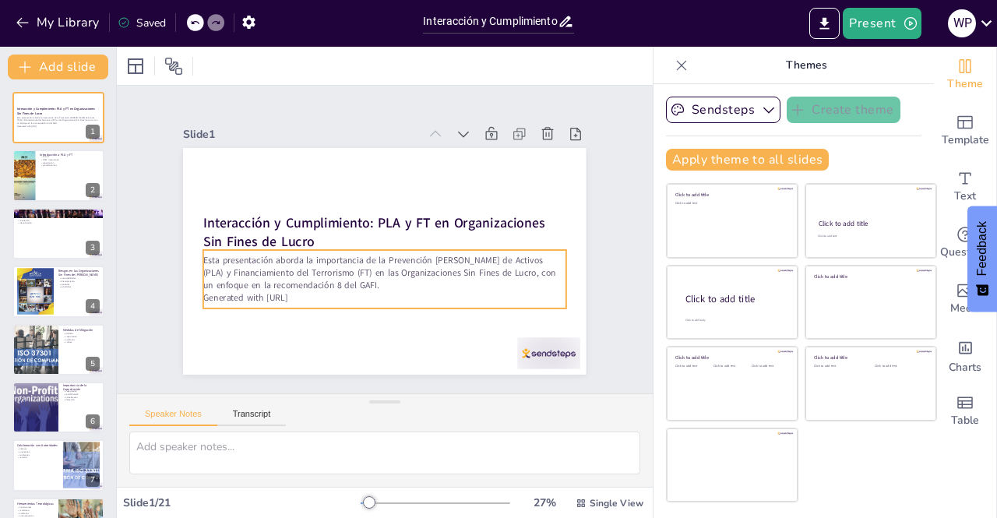
checkbox input "true"
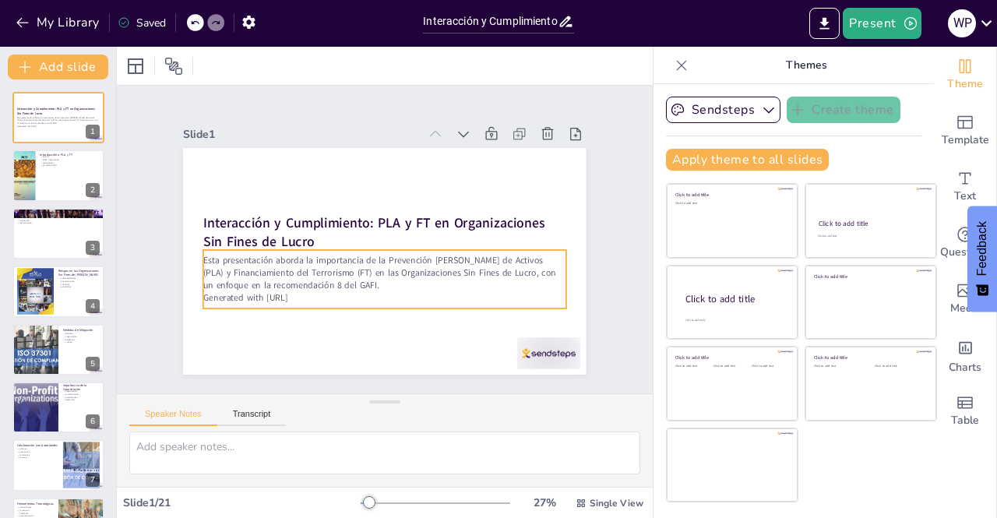
checkbox input "true"
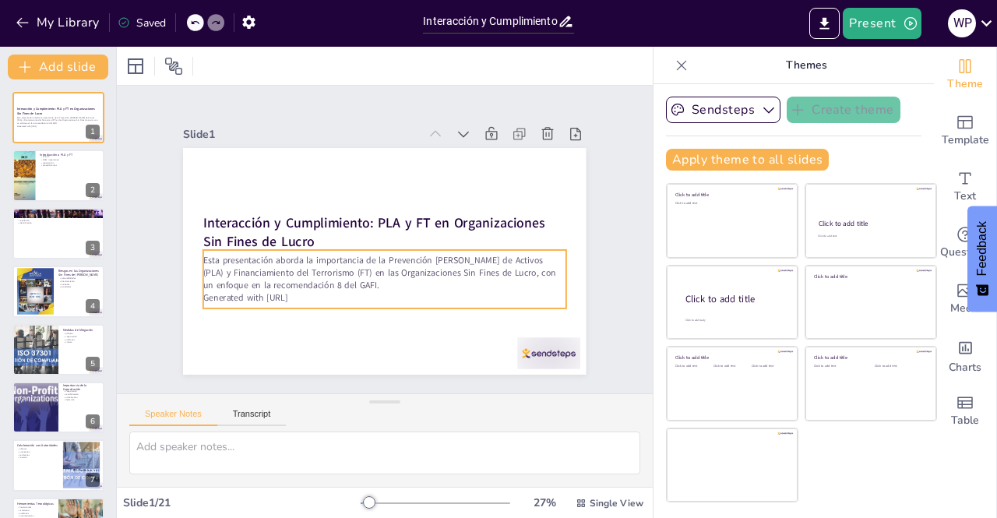
checkbox input "true"
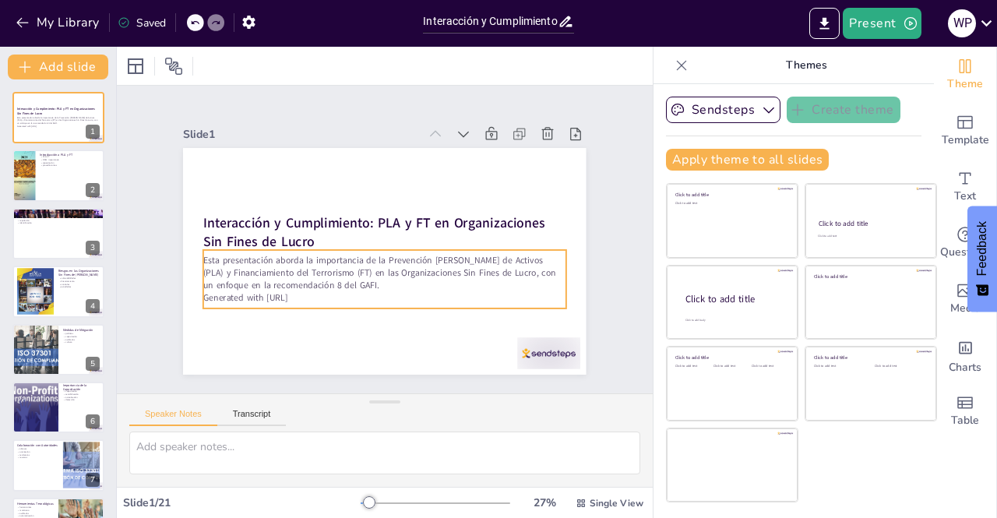
checkbox input "true"
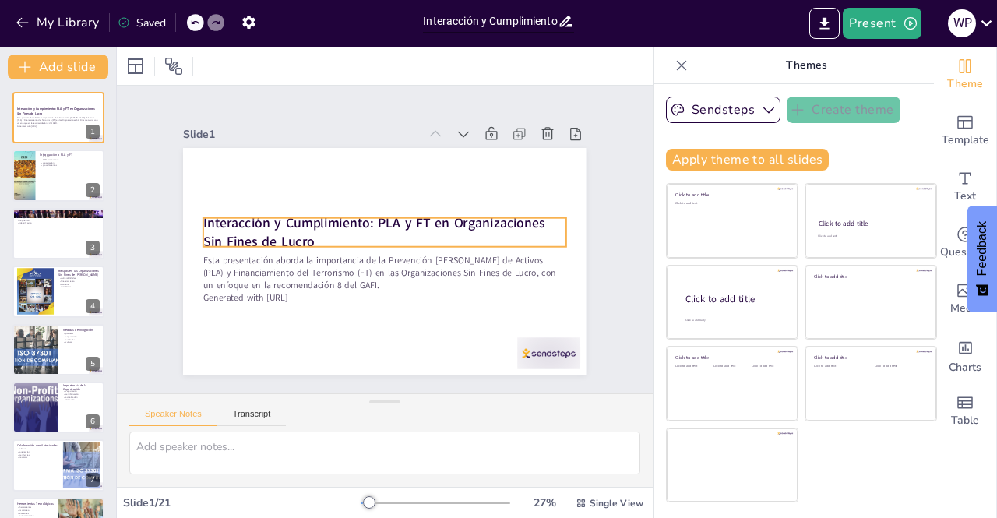
checkbox input "true"
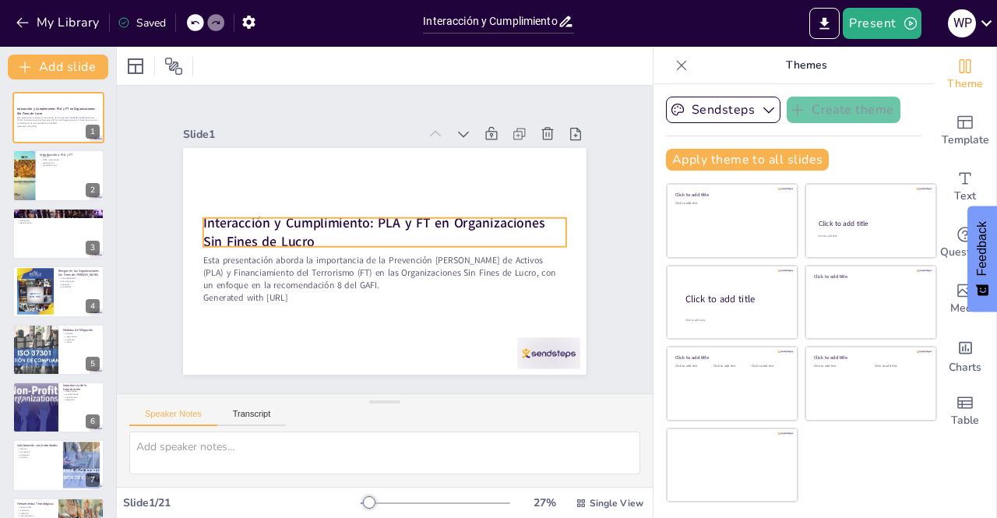
checkbox input "true"
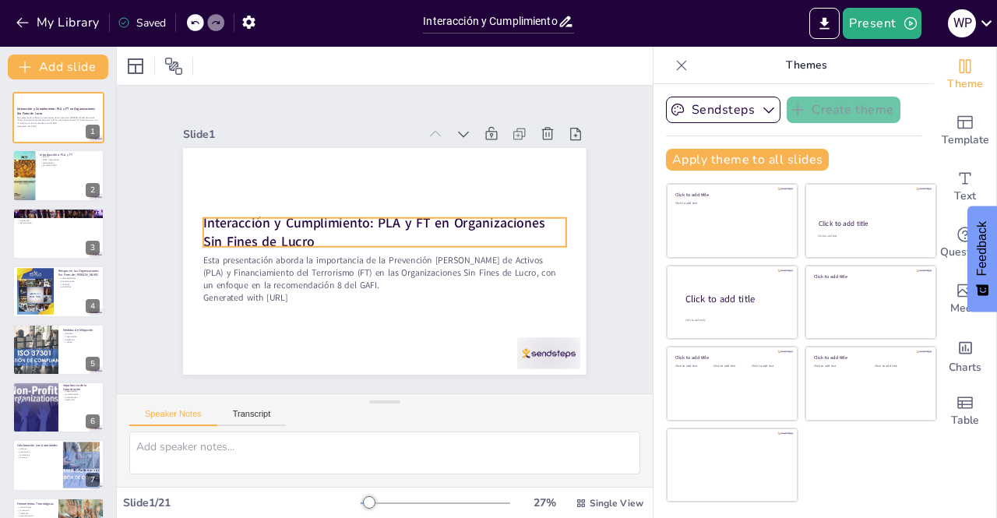
checkbox input "true"
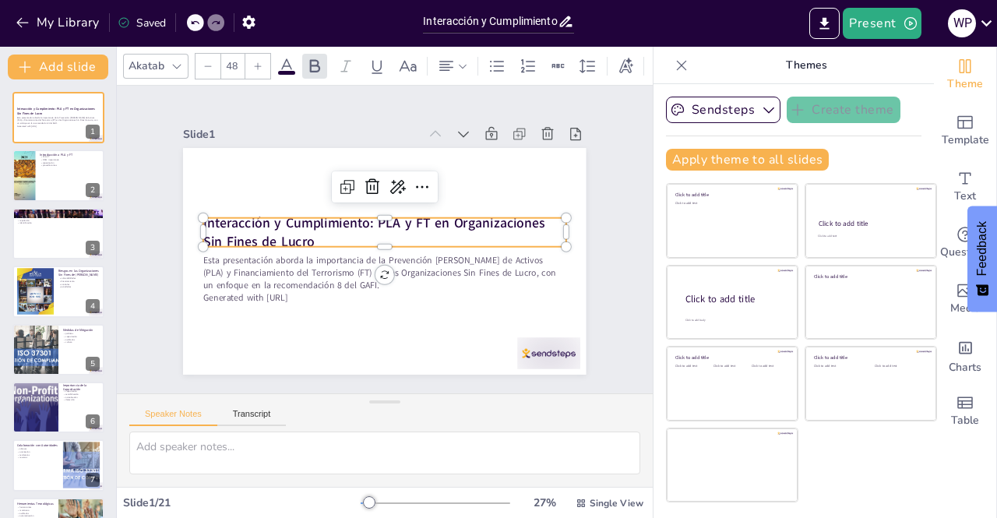
click at [255, 223] on strong "Interacción y Cumplimiento: PLA y FT en Organizaciones Sin Fines de Lucro" at bounding box center [383, 220] width 256 height 266
checkbox input "true"
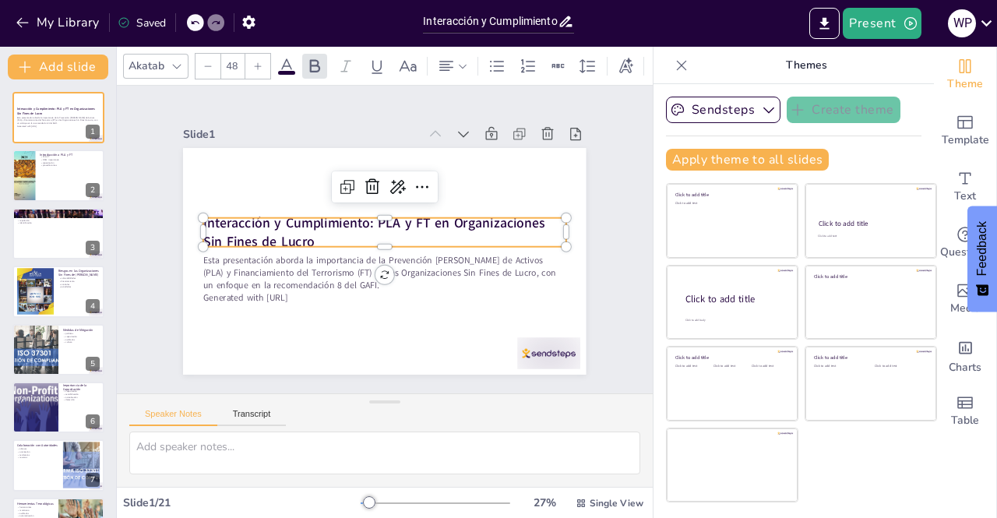
checkbox input "true"
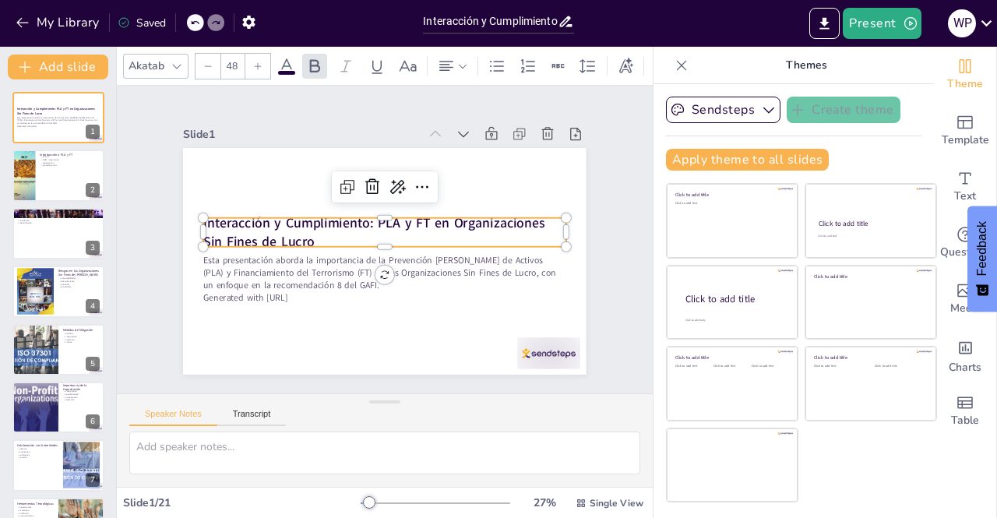
checkbox input "true"
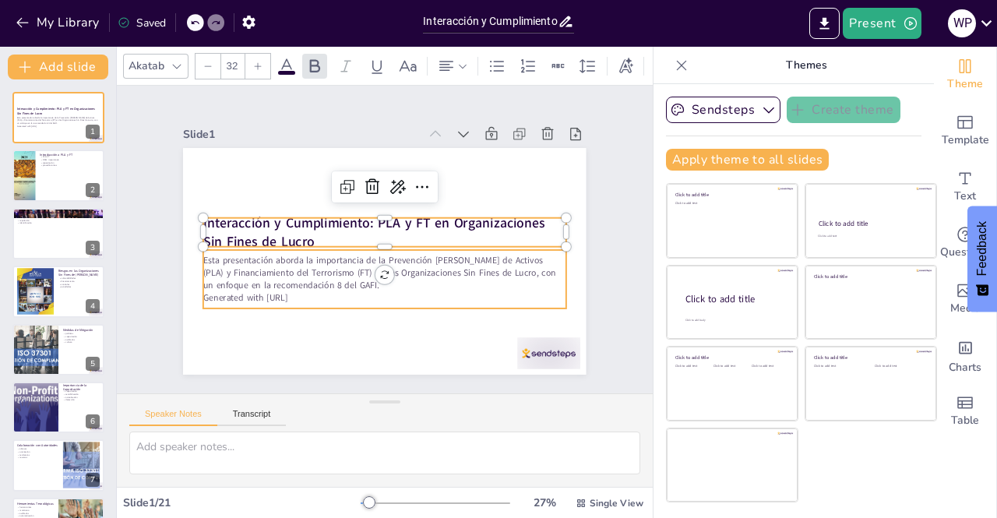
click at [248, 264] on p "Esta presentación aborda la importancia de la Prevención [PERSON_NAME] de Activ…" at bounding box center [398, 270] width 347 height 182
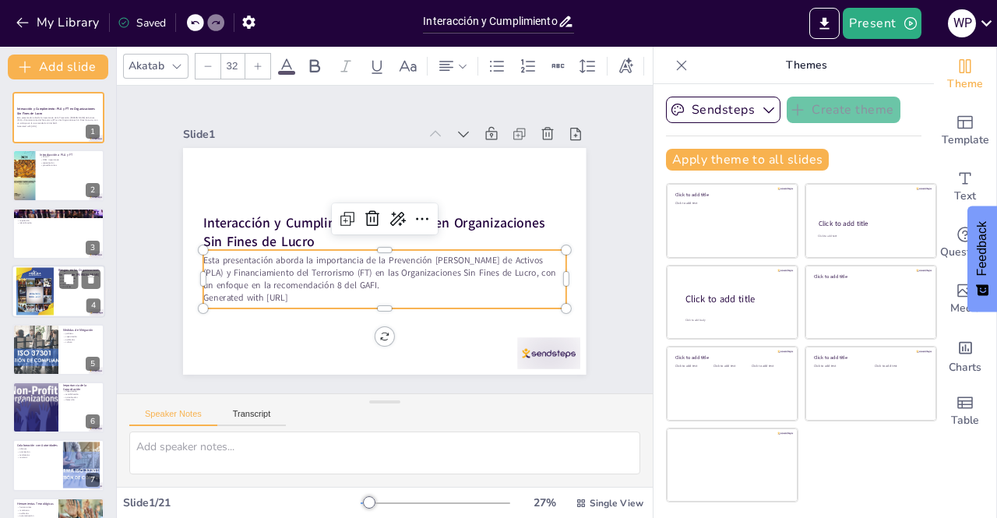
click at [41, 286] on div at bounding box center [34, 291] width 37 height 48
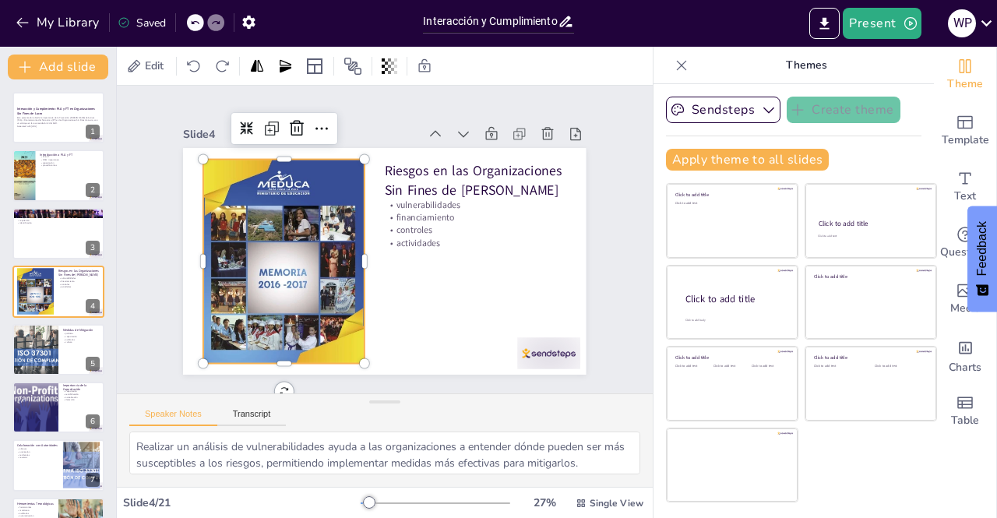
click at [364, 230] on div at bounding box center [473, 187] width 218 height 248
click at [435, 259] on p "Riesgos en las Organizaciones Sin Fines de [PERSON_NAME]" at bounding box center [390, 347] width 123 height 176
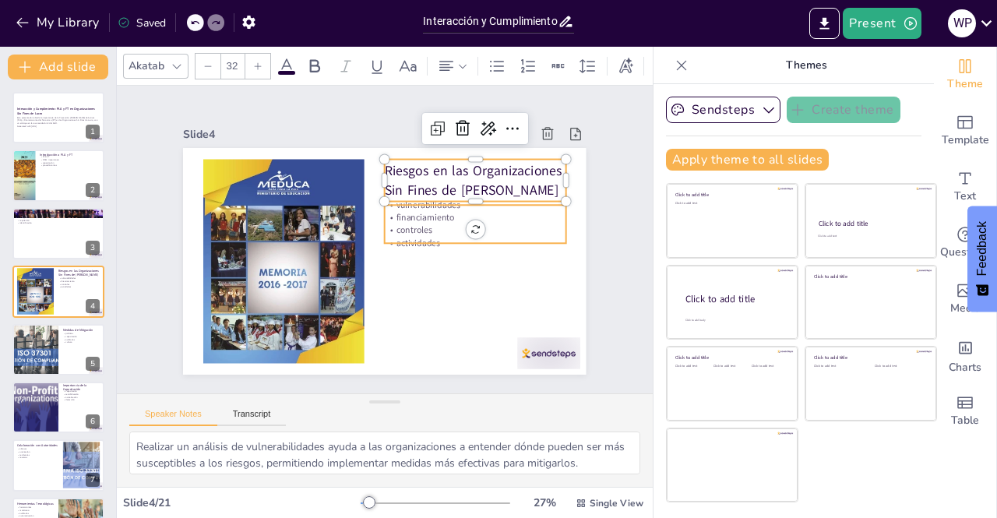
click at [394, 242] on p "controles" at bounding box center [317, 300] width 154 height 117
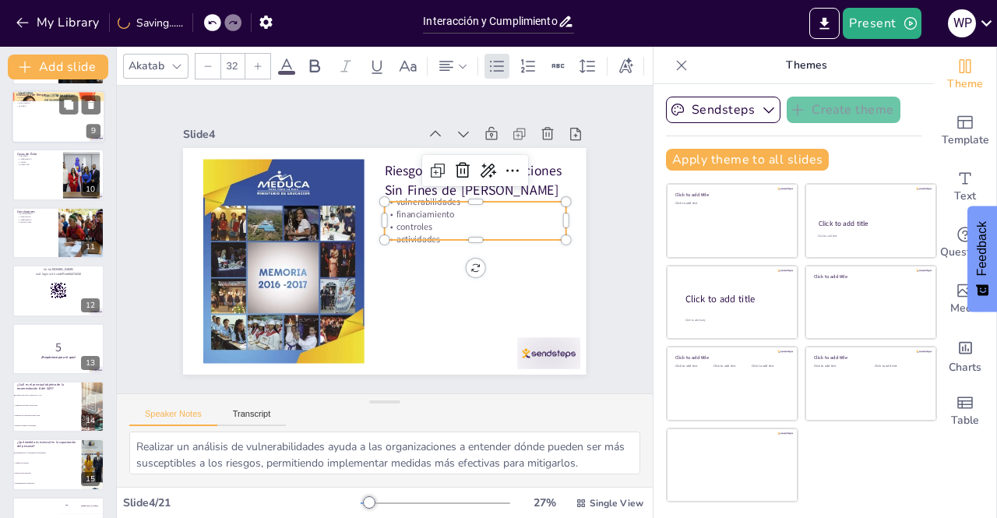
scroll to position [467, 0]
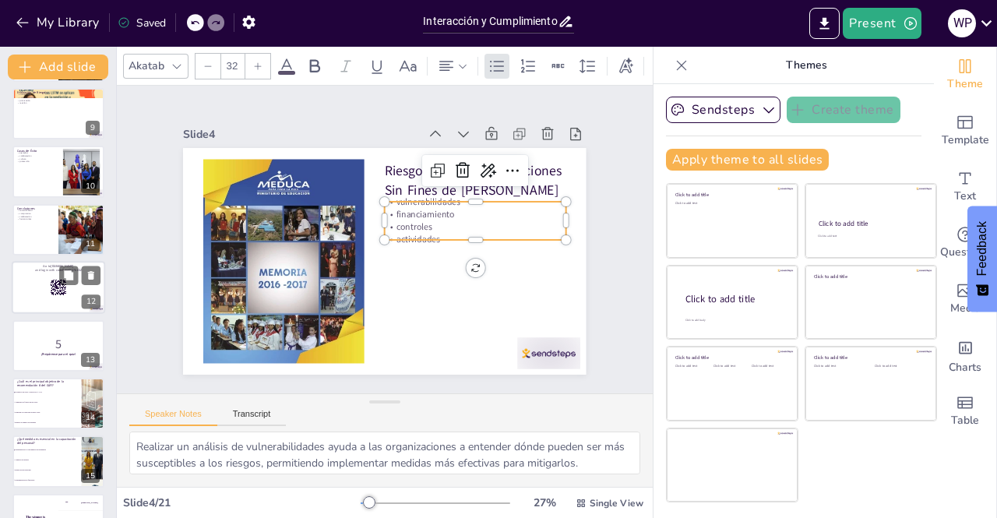
click at [39, 287] on div at bounding box center [58, 287] width 93 height 53
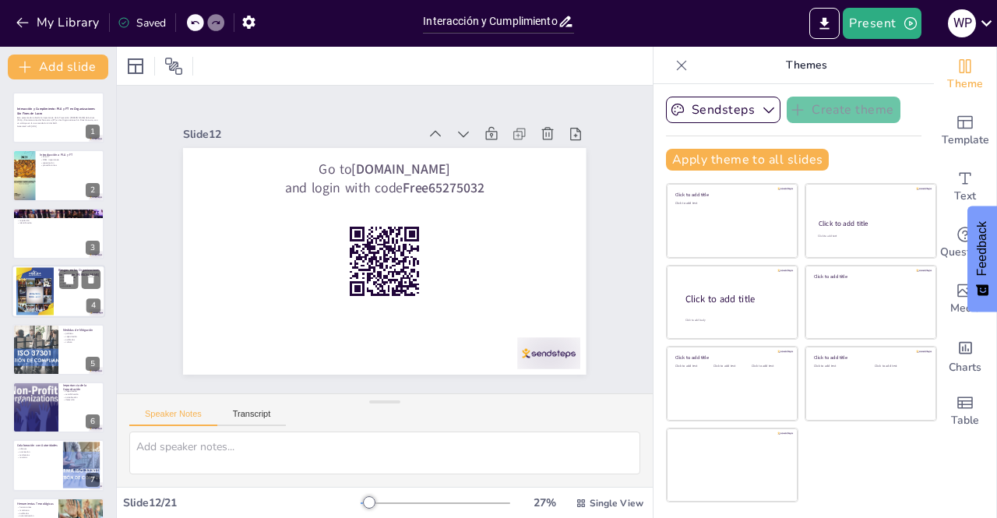
scroll to position [0, 0]
click at [23, 18] on icon "button" at bounding box center [23, 23] width 16 height 16
